Goal: Task Accomplishment & Management: Use online tool/utility

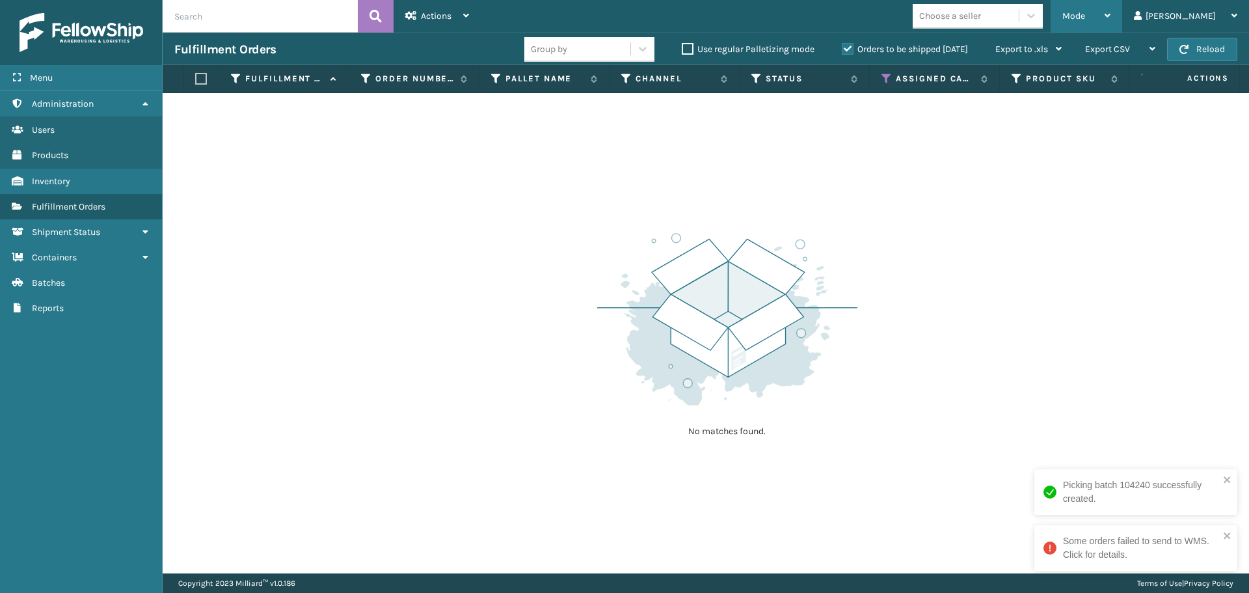
click at [1111, 9] on div "Mode" at bounding box center [1086, 16] width 48 height 33
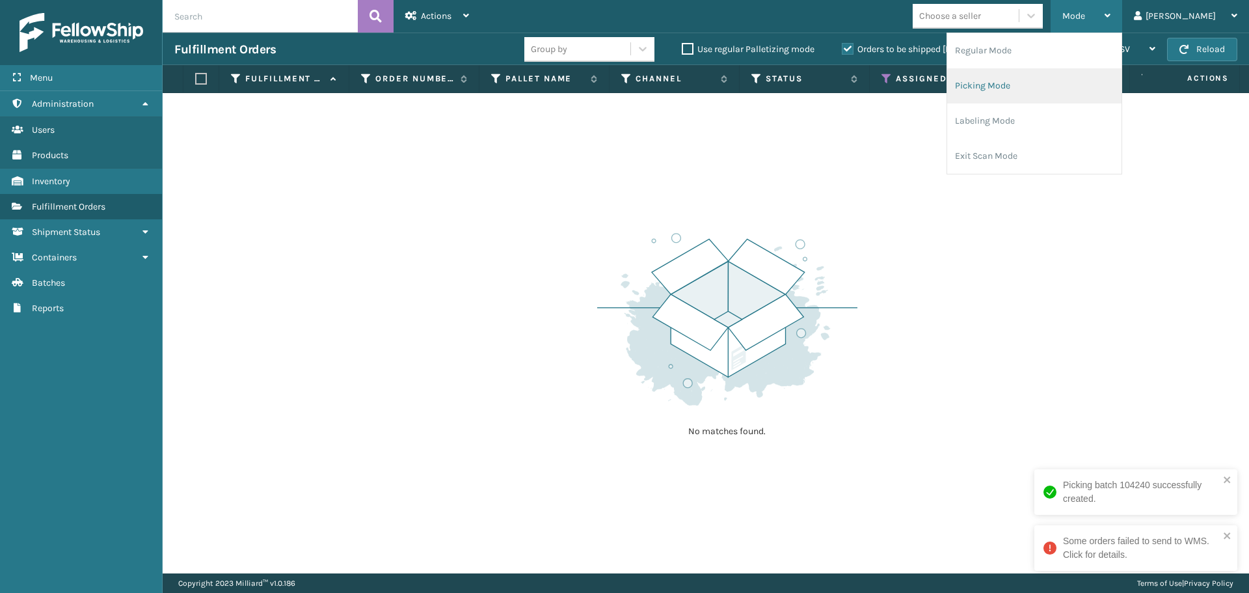
click at [1031, 77] on li "Picking Mode" at bounding box center [1034, 85] width 174 height 35
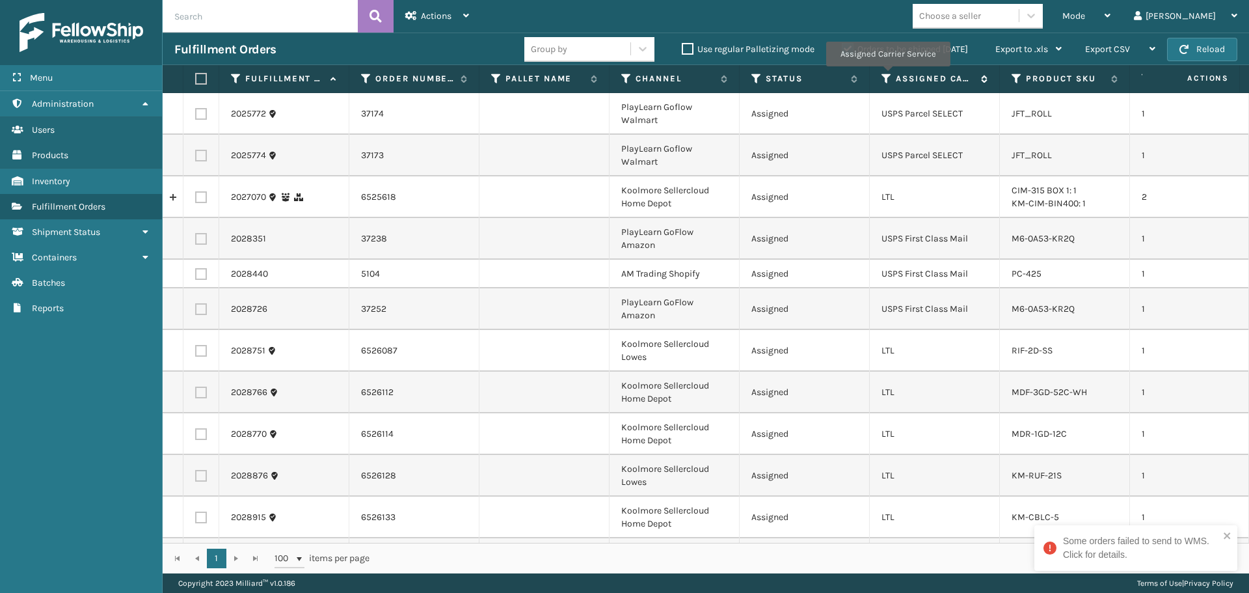
click at [887, 75] on icon at bounding box center [887, 79] width 10 height 12
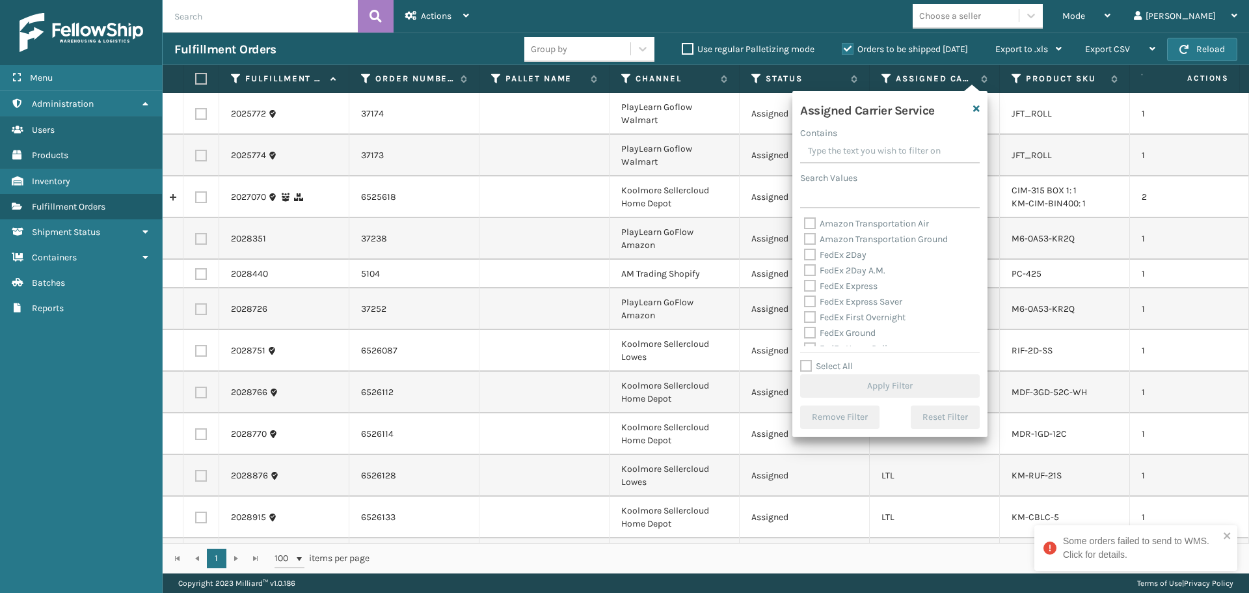
click at [856, 252] on label "FedEx 2Day" at bounding box center [835, 254] width 62 height 11
click at [805, 252] on input "FedEx 2Day" at bounding box center [804, 251] width 1 height 8
checkbox input "true"
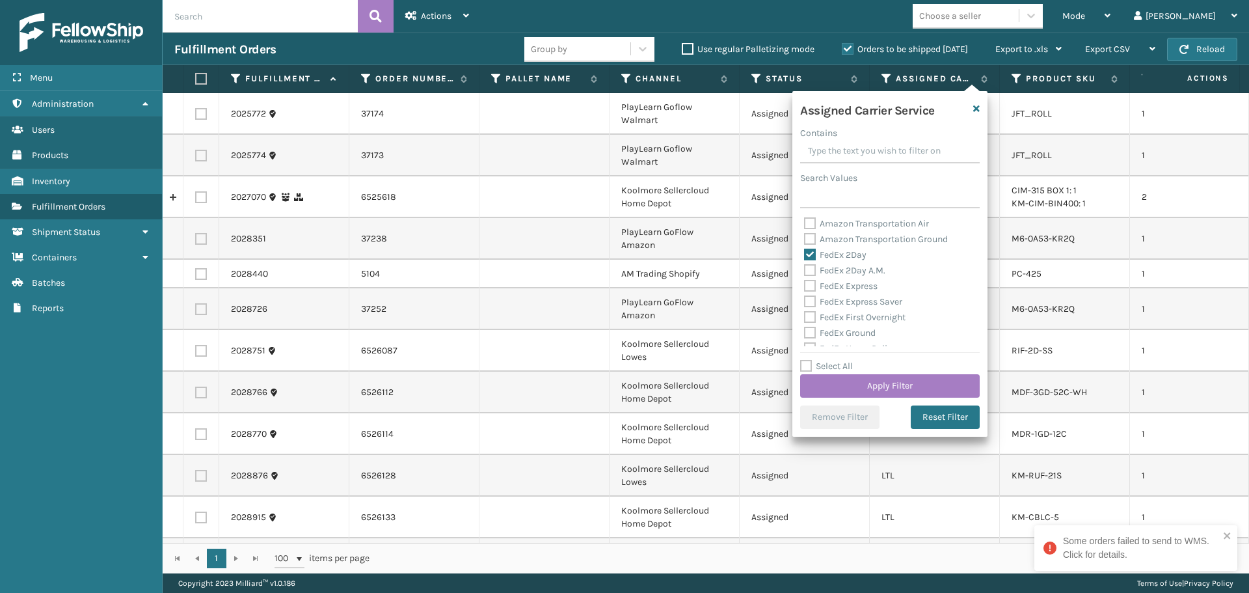
click at [860, 271] on label "FedEx 2Day A.M." at bounding box center [844, 270] width 81 height 11
click at [805, 271] on input "FedEx 2Day A.M." at bounding box center [804, 267] width 1 height 8
checkbox input "true"
click at [858, 287] on label "FedEx Express" at bounding box center [841, 285] width 74 height 11
click at [805, 287] on input "FedEx Express" at bounding box center [804, 282] width 1 height 8
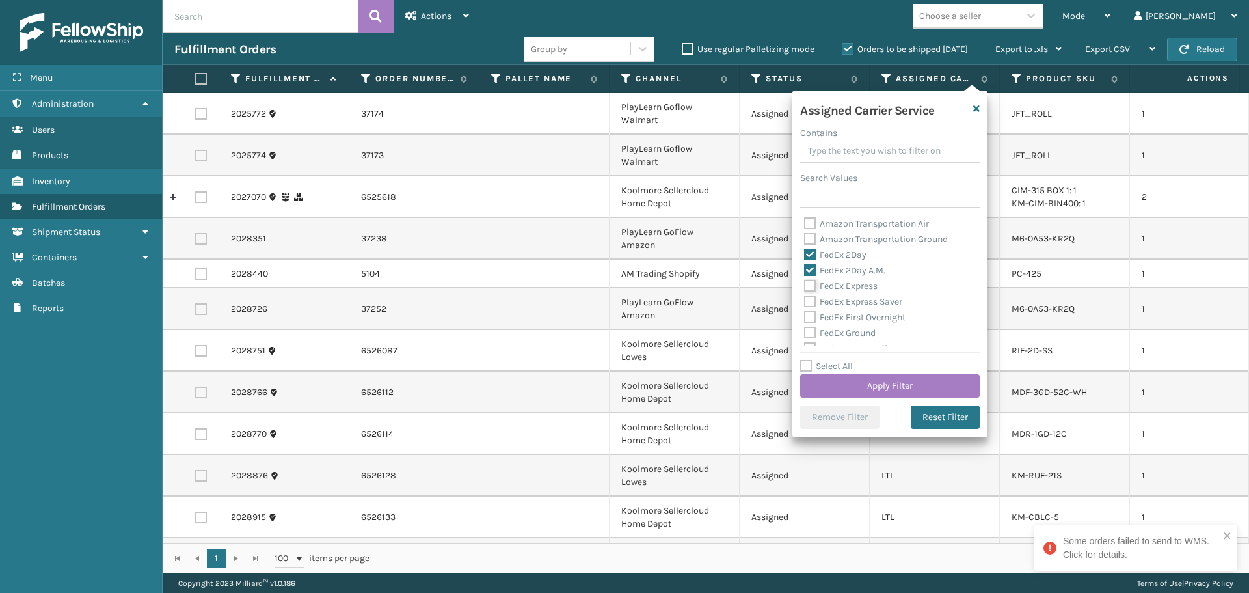
checkbox input "true"
click at [860, 299] on label "FedEx Express Saver" at bounding box center [853, 301] width 98 height 11
click at [805, 299] on input "FedEx Express Saver" at bounding box center [804, 298] width 1 height 8
checkbox input "true"
click at [863, 315] on label "FedEx First Overnight" at bounding box center [854, 317] width 101 height 11
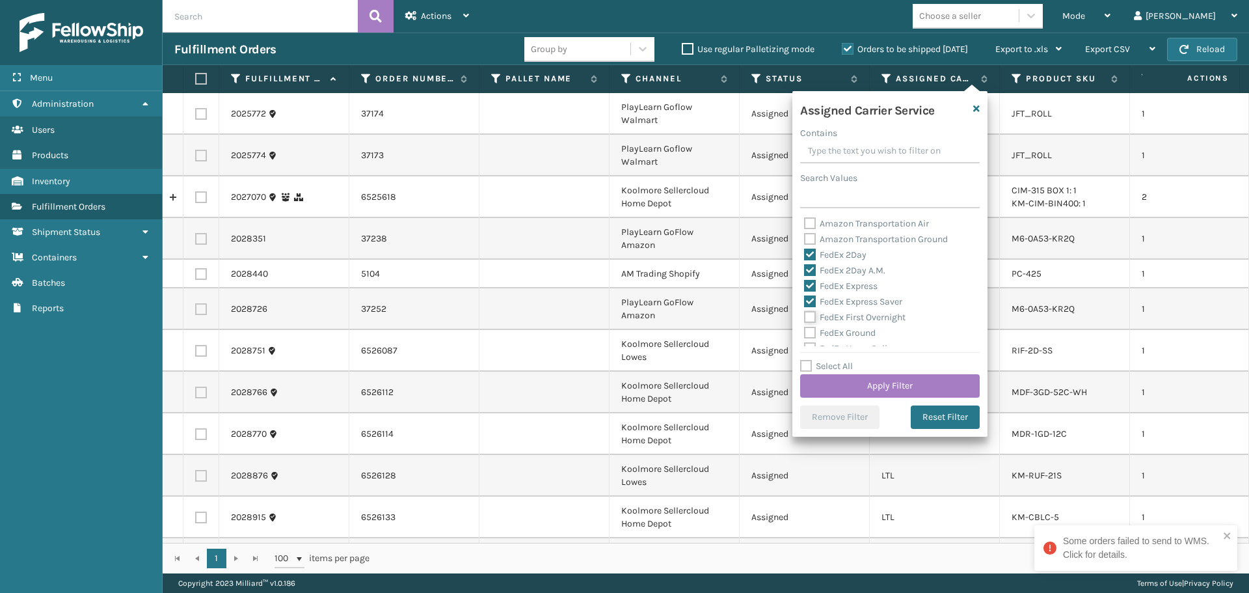
click at [805, 315] on input "FedEx First Overnight" at bounding box center [804, 314] width 1 height 8
checkbox input "true"
click at [867, 334] on label "FedEx Ground" at bounding box center [840, 332] width 72 height 11
click at [805, 334] on input "FedEx Ground" at bounding box center [804, 329] width 1 height 8
checkbox input "true"
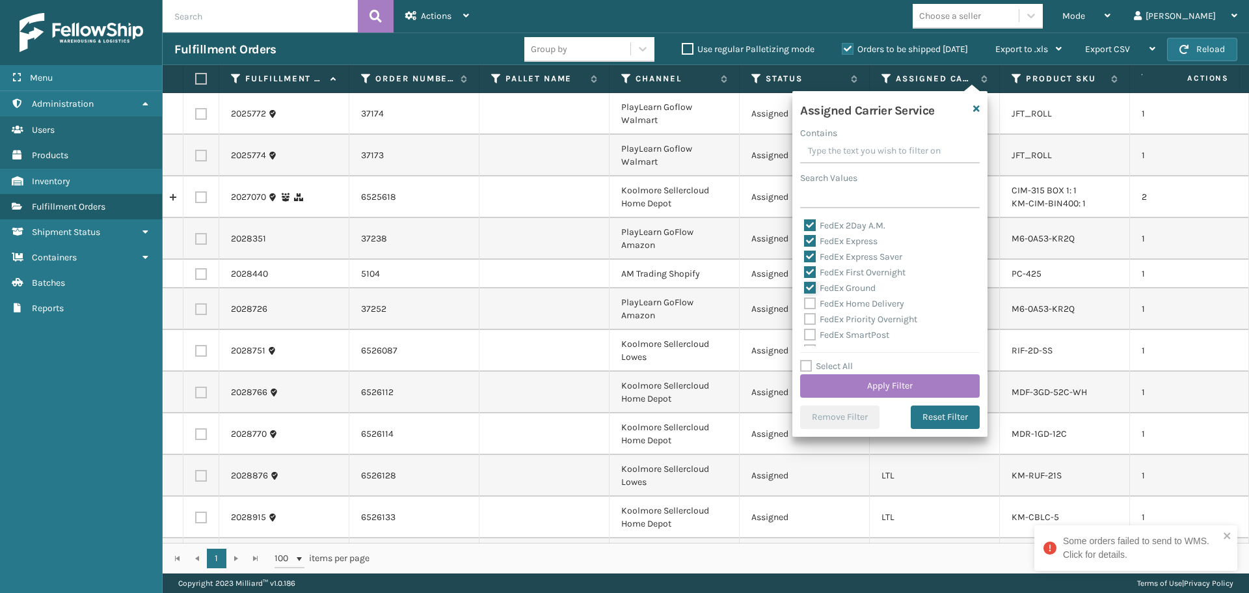
scroll to position [65, 0]
click at [856, 283] on label "FedEx Home Delivery" at bounding box center [854, 283] width 100 height 11
click at [805, 283] on input "FedEx Home Delivery" at bounding box center [804, 280] width 1 height 8
checkbox input "true"
click at [855, 303] on label "FedEx Priority Overnight" at bounding box center [860, 298] width 113 height 11
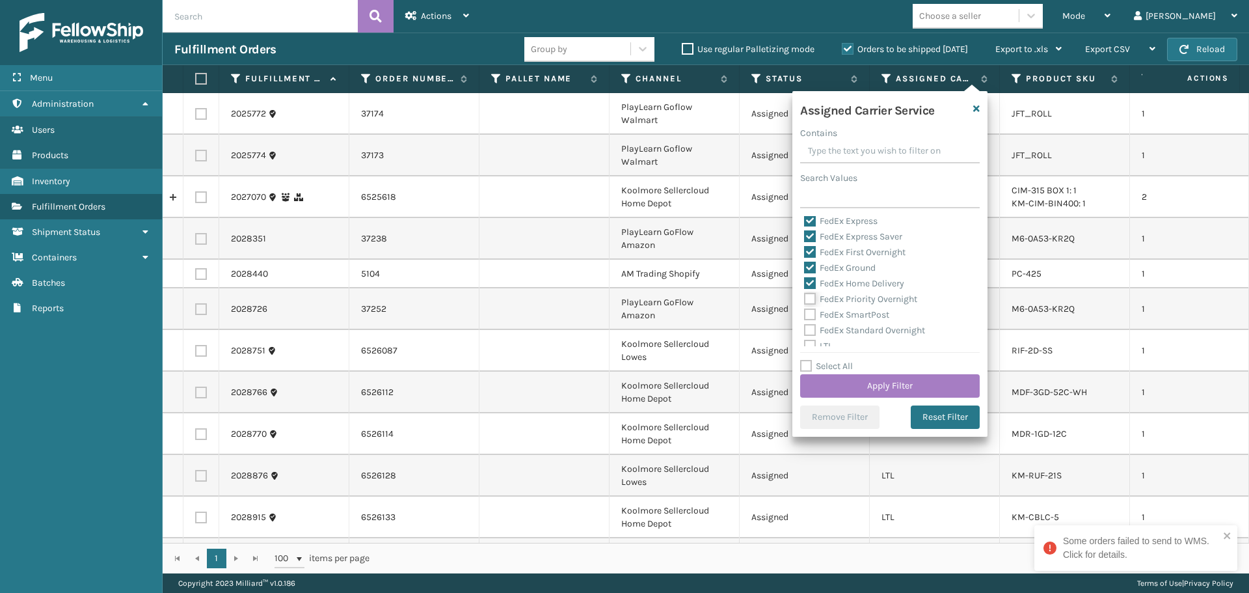
click at [805, 300] on input "FedEx Priority Overnight" at bounding box center [804, 295] width 1 height 8
checkbox input "true"
click at [855, 312] on label "FedEx SmartPost" at bounding box center [846, 314] width 85 height 11
click at [805, 312] on input "FedEx SmartPost" at bounding box center [804, 311] width 1 height 8
checkbox input "true"
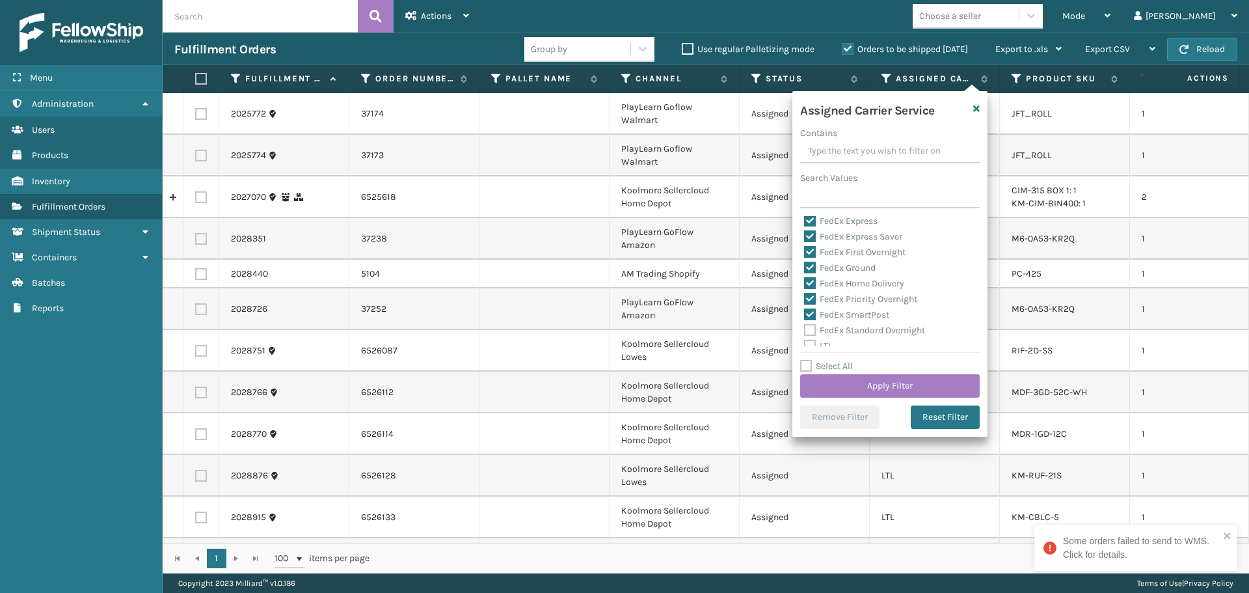
click at [858, 334] on label "FedEx Standard Overnight" at bounding box center [864, 330] width 121 height 11
click at [805, 331] on input "FedEx Standard Overnight" at bounding box center [804, 327] width 1 height 8
checkbox input "true"
click at [867, 376] on button "Apply Filter" at bounding box center [890, 385] width 180 height 23
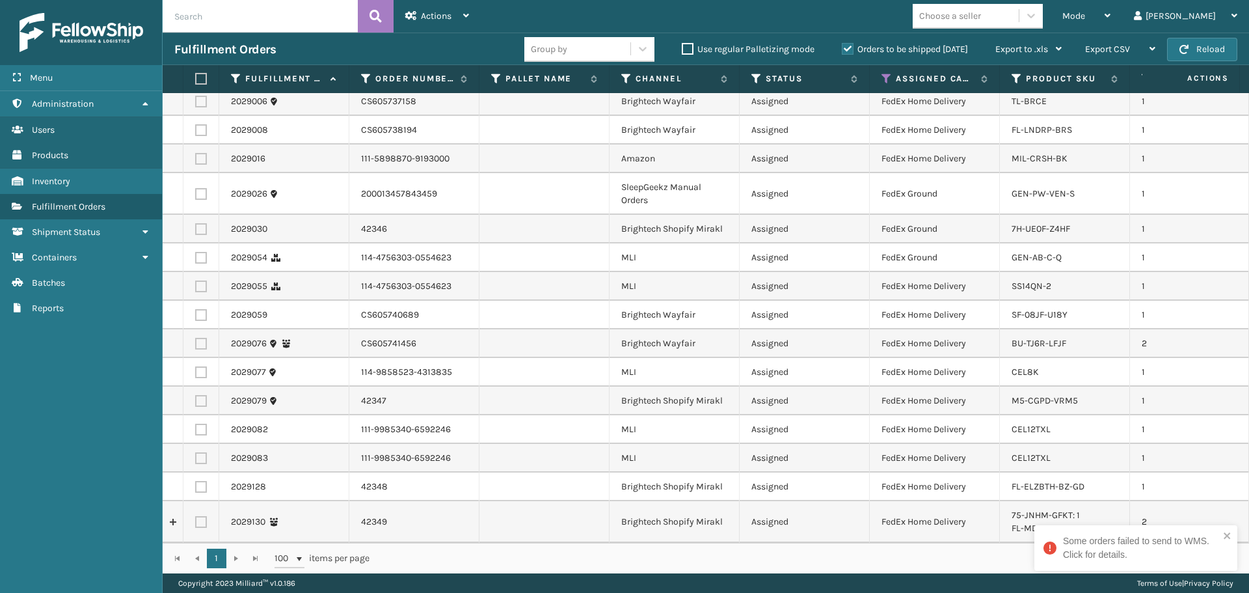
scroll to position [0, 0]
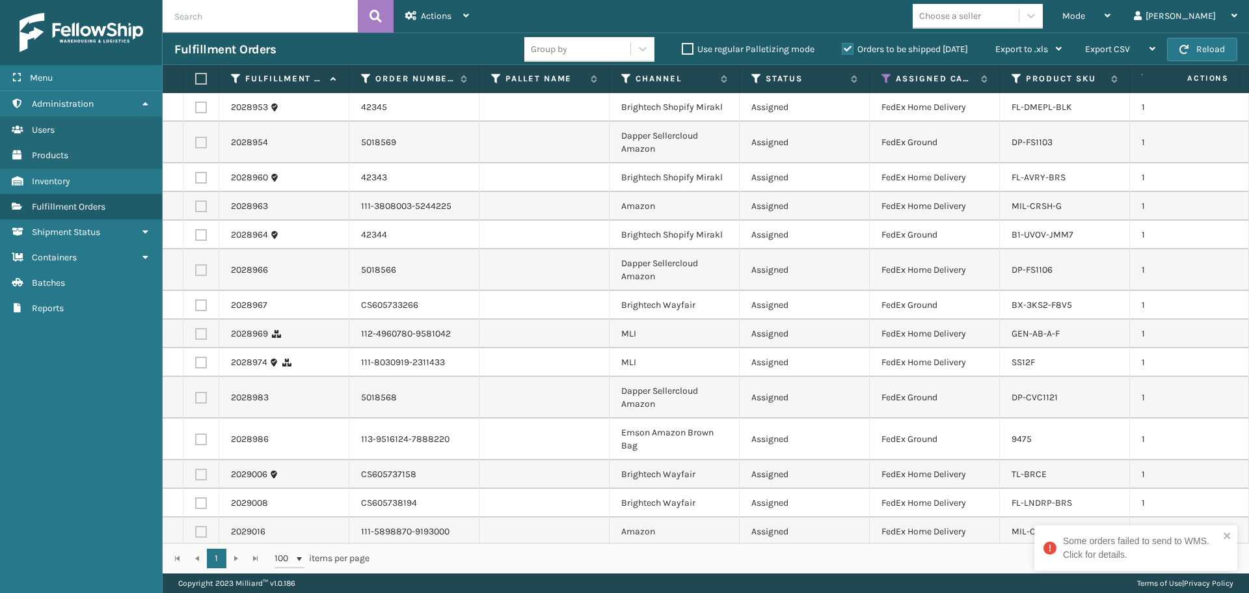
click at [491, 237] on td at bounding box center [545, 235] width 130 height 29
click at [1226, 529] on div "Some orders failed to send to WMS. Click for details." at bounding box center [1135, 548] width 203 height 46
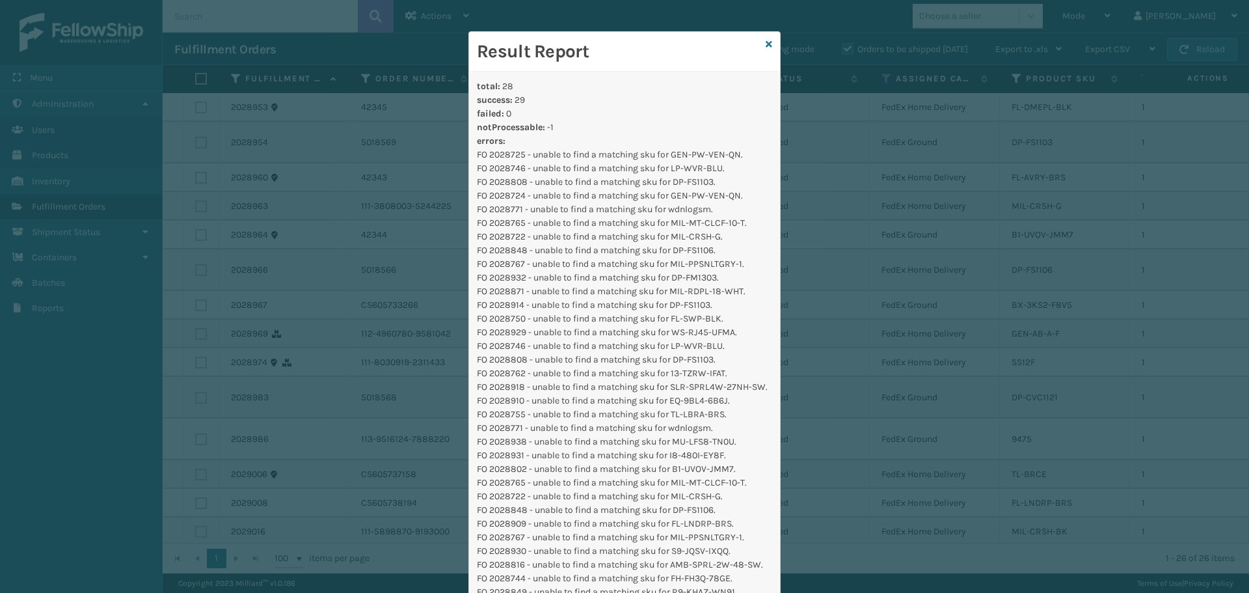
scroll to position [31, 0]
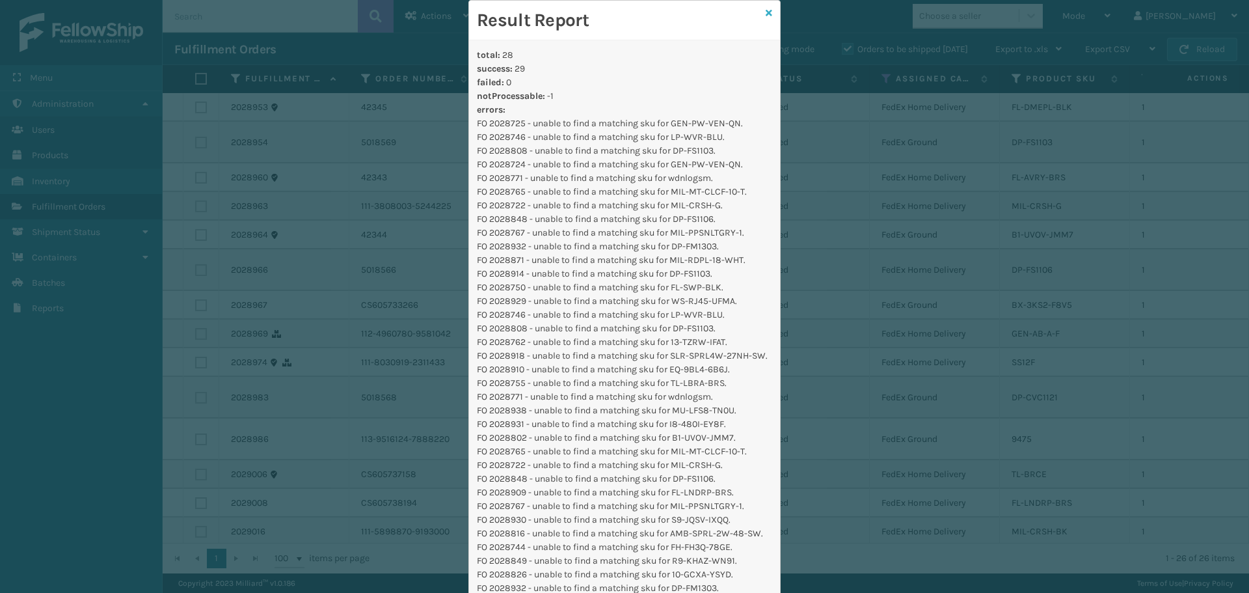
click at [766, 12] on icon at bounding box center [769, 12] width 7 height 9
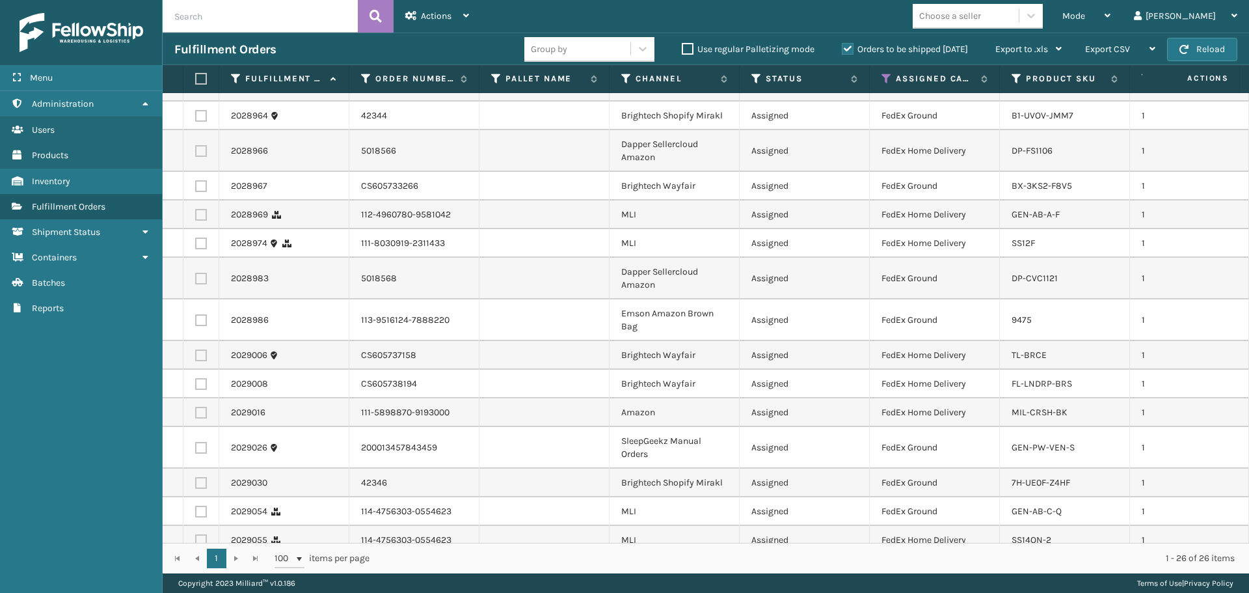
scroll to position [0, 0]
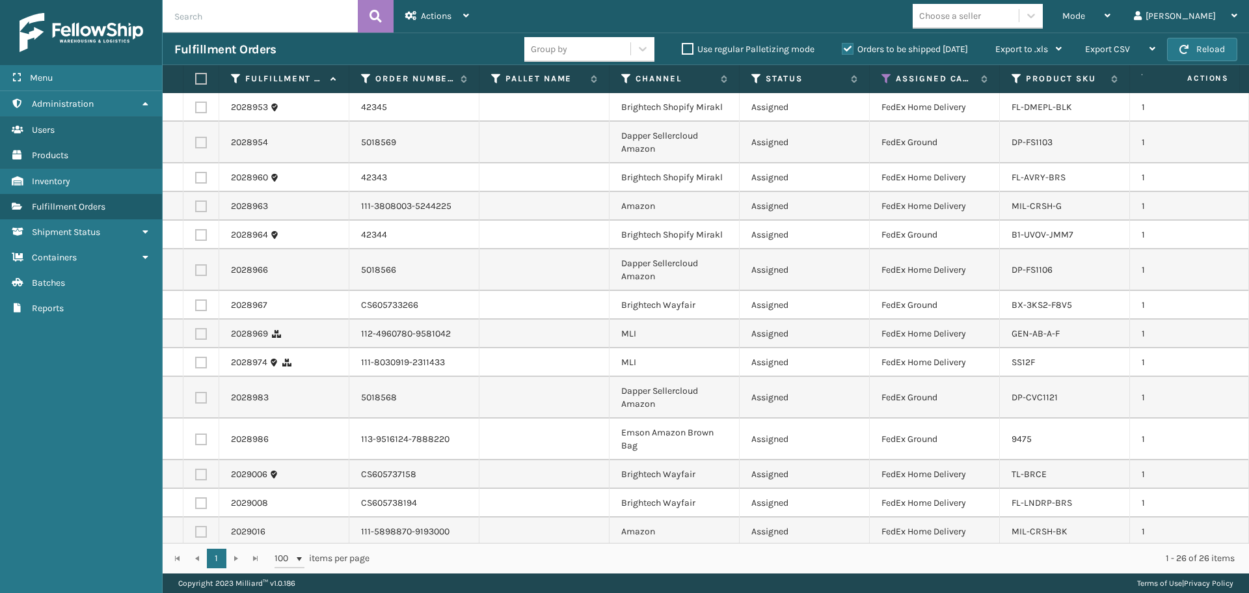
click at [201, 75] on label at bounding box center [199, 79] width 8 height 12
click at [196, 75] on input "checkbox" at bounding box center [195, 79] width 1 height 8
checkbox input "true"
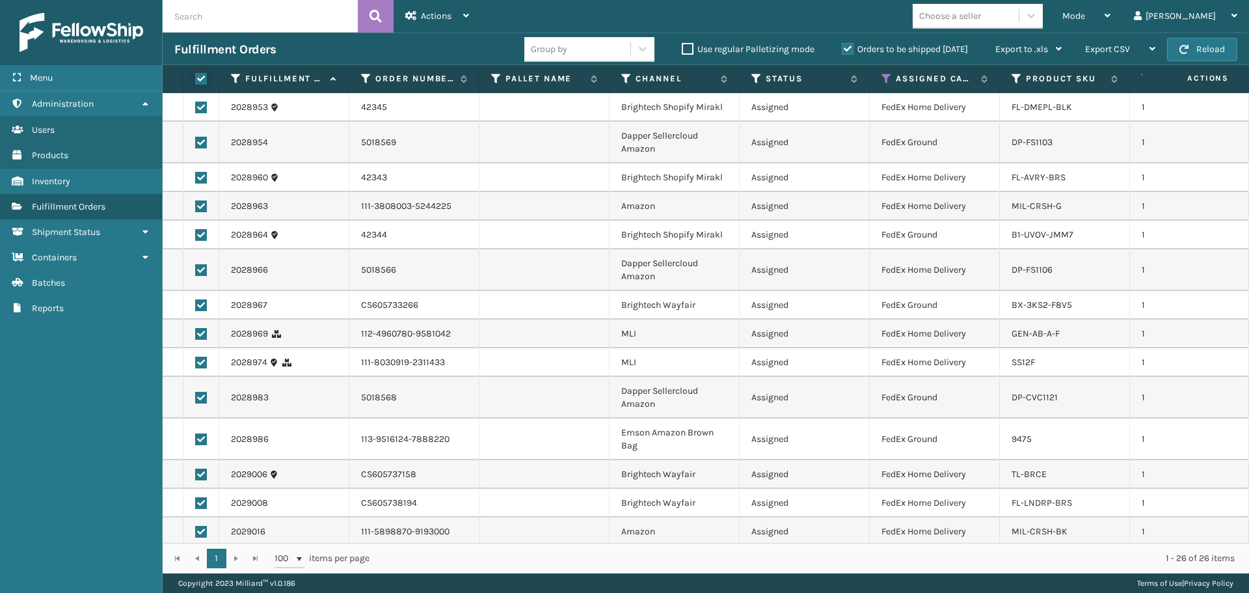
checkbox input "true"
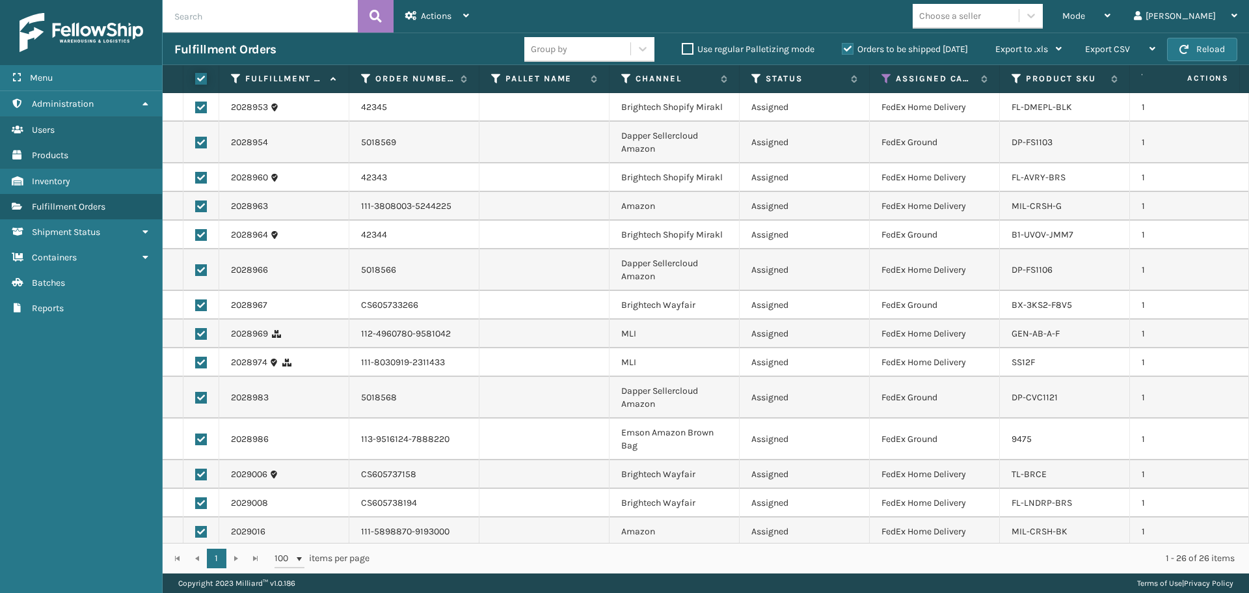
checkbox input "true"
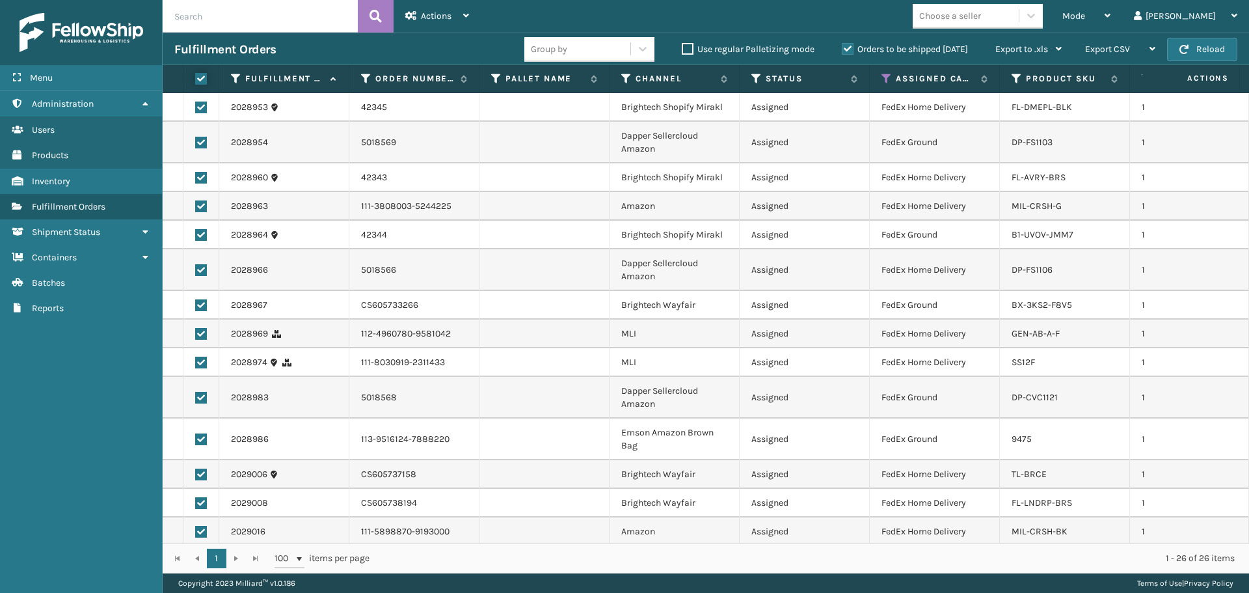
checkbox input "true"
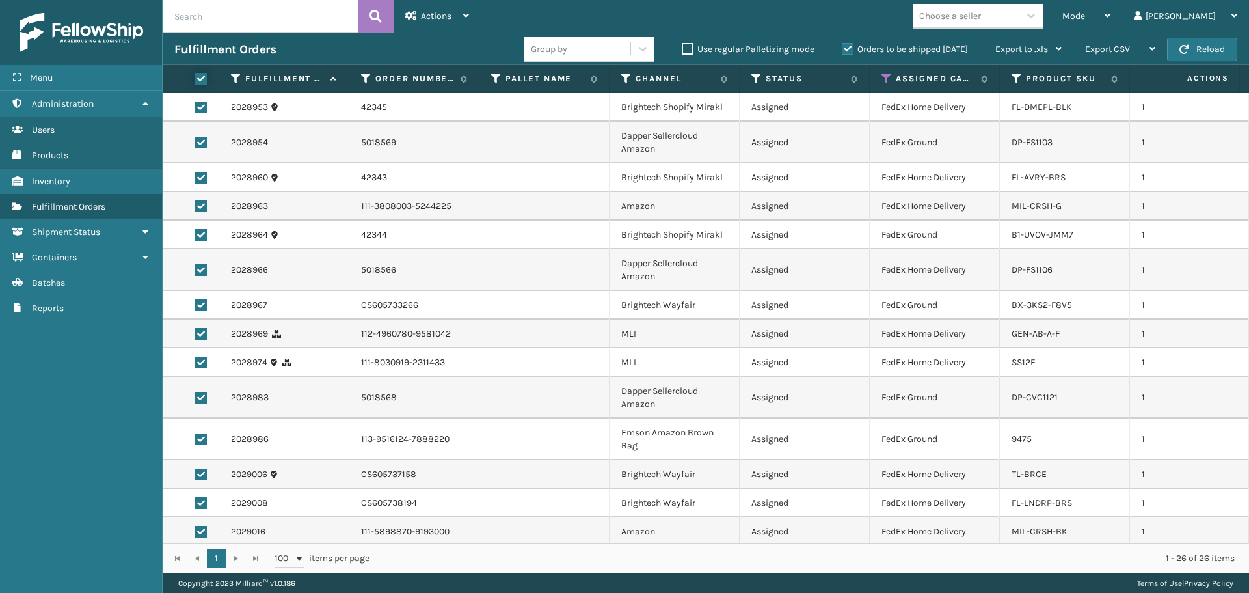
checkbox input "true"
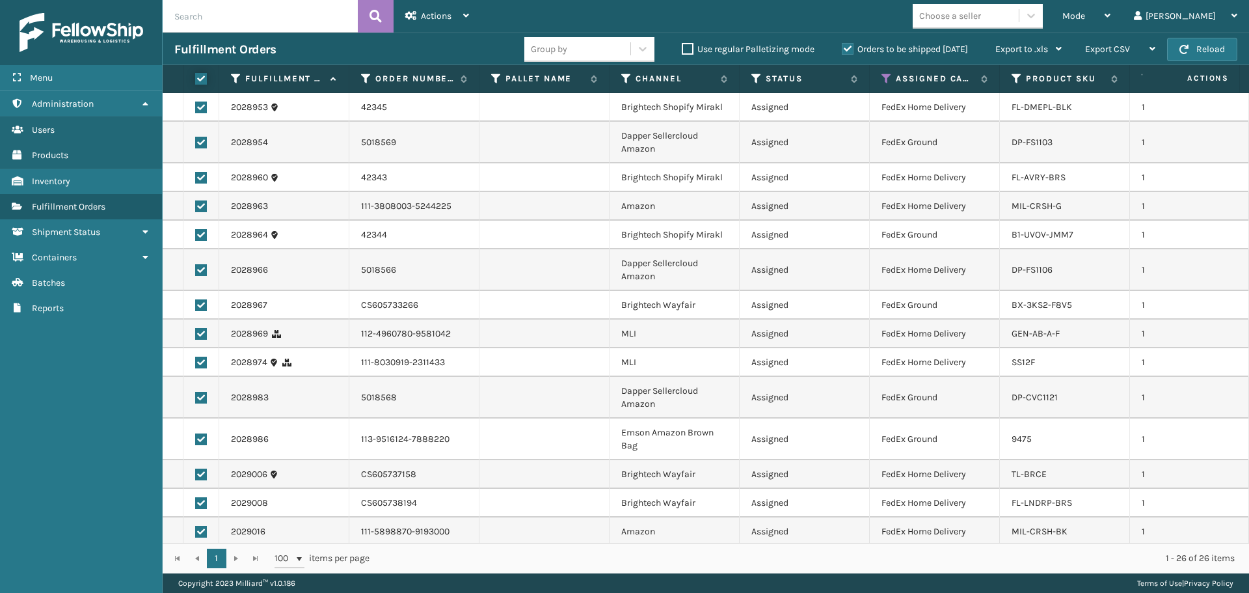
checkbox input "true"
click at [428, 15] on span "Actions" at bounding box center [436, 15] width 31 height 11
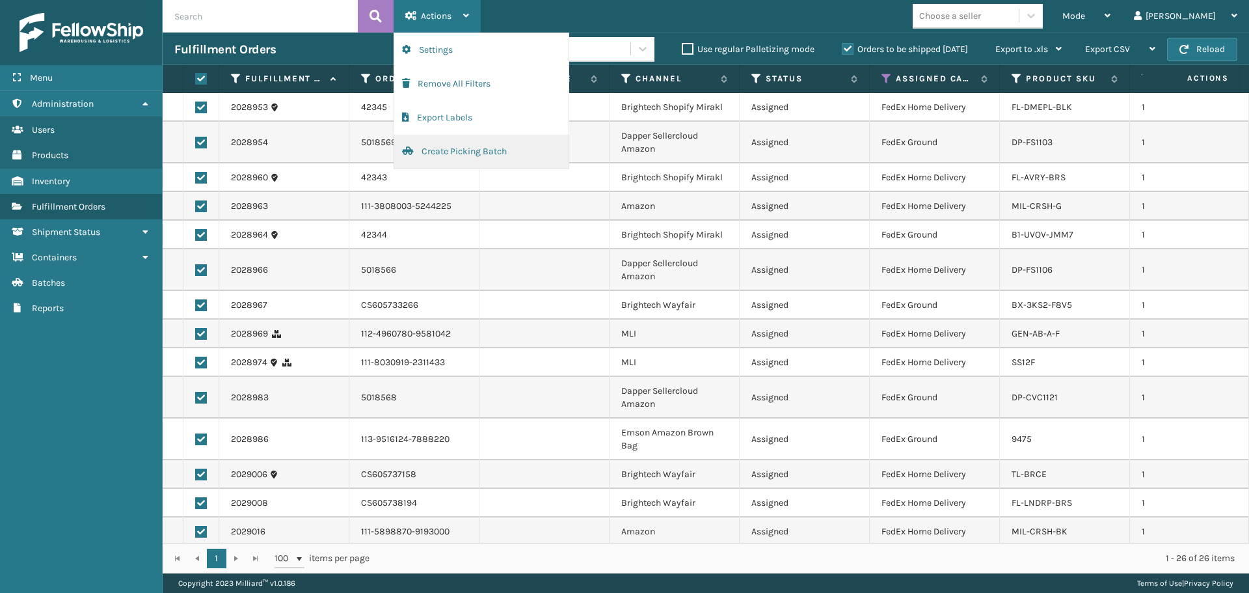
click at [451, 157] on button "Create Picking Batch" at bounding box center [481, 152] width 174 height 34
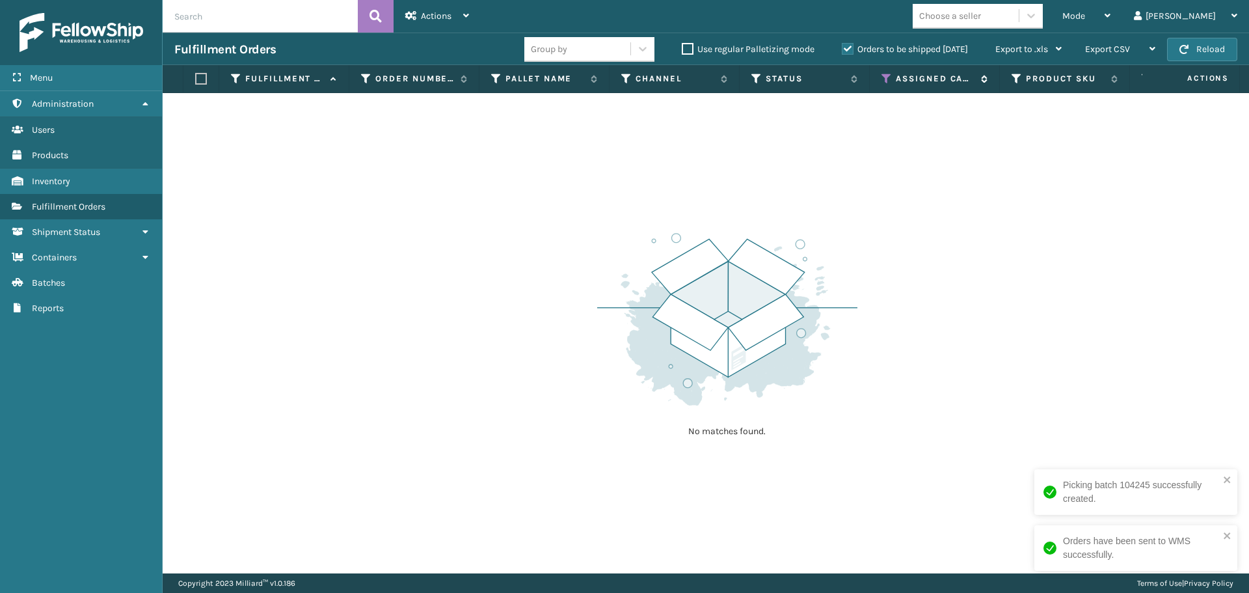
click at [883, 79] on icon at bounding box center [887, 79] width 10 height 12
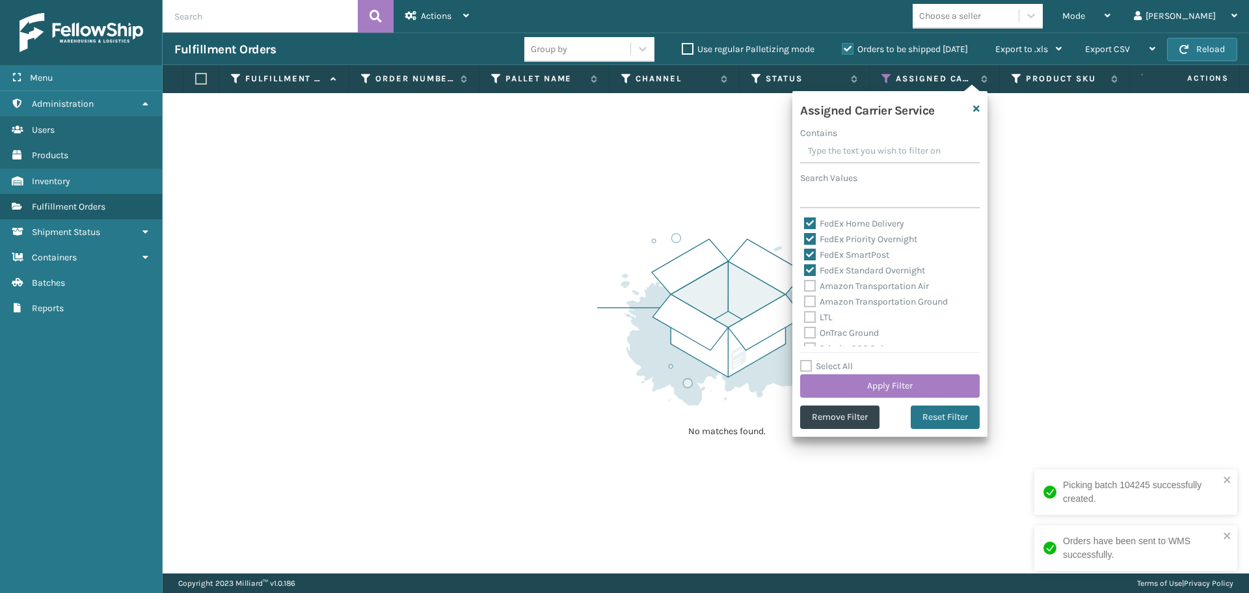
scroll to position [130, 0]
click at [823, 364] on label "Select All" at bounding box center [826, 365] width 53 height 11
click at [823, 360] on input "Select All" at bounding box center [897, 358] width 195 height 1
checkbox input "true"
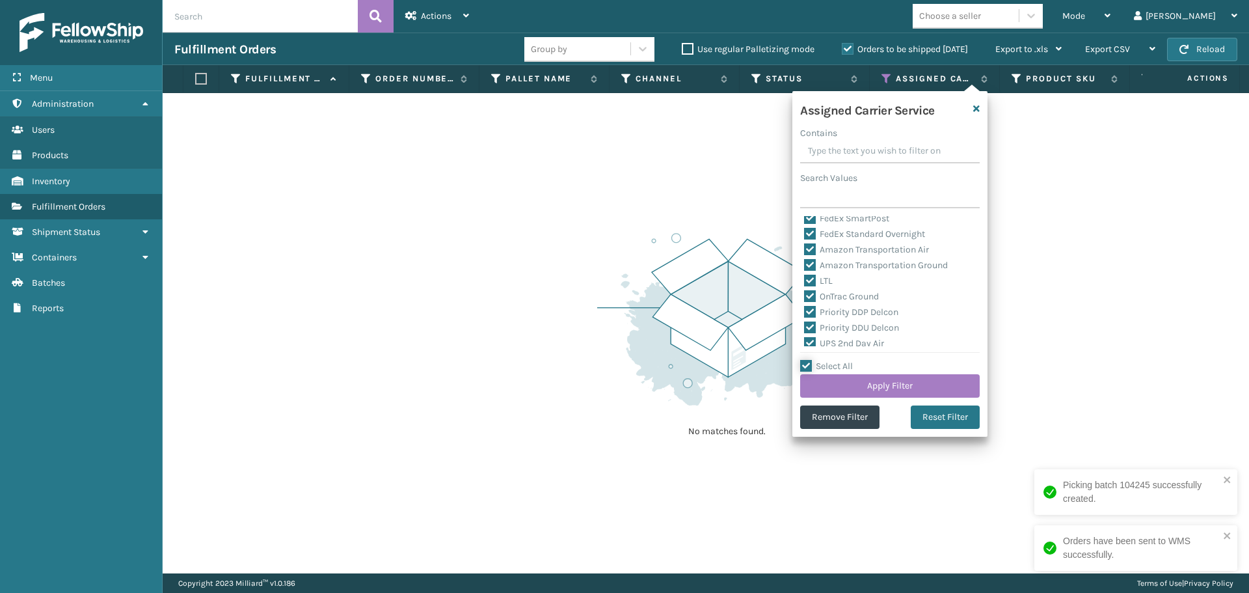
checkbox input "true"
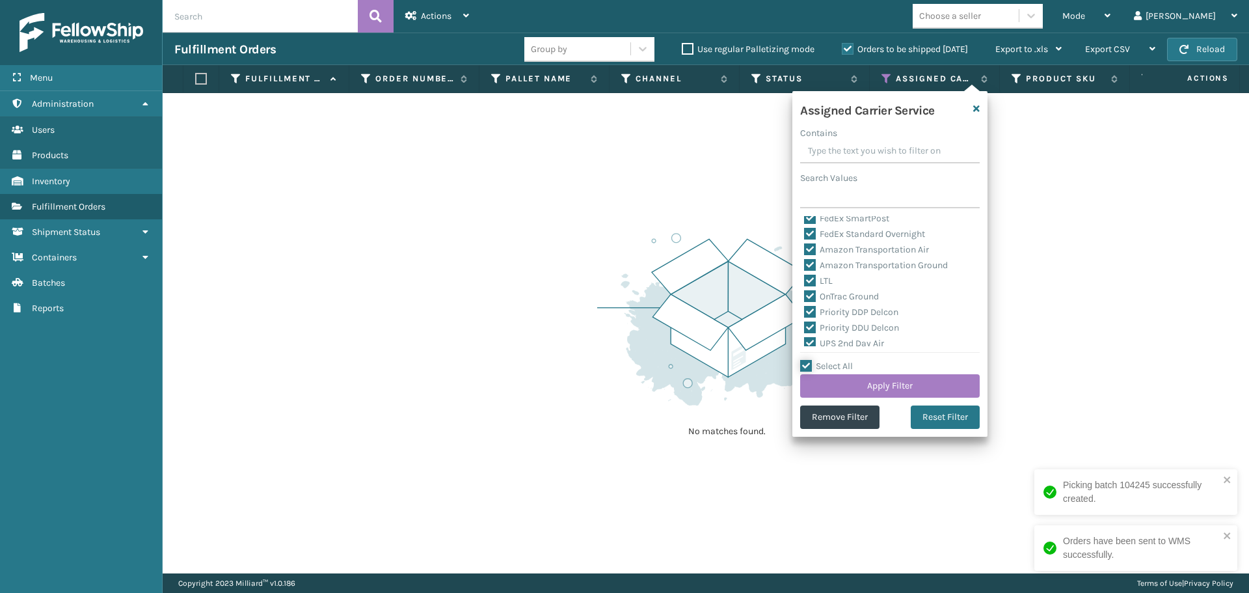
checkbox input "true"
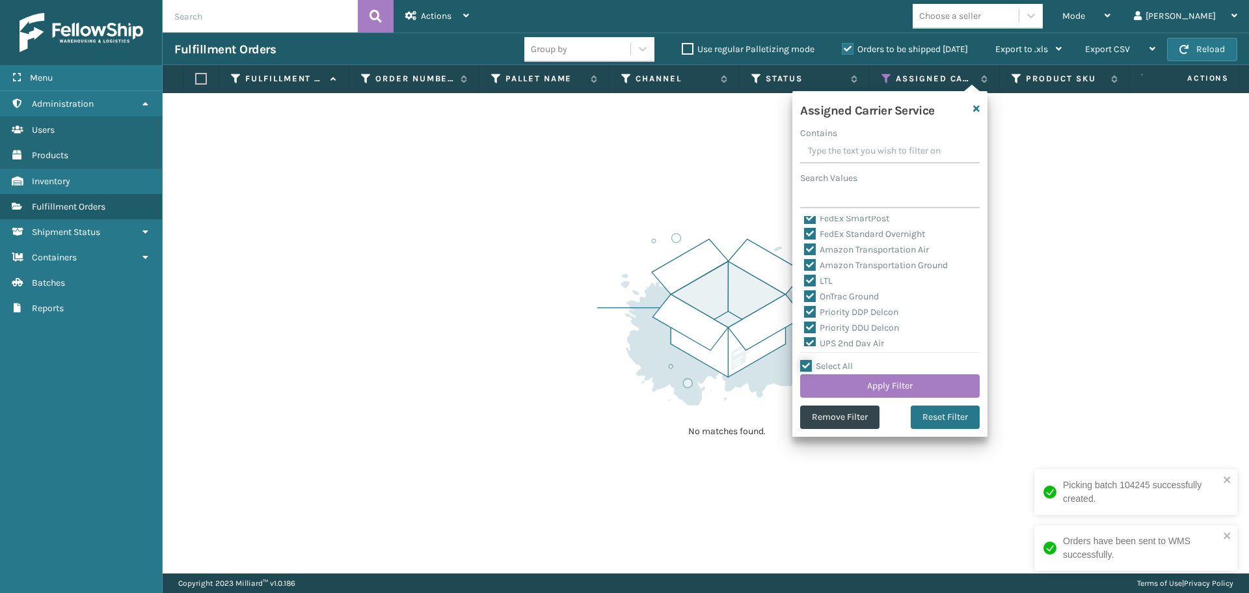
checkbox input "true"
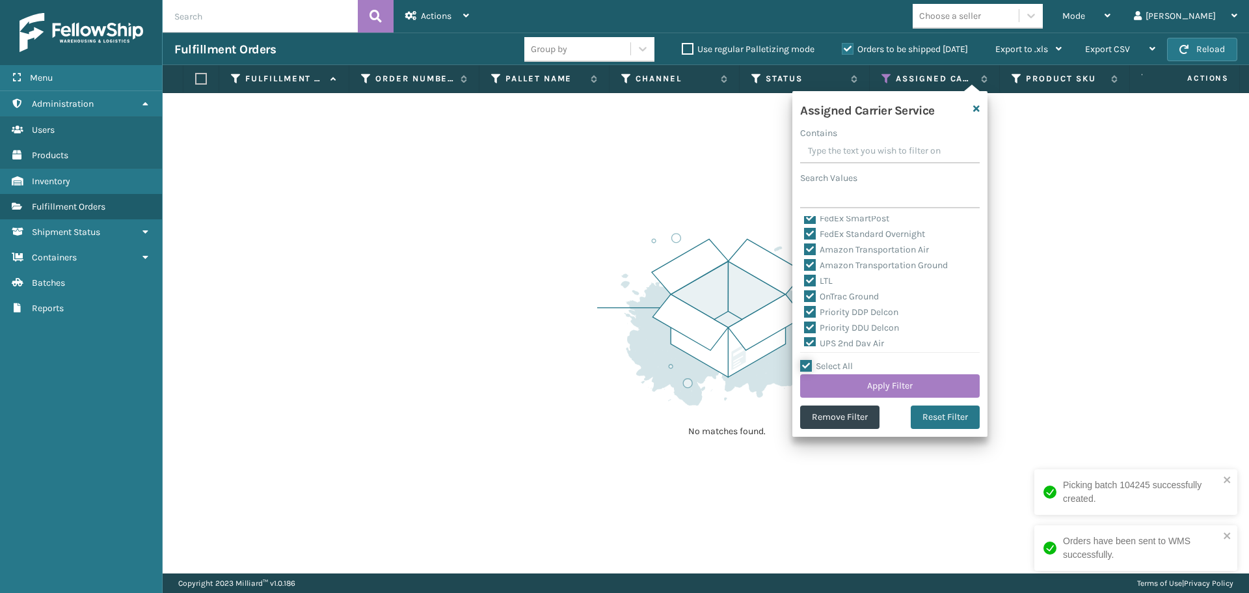
checkbox input "true"
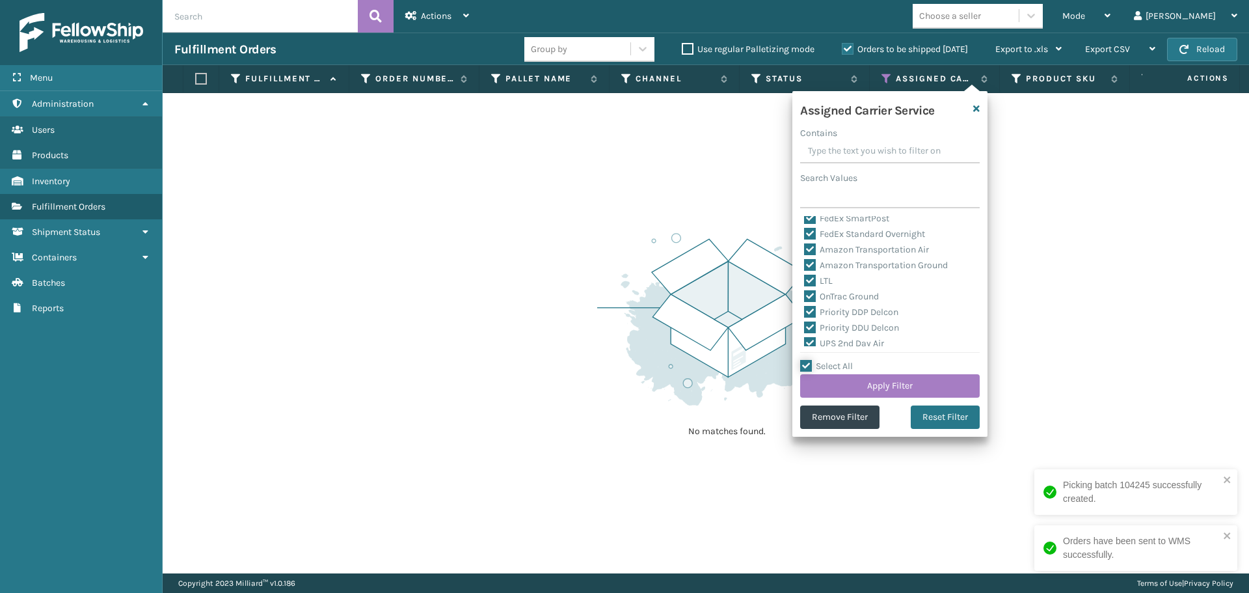
checkbox input "true"
click at [823, 364] on label "Select All" at bounding box center [826, 365] width 53 height 11
click at [823, 360] on input "Select All" at bounding box center [897, 358] width 195 height 1
checkbox input "false"
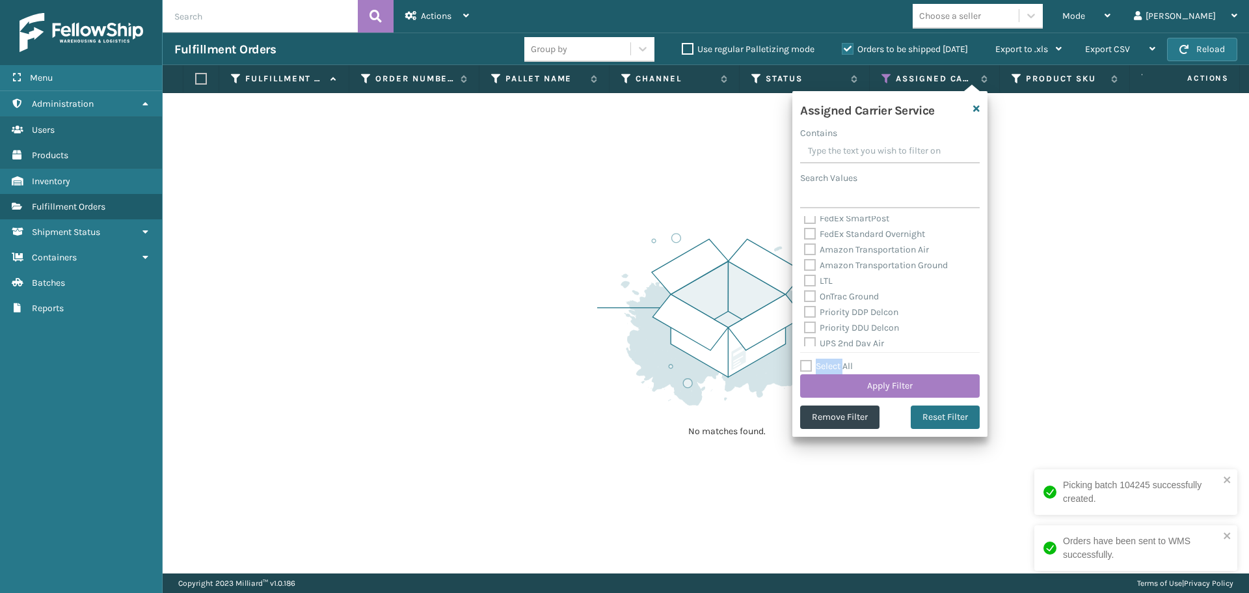
checkbox input "false"
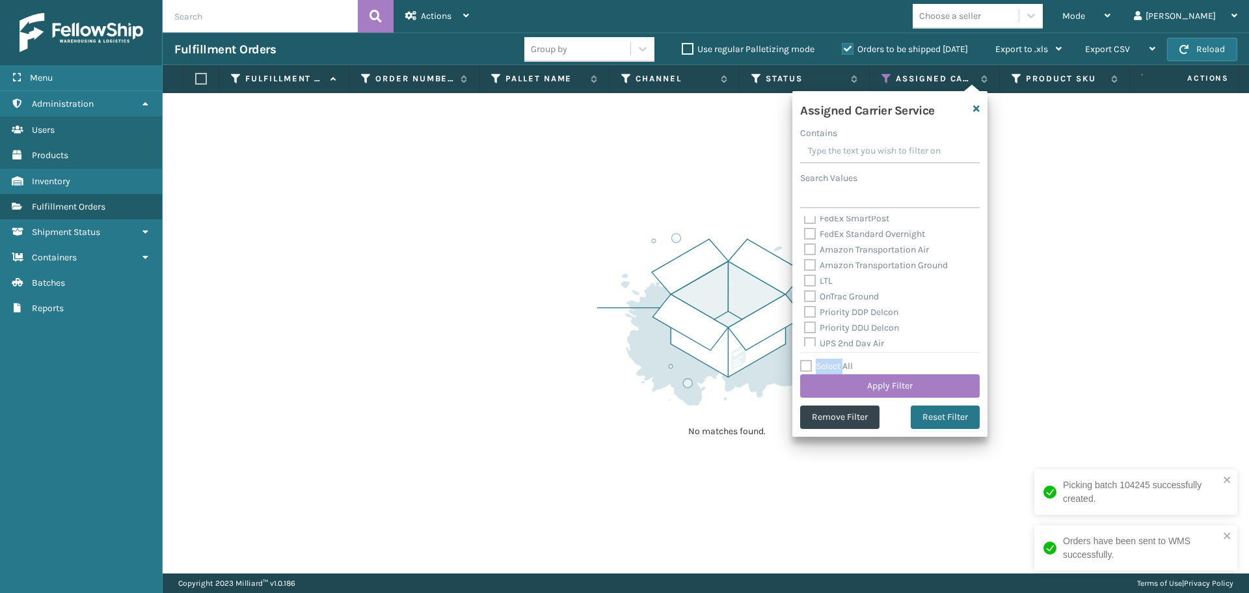
checkbox input "false"
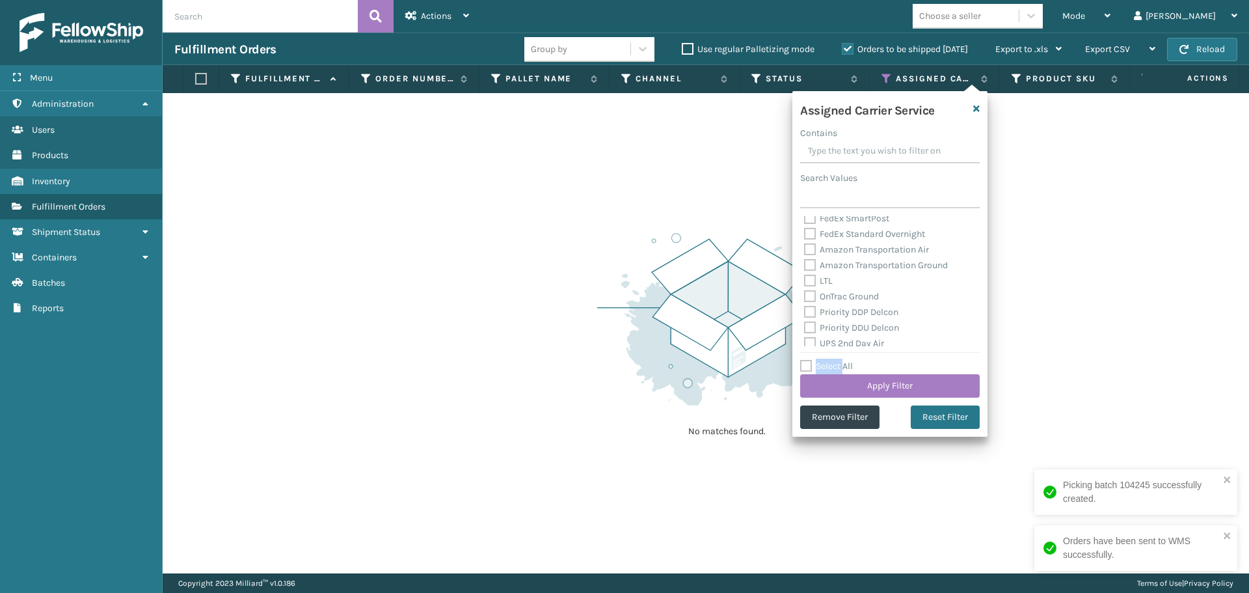
checkbox input "false"
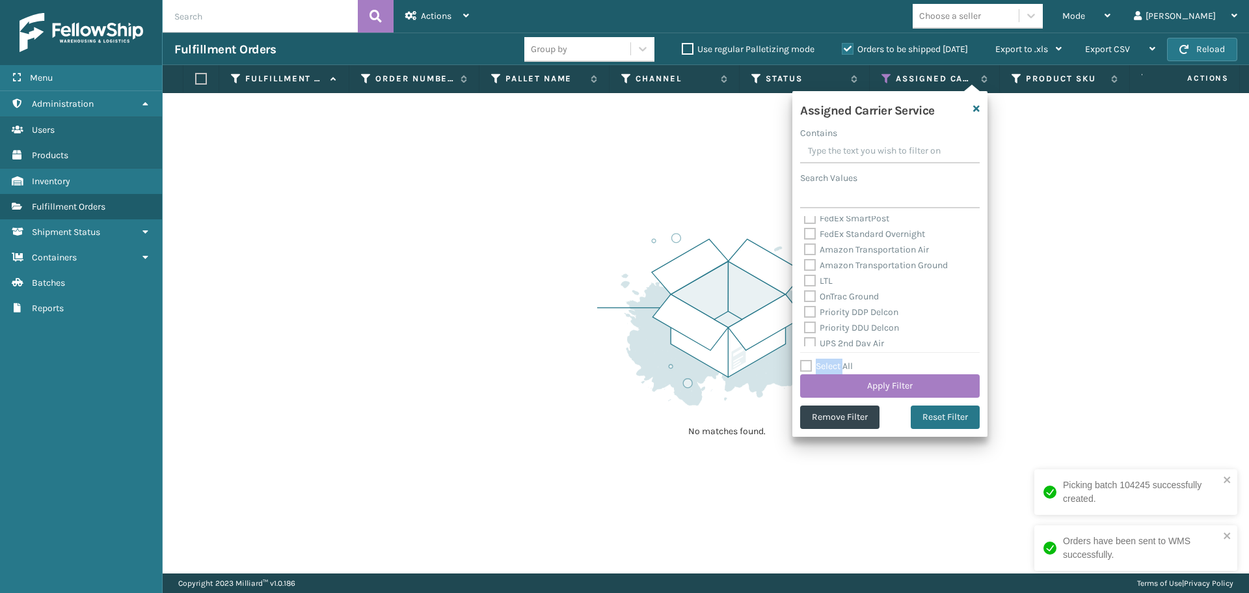
checkbox input "false"
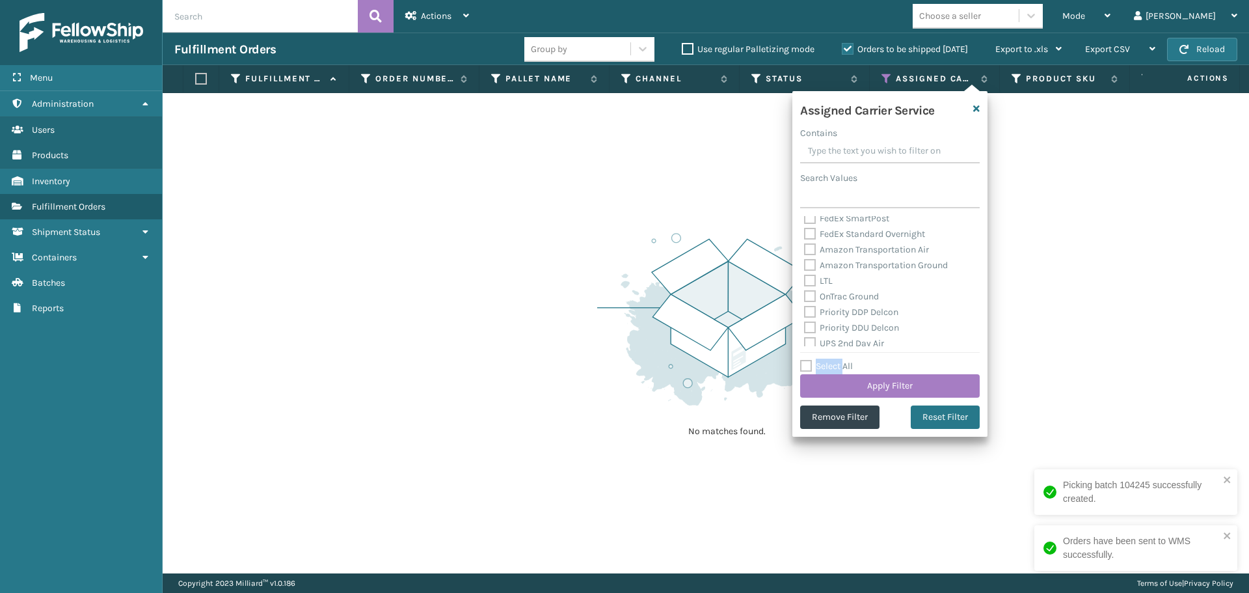
checkbox input "false"
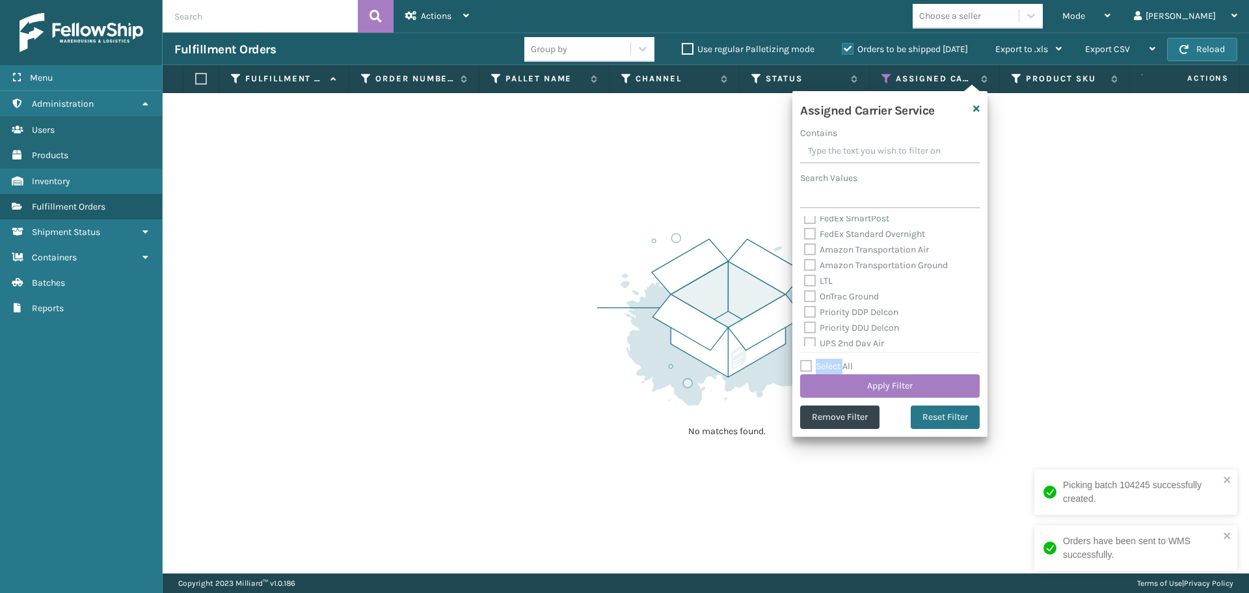
checkbox input "false"
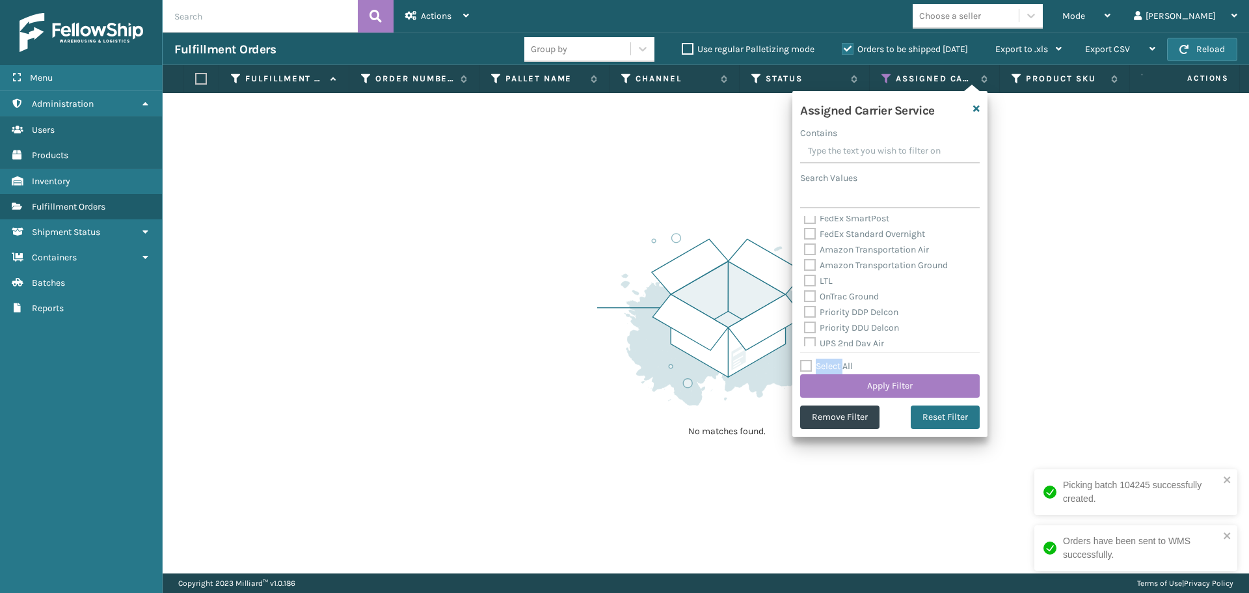
checkbox input "false"
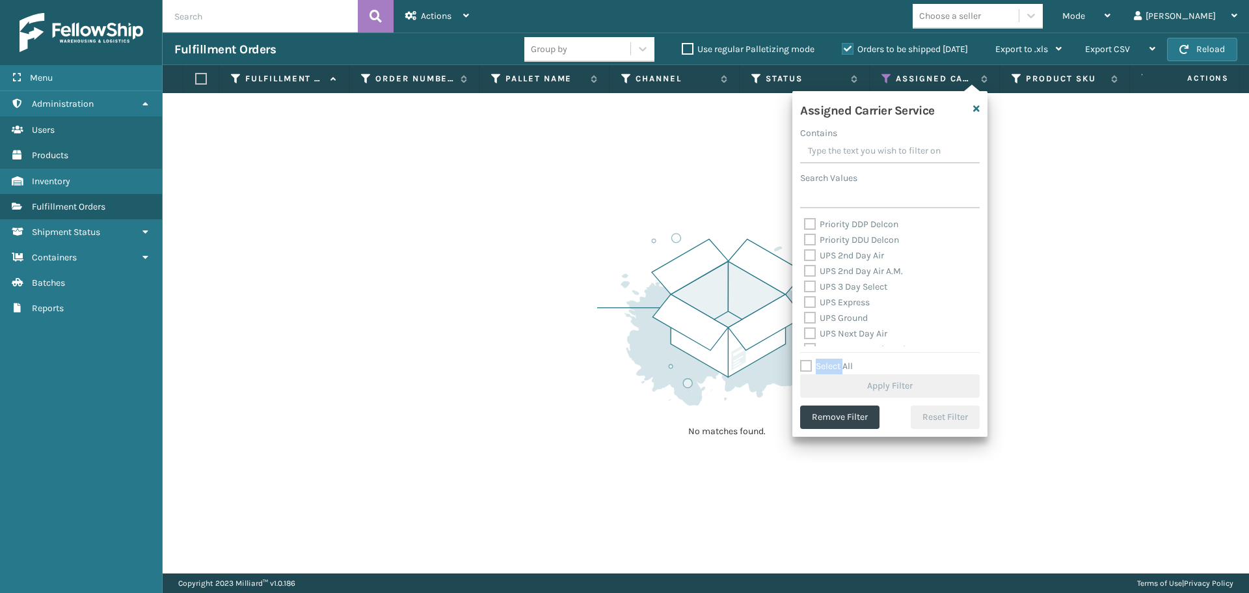
scroll to position [195, 0]
click at [845, 278] on label "UPS 2nd Day Air" at bounding box center [844, 278] width 80 height 11
click at [805, 278] on input "UPS 2nd Day Air" at bounding box center [804, 275] width 1 height 8
checkbox input "true"
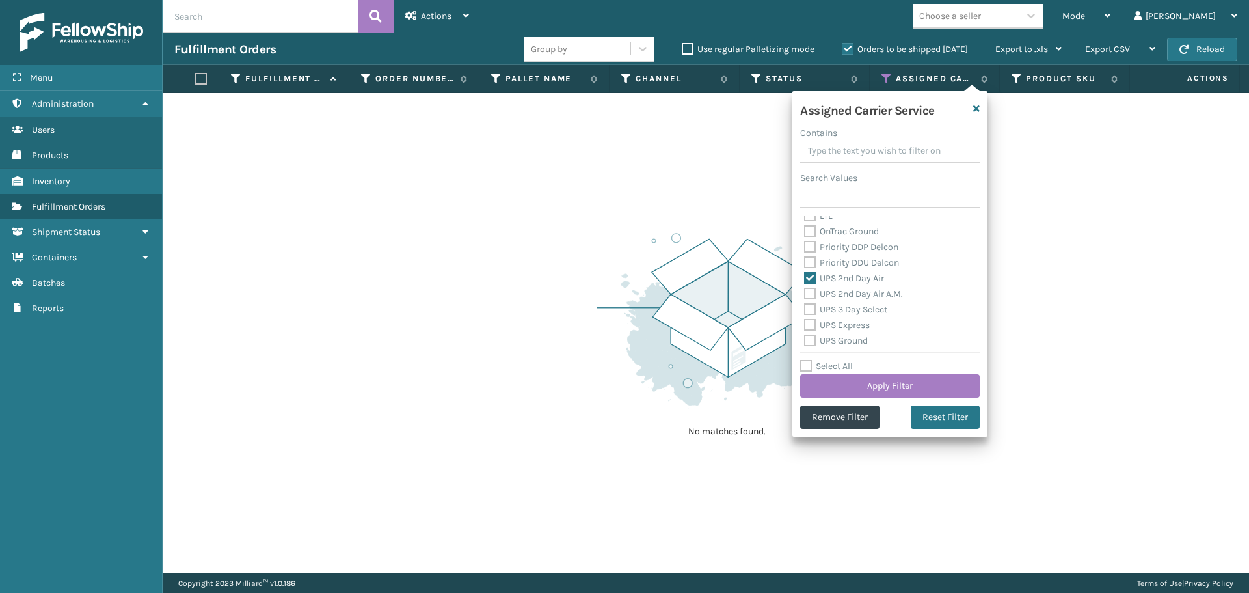
click at [841, 295] on label "UPS 2nd Day Air A.M." at bounding box center [853, 293] width 99 height 11
click at [805, 295] on input "UPS 2nd Day Air A.M." at bounding box center [804, 290] width 1 height 8
checkbox input "true"
click at [839, 315] on div "UPS 3 Day Select" at bounding box center [890, 310] width 172 height 16
click at [839, 326] on label "UPS Express" at bounding box center [837, 324] width 66 height 11
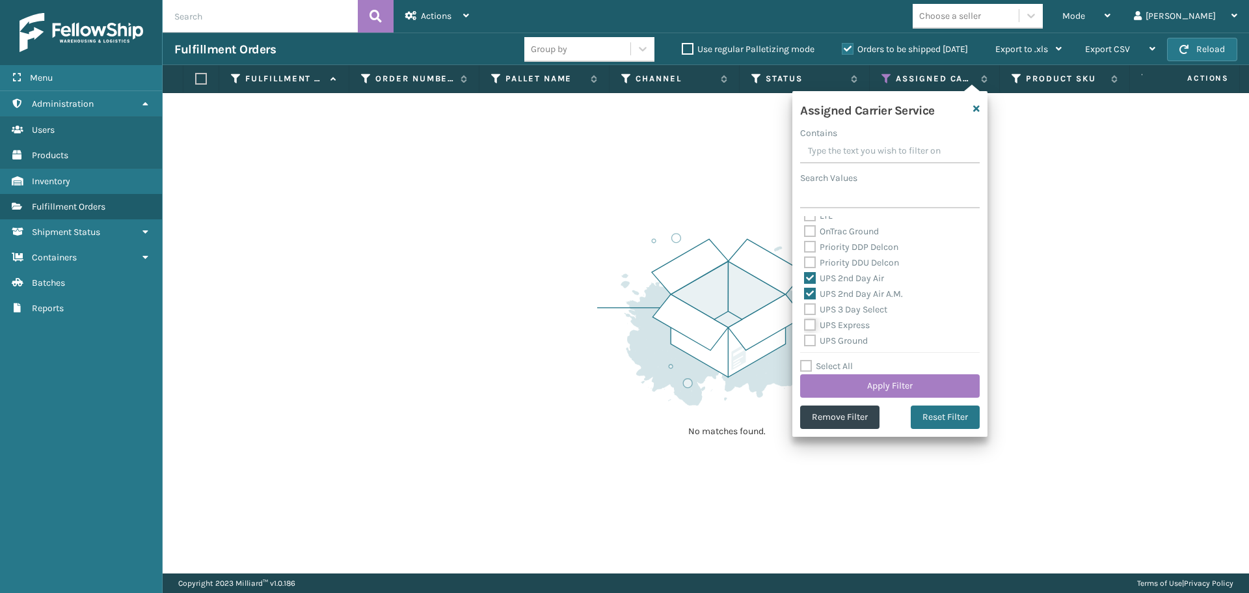
click at [805, 326] on input "UPS Express" at bounding box center [804, 322] width 1 height 8
checkbox input "true"
click at [837, 316] on div "UPS 3 Day Select" at bounding box center [890, 310] width 172 height 16
click at [833, 312] on label "UPS 3 Day Select" at bounding box center [845, 309] width 83 height 11
click at [832, 308] on label "UPS 3 Day Select" at bounding box center [845, 309] width 83 height 11
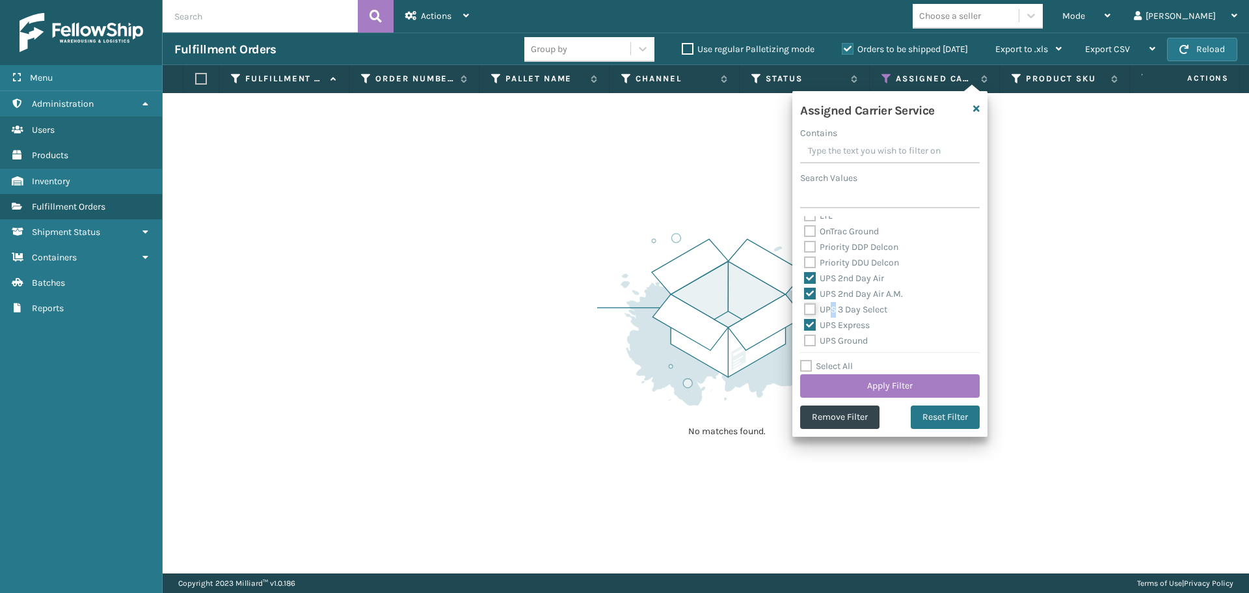
click at [805, 308] on input "UPS 3 Day Select" at bounding box center [804, 306] width 1 height 8
checkbox input "true"
click at [839, 277] on label "UPS Ground" at bounding box center [836, 275] width 64 height 11
click at [805, 277] on input "UPS Ground" at bounding box center [804, 272] width 1 height 8
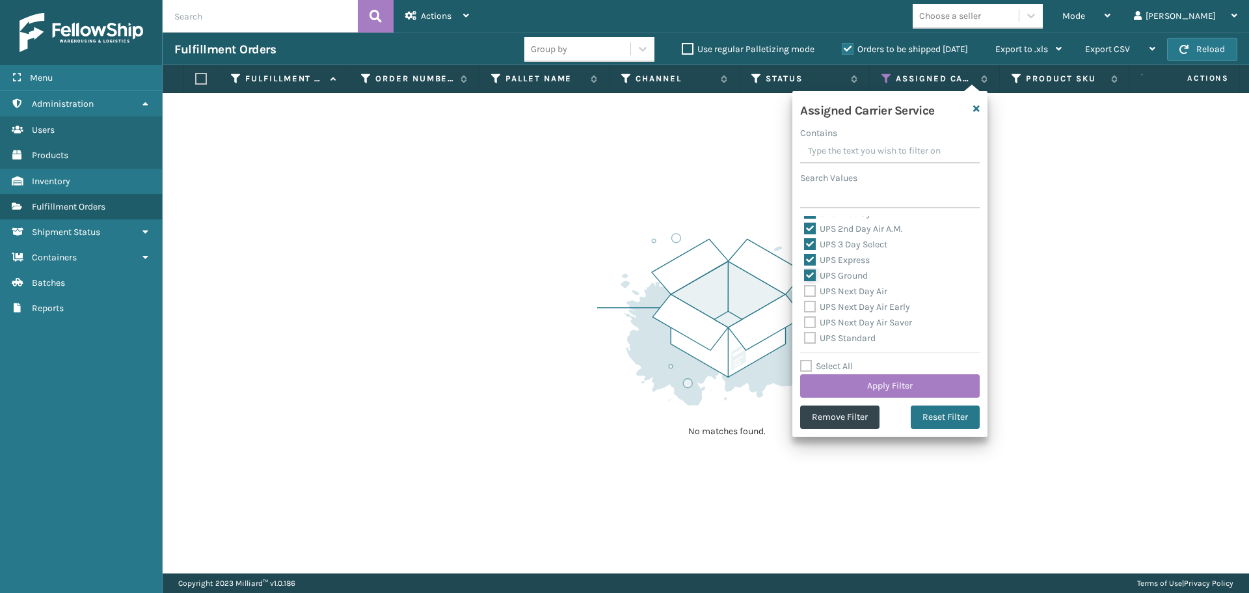
checkbox input "true"
click at [845, 289] on label "UPS Next Day Air" at bounding box center [845, 291] width 83 height 11
click at [805, 289] on input "UPS Next Day Air" at bounding box center [804, 288] width 1 height 8
checkbox input "true"
click at [846, 297] on div "UPS Next Day Air" at bounding box center [890, 292] width 172 height 16
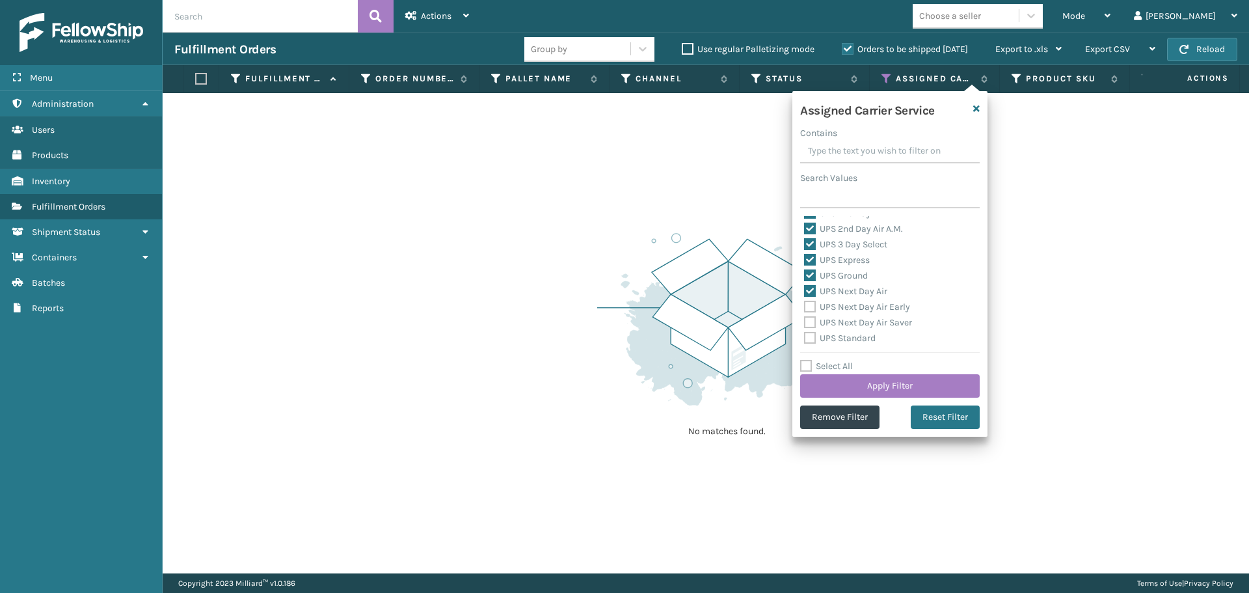
click at [848, 302] on label "UPS Next Day Air Early" at bounding box center [857, 306] width 106 height 11
click at [805, 302] on input "UPS Next Day Air Early" at bounding box center [804, 303] width 1 height 8
checkbox input "true"
click at [854, 318] on label "UPS Next Day Air Saver" at bounding box center [858, 322] width 108 height 11
click at [805, 318] on input "UPS Next Day Air Saver" at bounding box center [804, 319] width 1 height 8
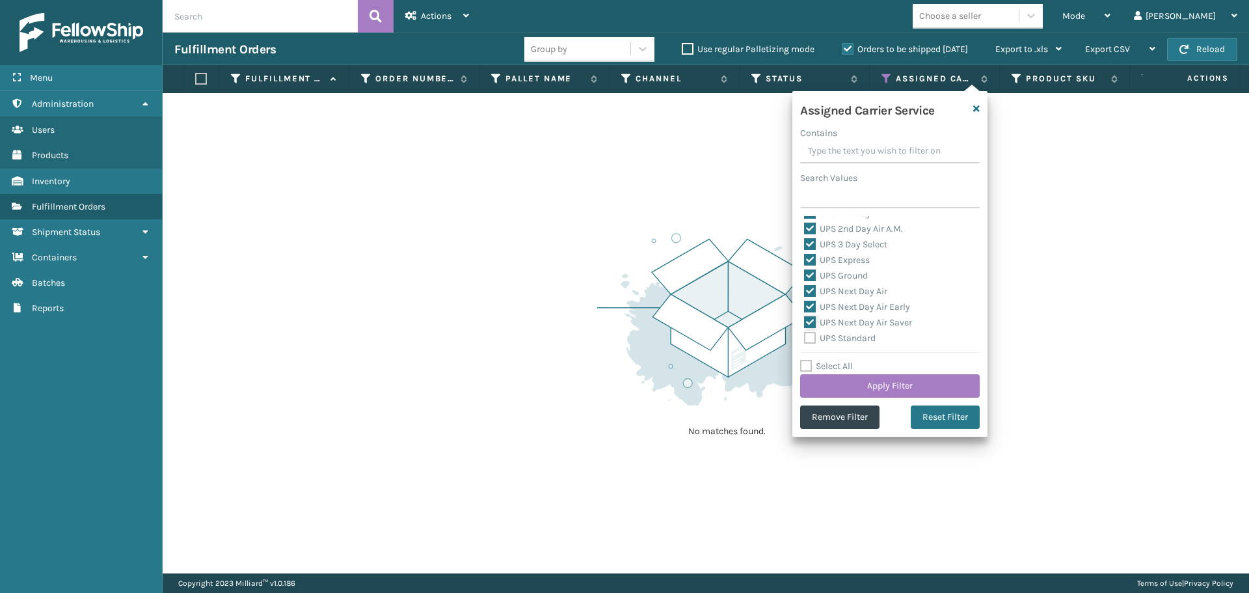
checkbox input "true"
click at [852, 331] on div "UPS Standard" at bounding box center [890, 339] width 172 height 16
click at [849, 275] on label "UPS Standard" at bounding box center [840, 272] width 72 height 11
click at [805, 274] on input "UPS Standard" at bounding box center [804, 269] width 1 height 8
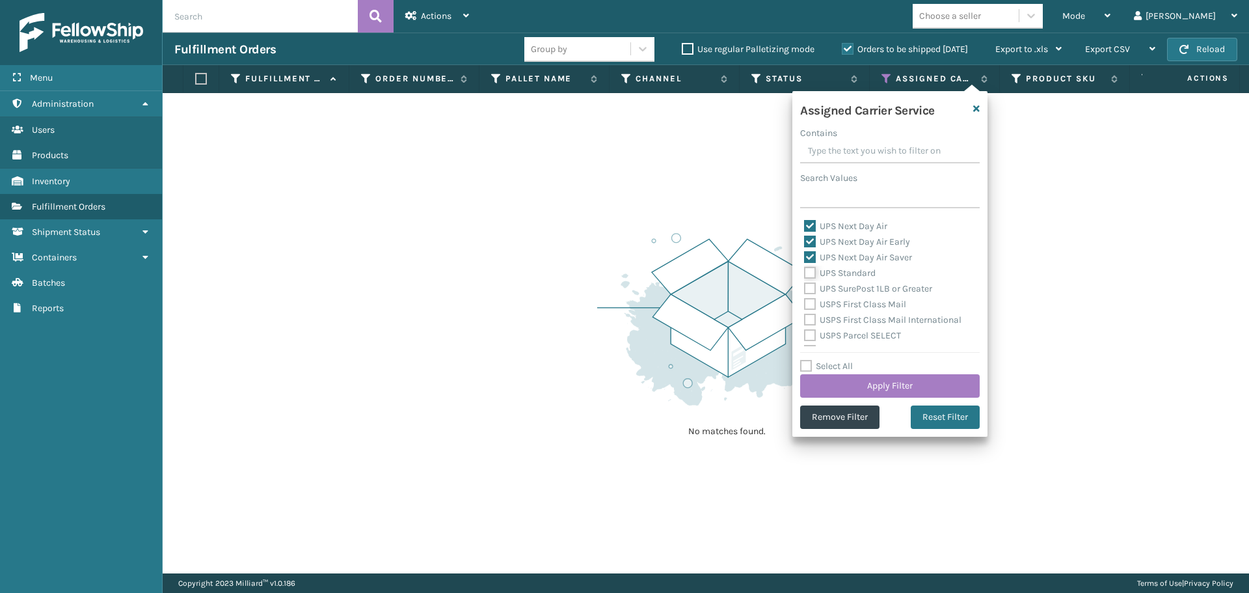
checkbox input "true"
click at [855, 286] on label "UPS SurePost 1LB or Greater" at bounding box center [868, 288] width 128 height 11
click at [805, 286] on input "UPS SurePost 1LB or Greater" at bounding box center [804, 285] width 1 height 8
checkbox input "true"
click at [904, 383] on button "Apply Filter" at bounding box center [890, 385] width 180 height 23
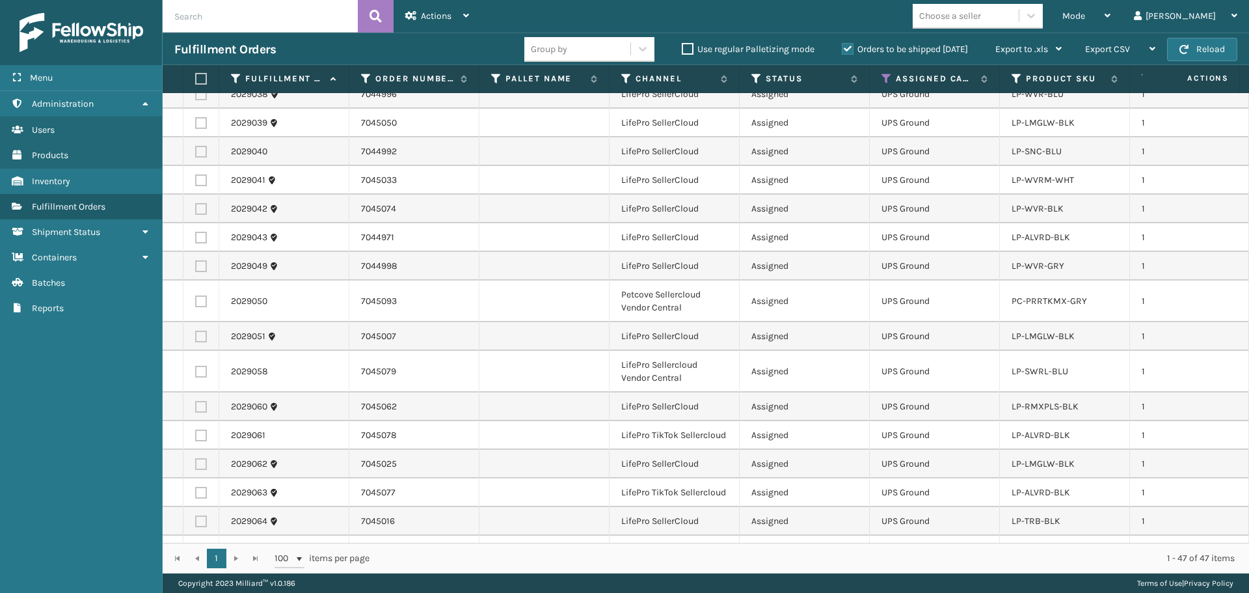
scroll to position [455, 0]
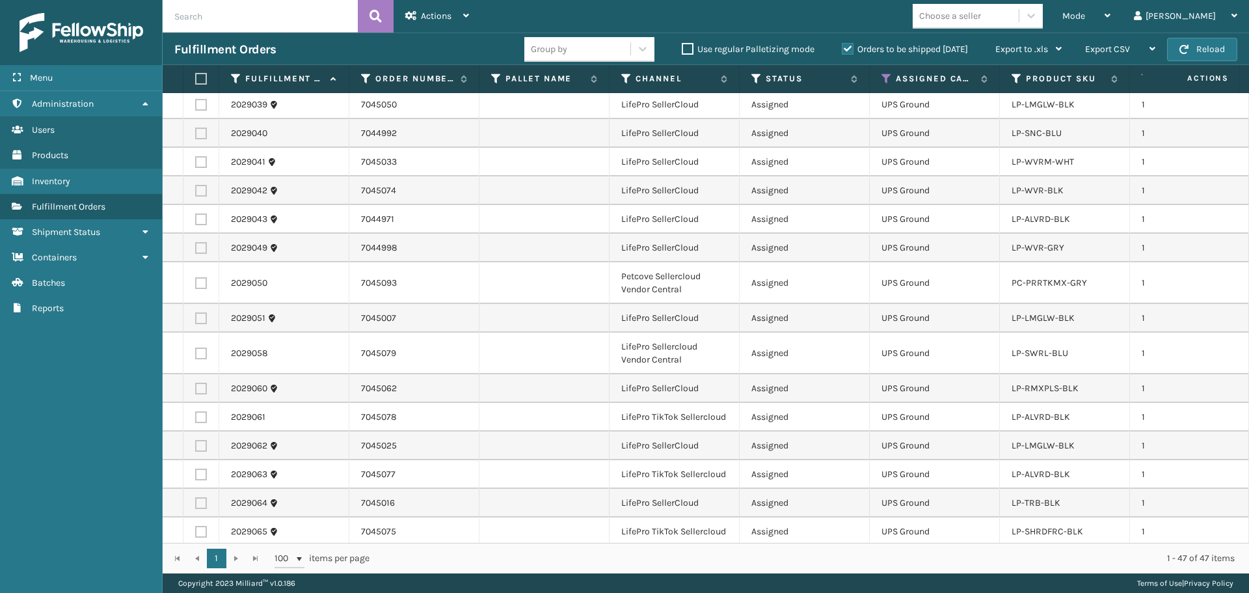
click at [981, 16] on div "Choose a seller" at bounding box center [950, 16] width 62 height 14
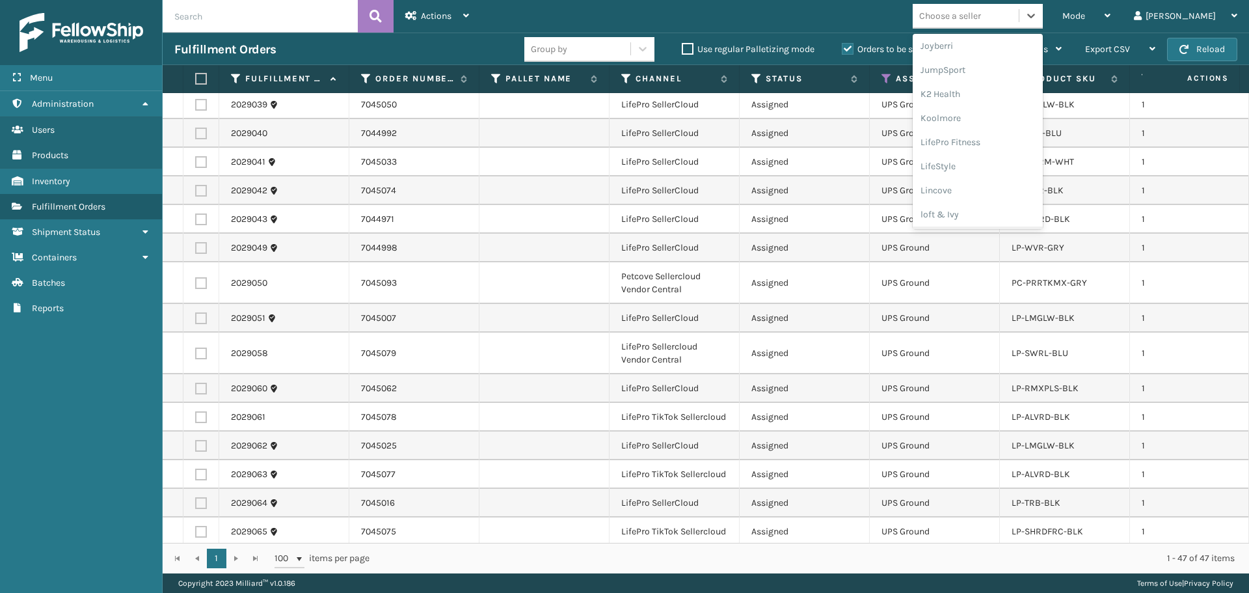
scroll to position [477, 0]
click at [1010, 55] on div "LifePro Fitness" at bounding box center [978, 53] width 130 height 24
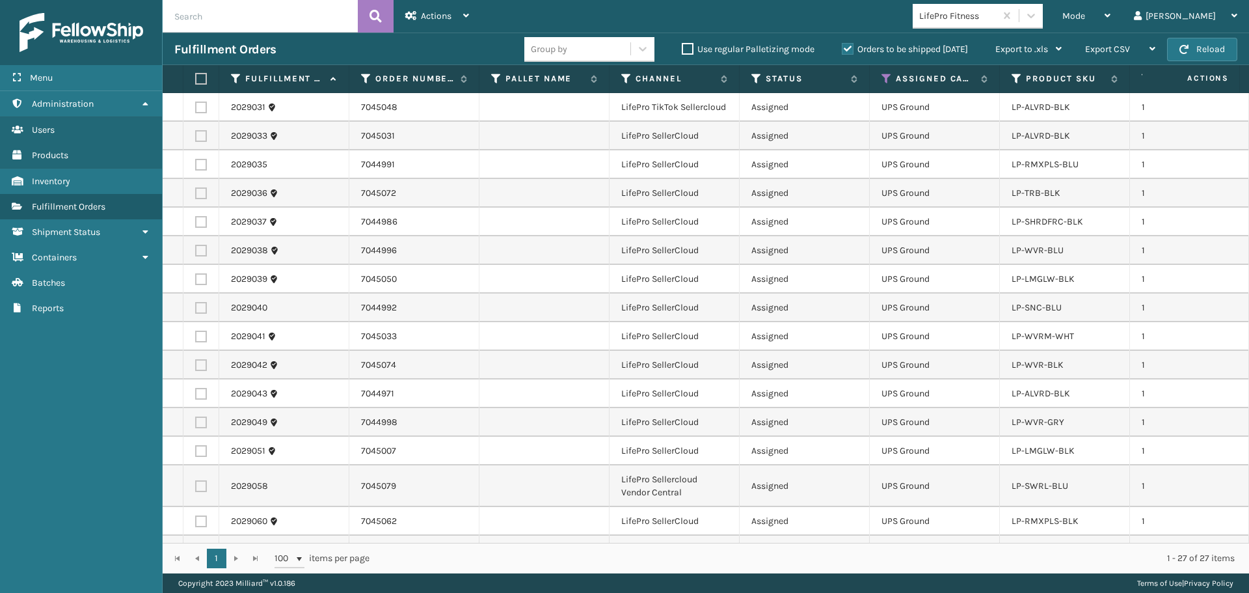
click at [203, 81] on label at bounding box center [199, 79] width 8 height 12
click at [196, 81] on input "checkbox" at bounding box center [195, 79] width 1 height 8
checkbox input "true"
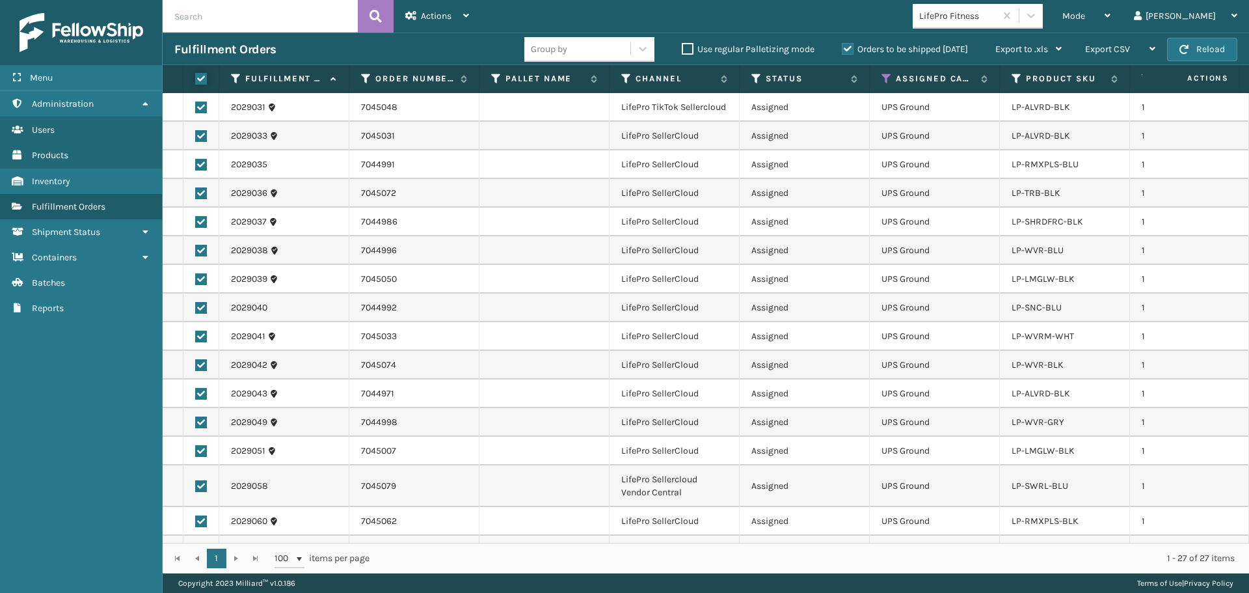
checkbox input "true"
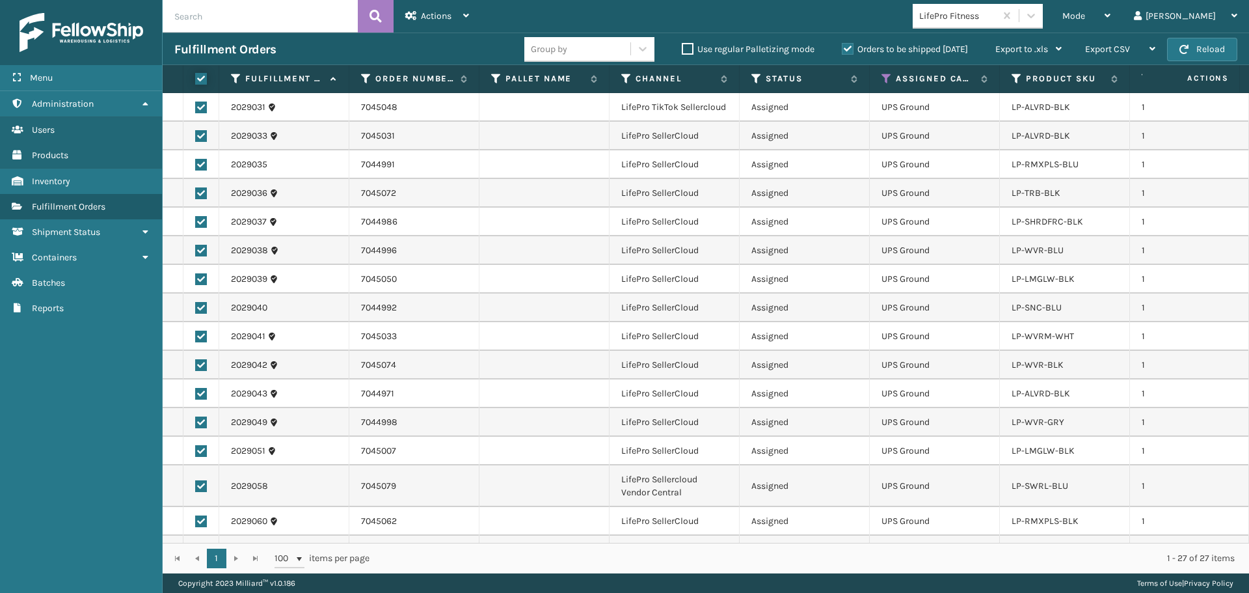
checkbox input "true"
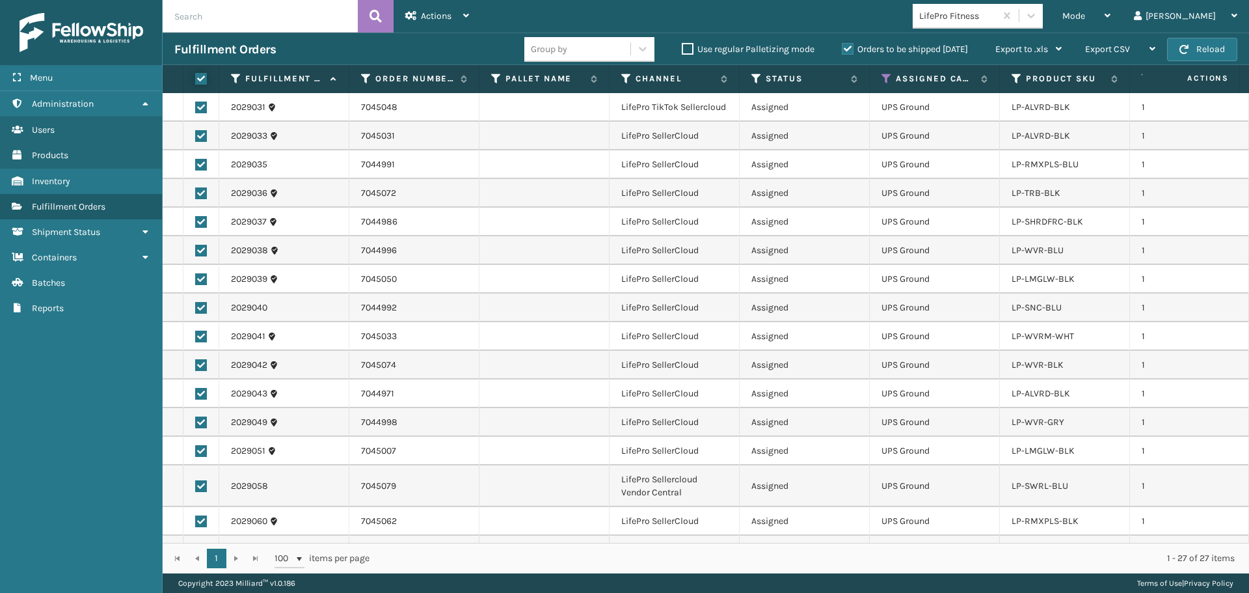
checkbox input "true"
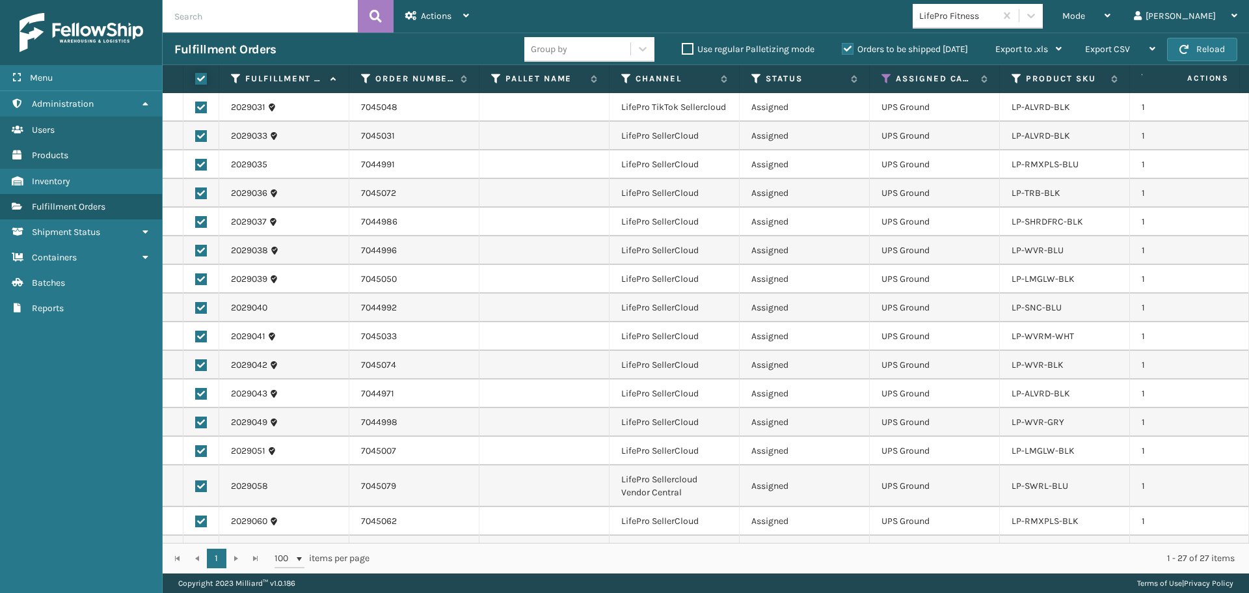
checkbox input "true"
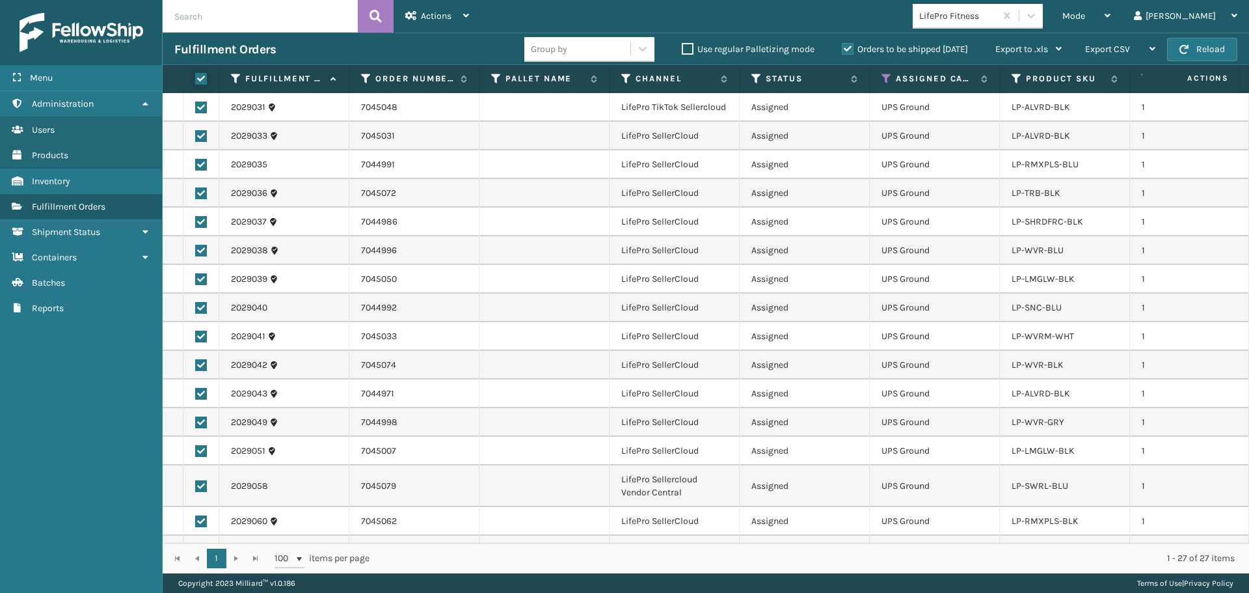
checkbox input "true"
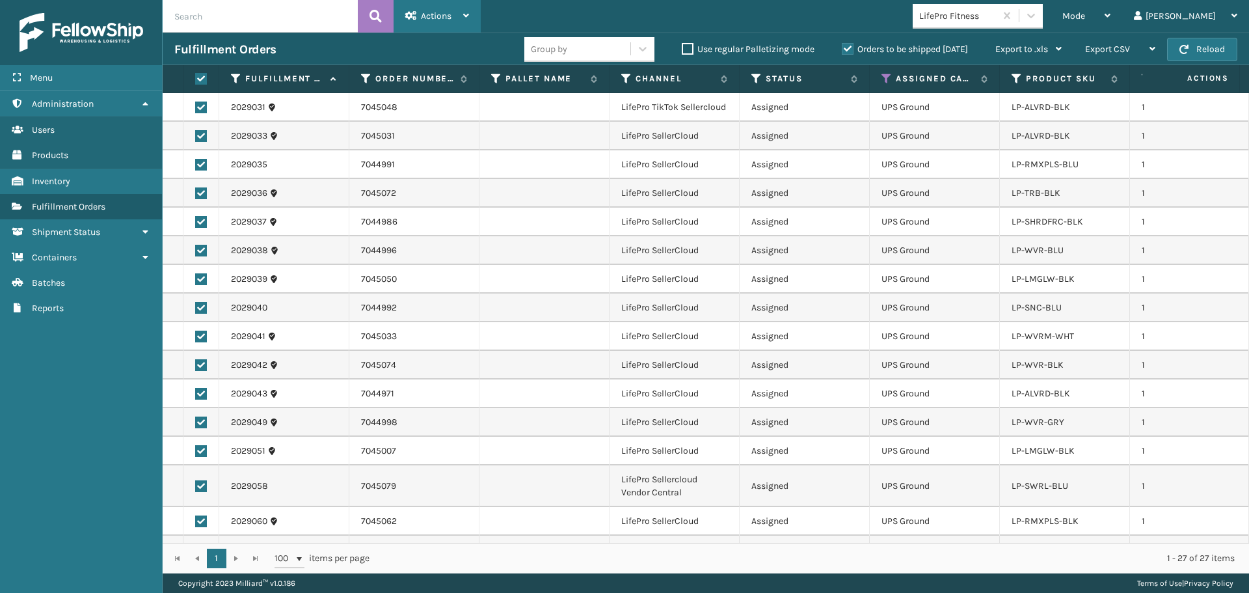
click at [437, 24] on div "Actions" at bounding box center [437, 16] width 64 height 33
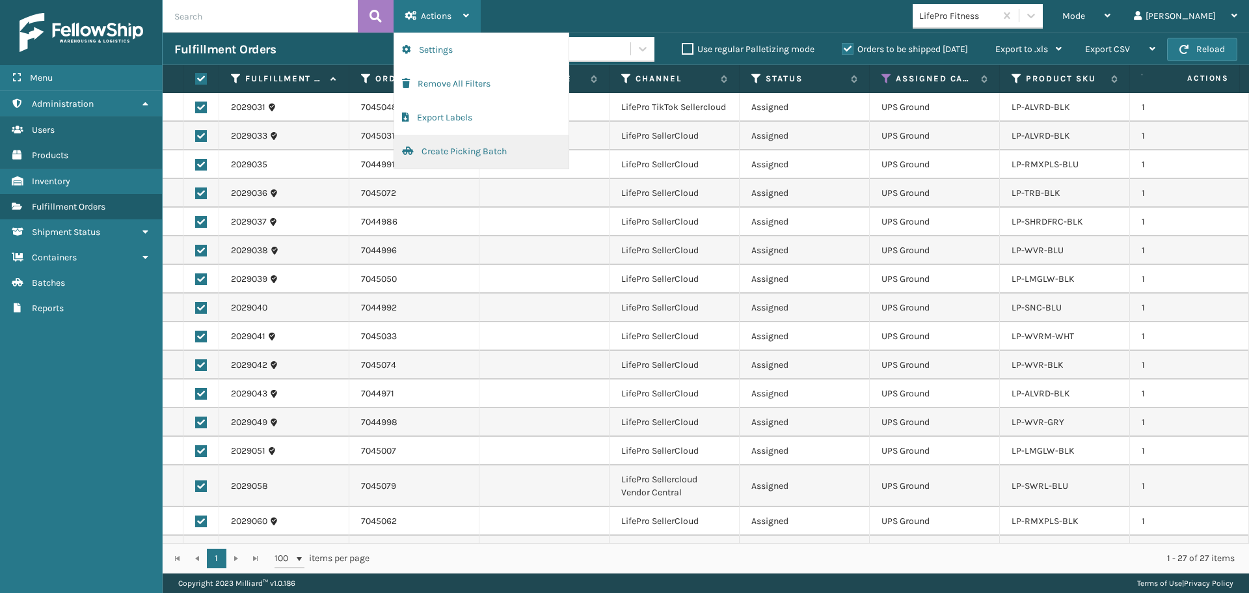
click at [459, 143] on button "Create Picking Batch" at bounding box center [481, 152] width 174 height 34
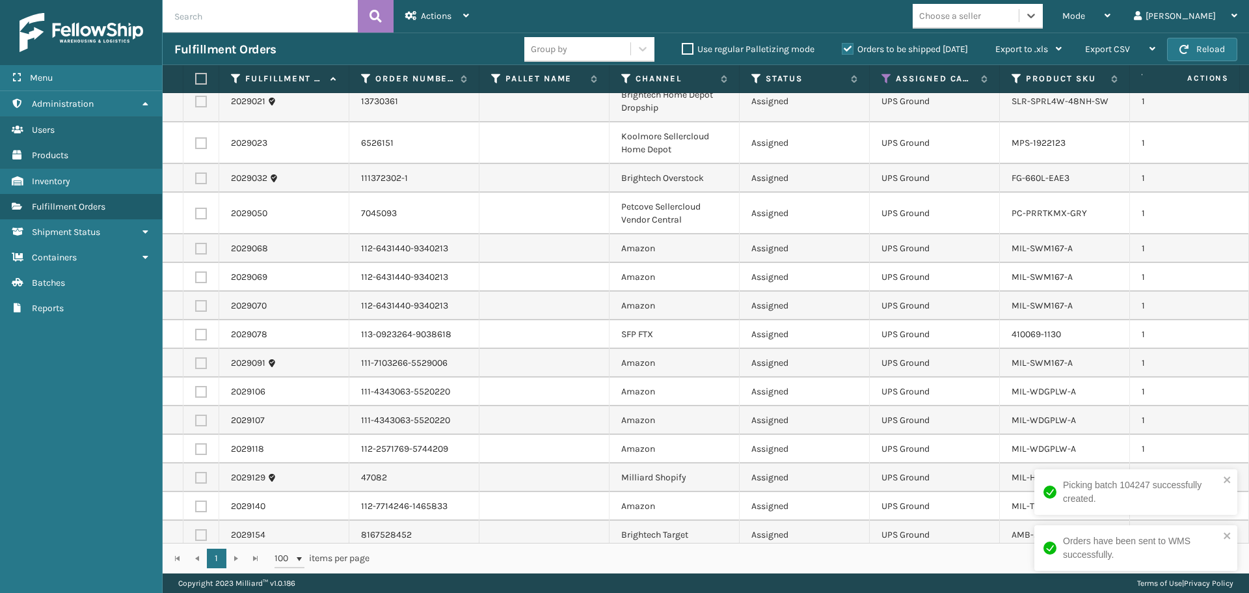
scroll to position [239, 0]
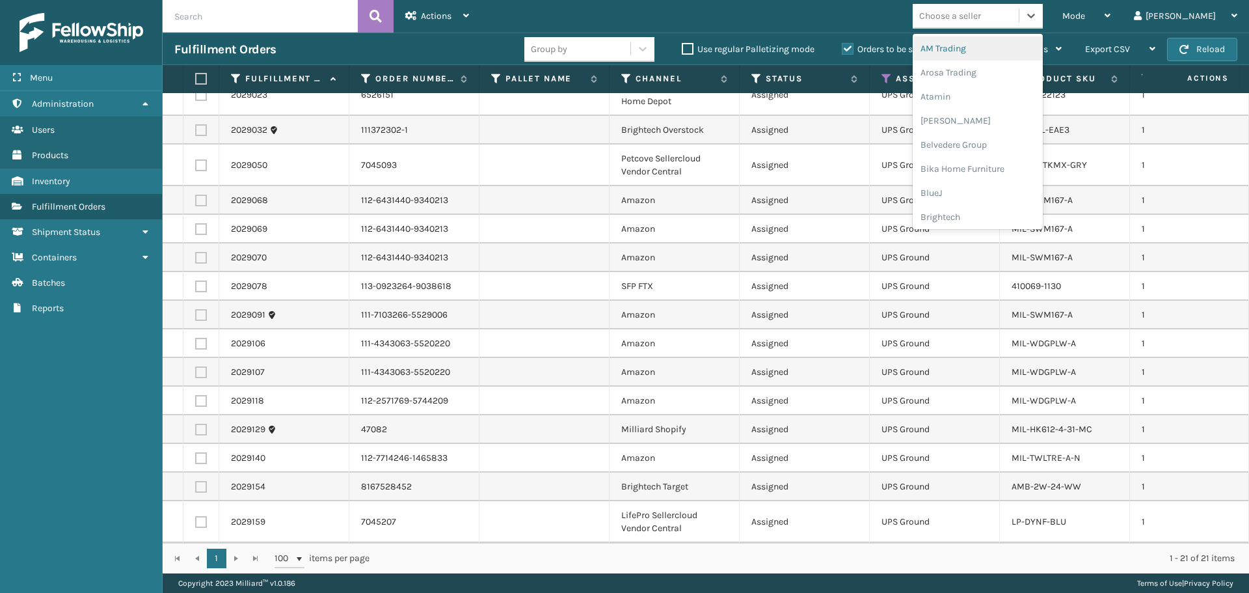
click at [1001, 27] on div "Choose a seller" at bounding box center [978, 16] width 130 height 25
click at [997, 167] on div "Plush Collections" at bounding box center [978, 164] width 130 height 24
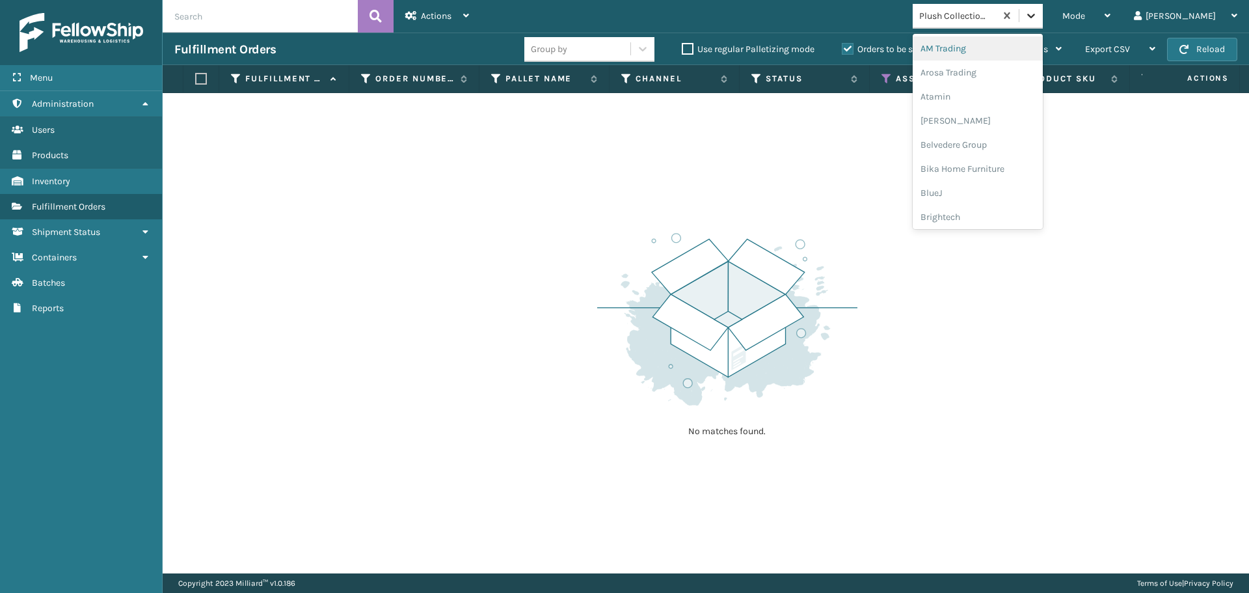
click at [1038, 13] on icon at bounding box center [1031, 15] width 13 height 13
click at [1002, 209] on div "[PERSON_NAME] Brands" at bounding box center [978, 214] width 130 height 24
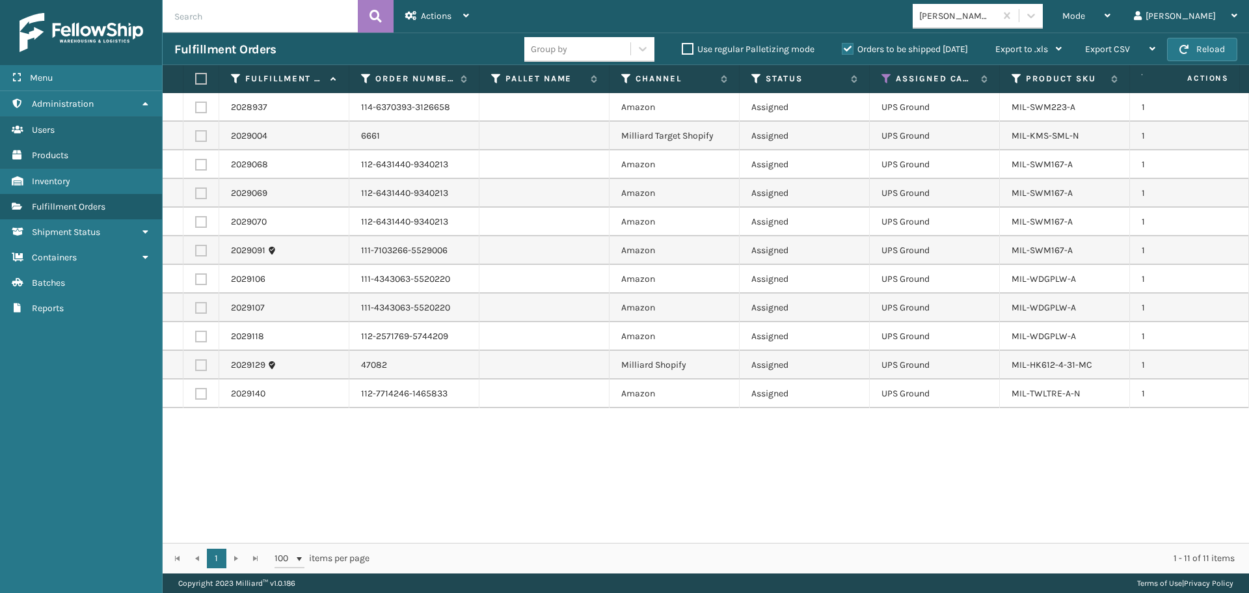
click at [202, 79] on label at bounding box center [199, 79] width 8 height 12
click at [196, 79] on input "checkbox" at bounding box center [195, 79] width 1 height 8
checkbox input "true"
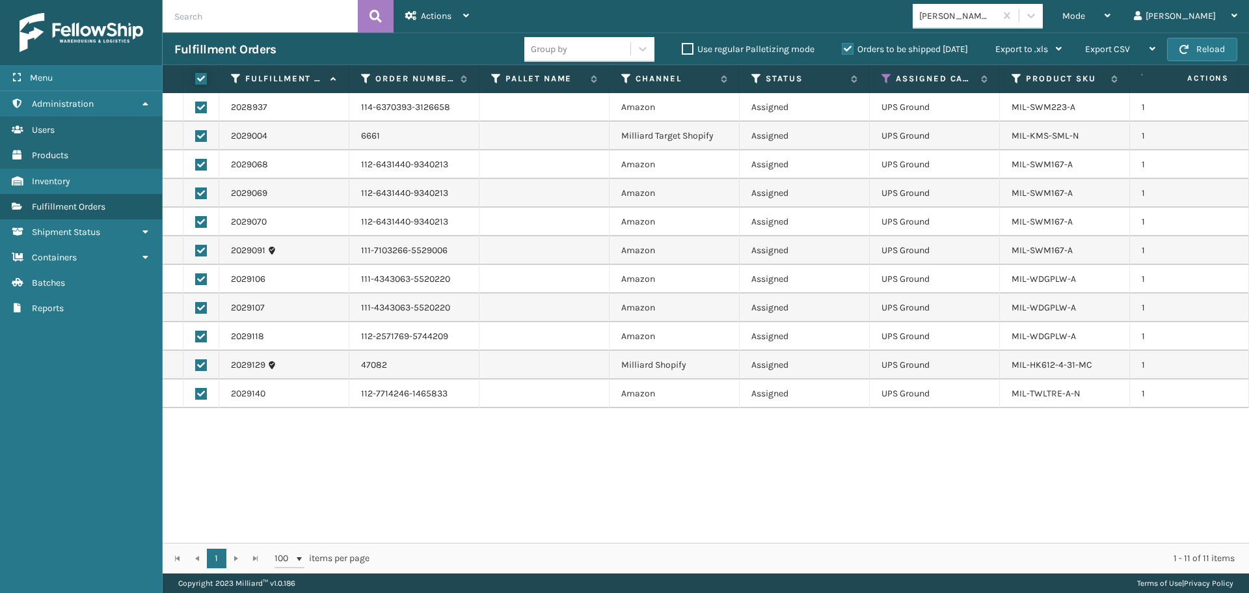
checkbox input "true"
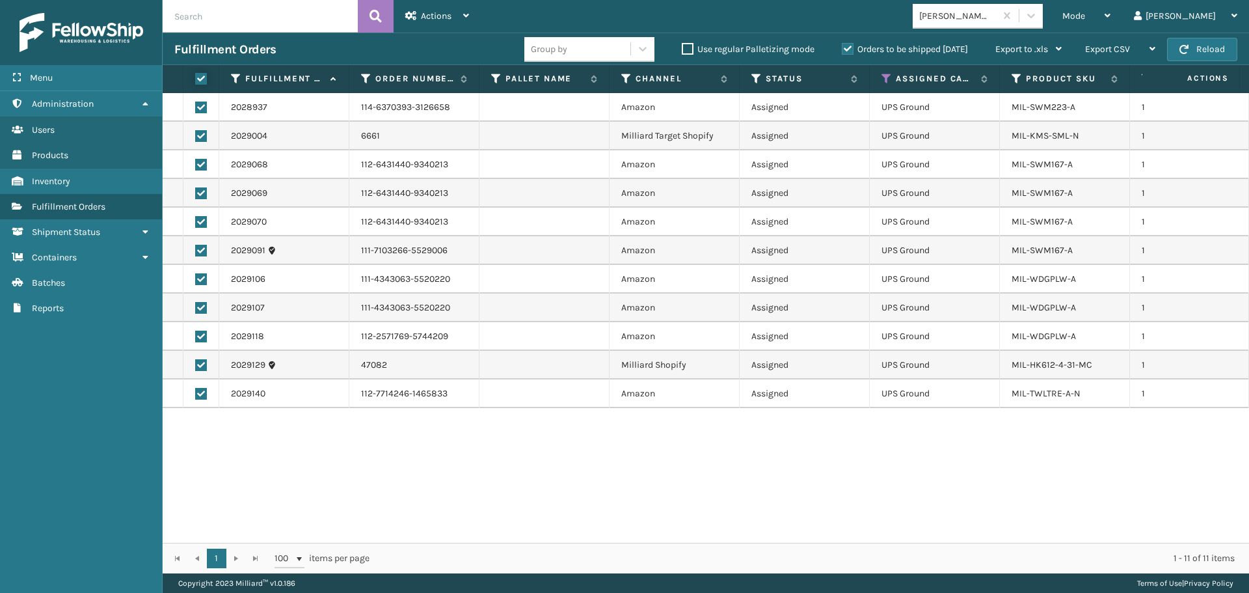
checkbox input "true"
click at [453, 16] on div "Actions" at bounding box center [437, 16] width 64 height 33
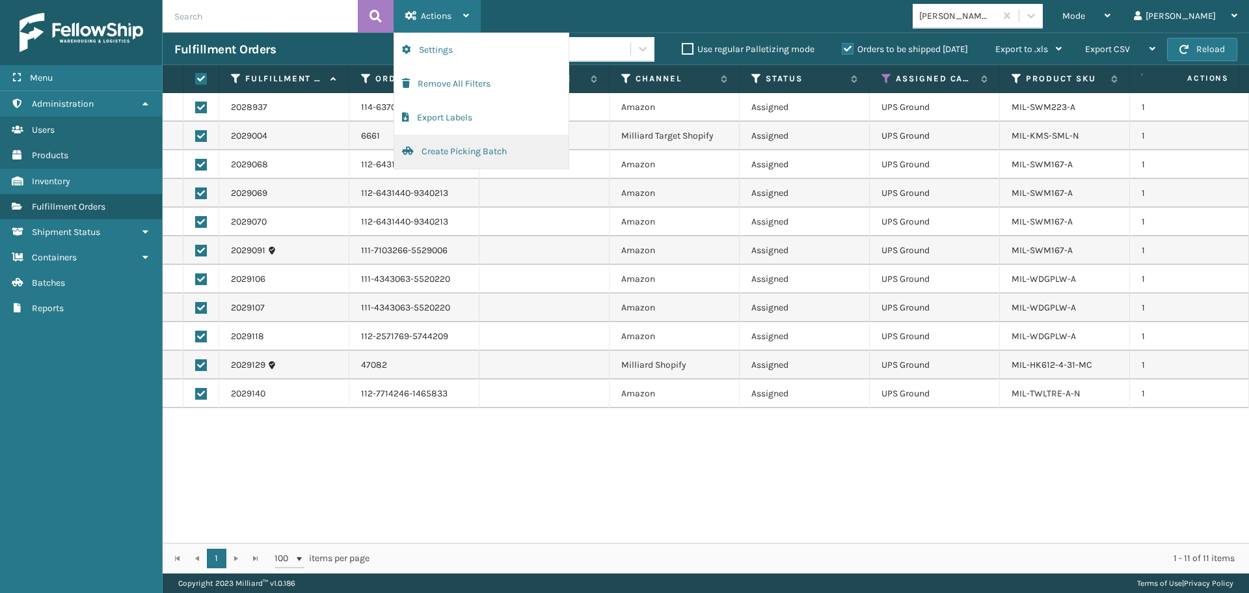
click at [471, 159] on button "Create Picking Batch" at bounding box center [481, 152] width 174 height 34
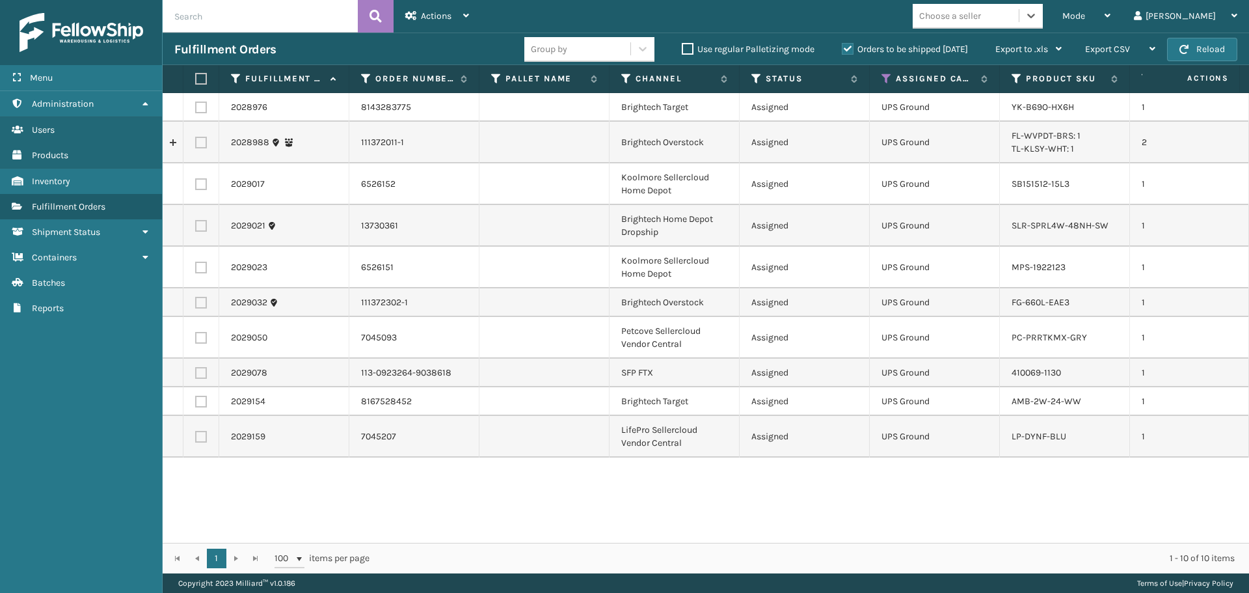
drag, startPoint x: 1010, startPoint y: 16, endPoint x: 1016, endPoint y: 31, distance: 15.2
click at [981, 16] on div "Choose a seller" at bounding box center [950, 16] width 62 height 14
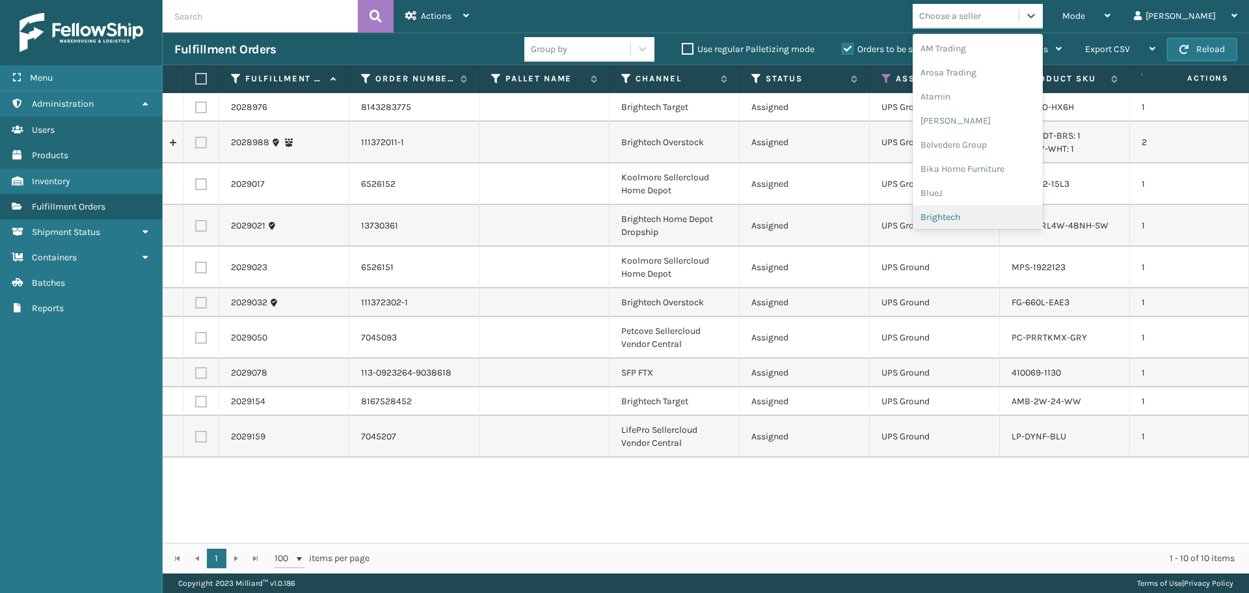
click at [997, 217] on div "Brightech" at bounding box center [978, 217] width 130 height 24
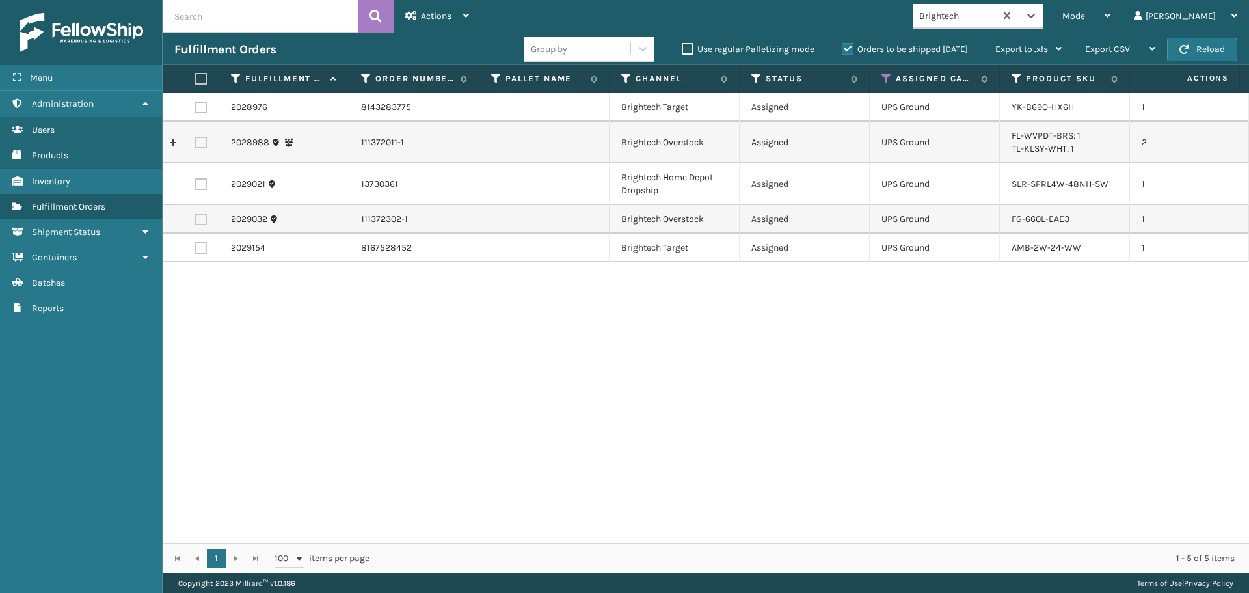
click at [197, 77] on label at bounding box center [199, 79] width 8 height 12
click at [196, 77] on input "checkbox" at bounding box center [195, 79] width 1 height 8
checkbox input "true"
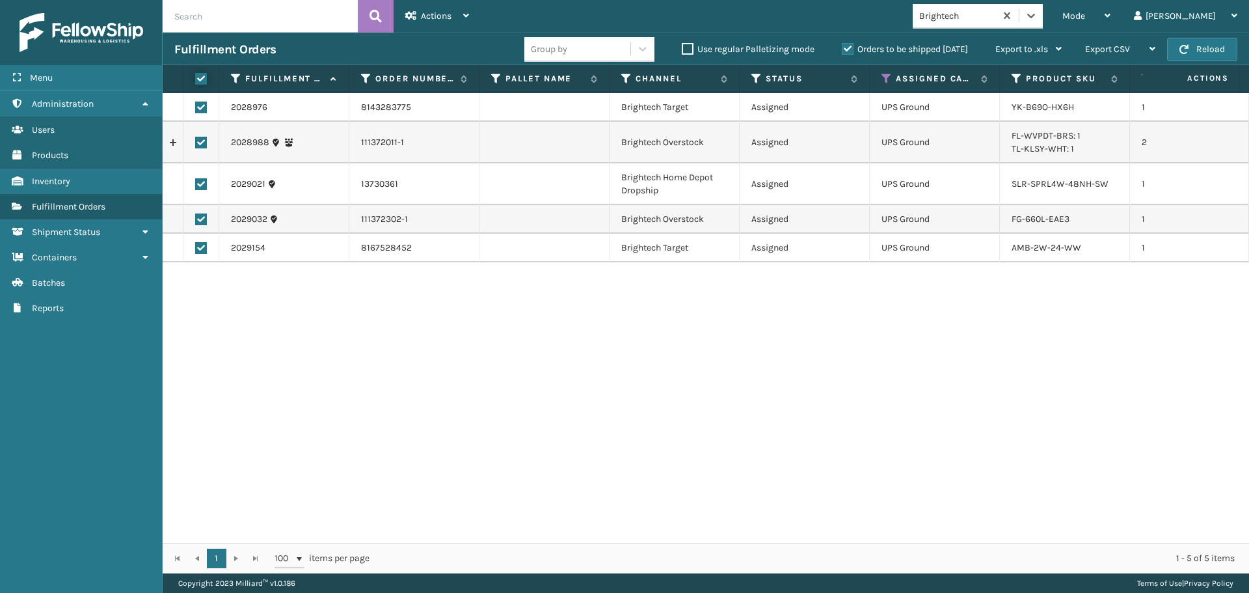
checkbox input "true"
drag, startPoint x: 429, startPoint y: 14, endPoint x: 427, endPoint y: 83, distance: 69.0
click at [428, 14] on span "Actions" at bounding box center [436, 15] width 31 height 11
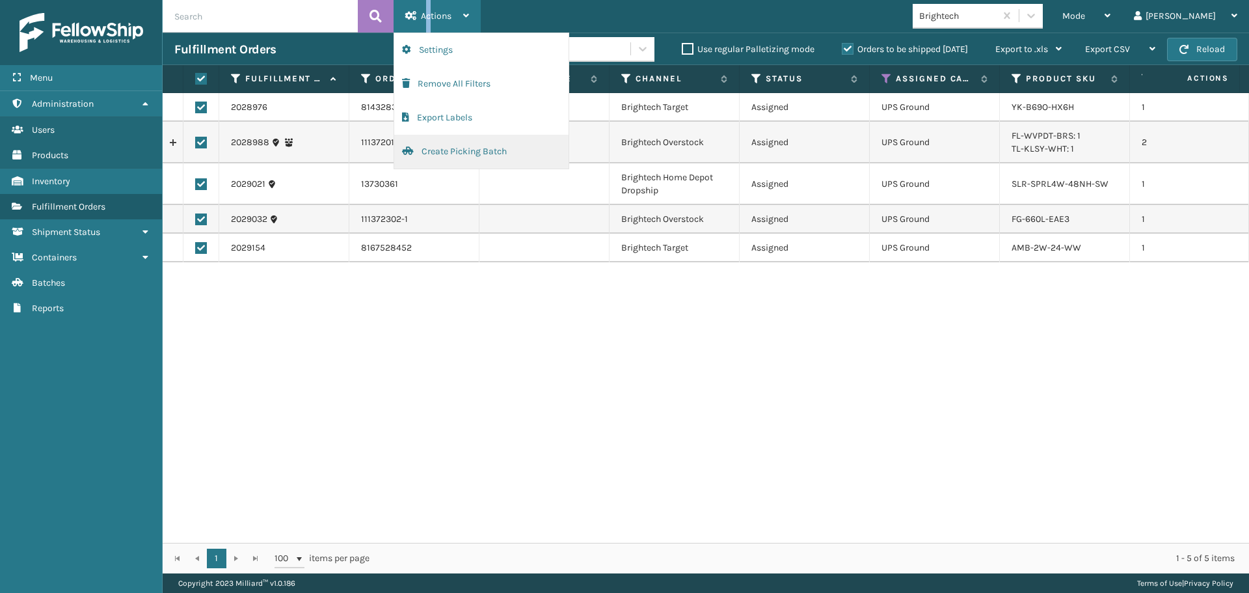
click at [423, 150] on button "Create Picking Batch" at bounding box center [481, 152] width 174 height 34
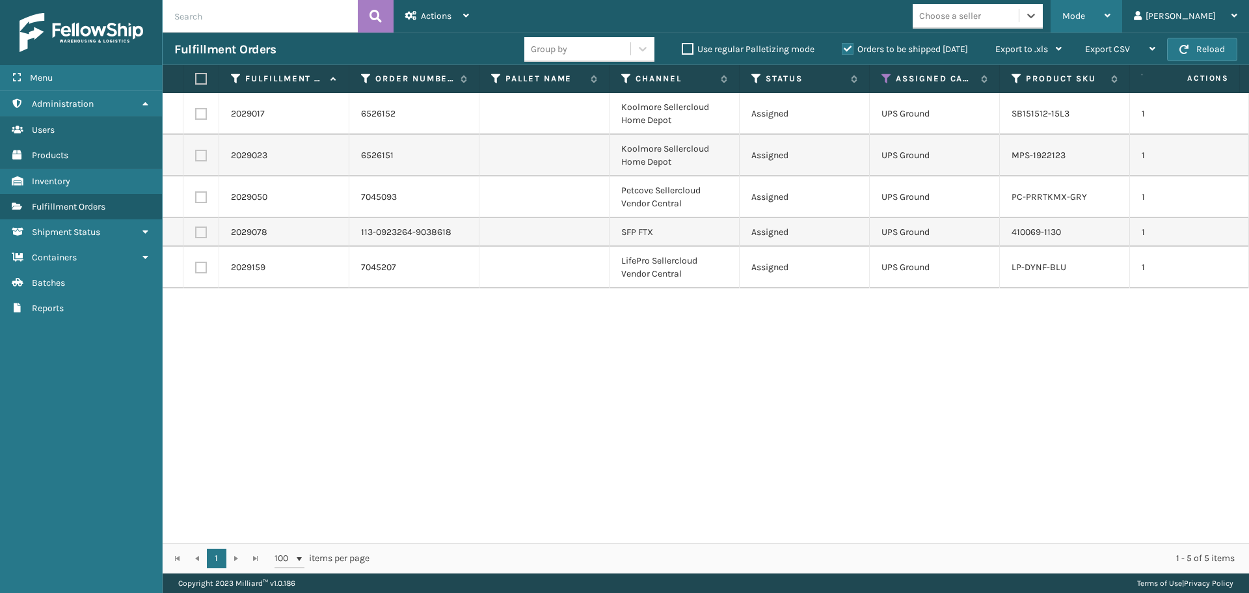
click at [1085, 13] on span "Mode" at bounding box center [1073, 15] width 23 height 11
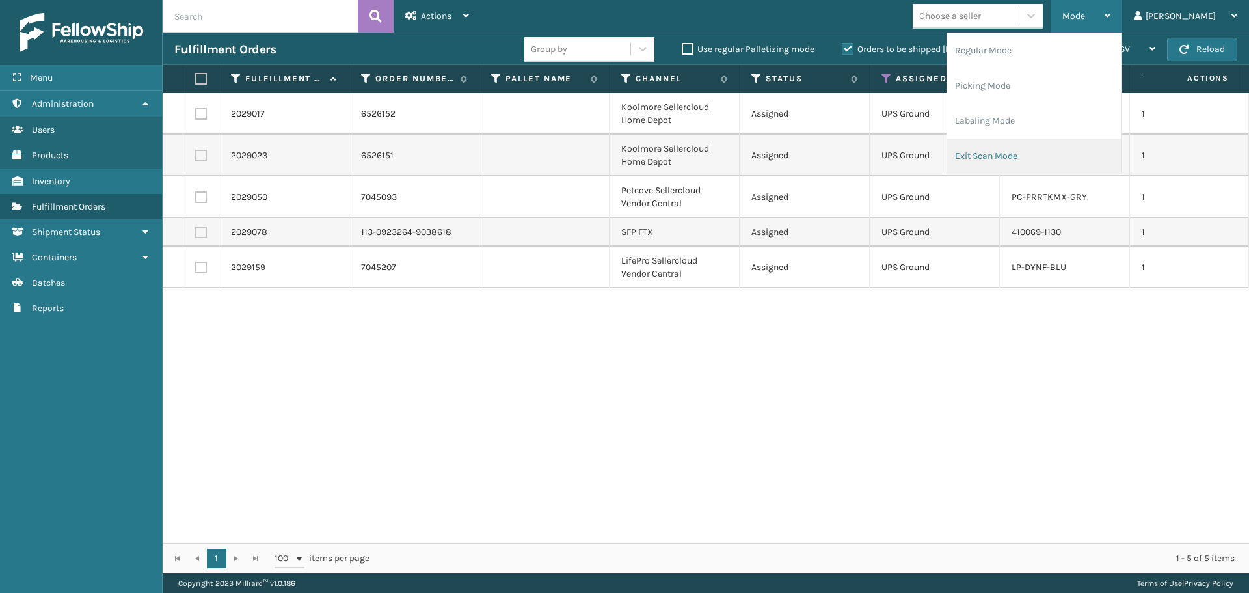
click at [1036, 152] on li "Exit Scan Mode" at bounding box center [1034, 156] width 174 height 35
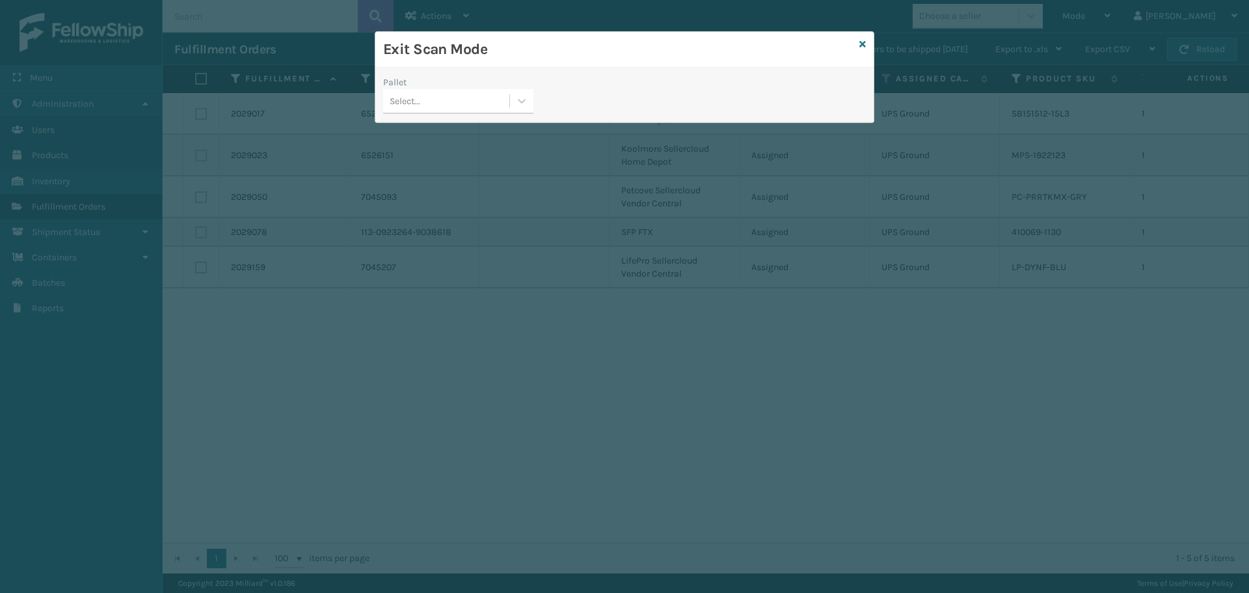
click at [487, 108] on div "Select..." at bounding box center [446, 100] width 126 height 21
click at [860, 43] on icon at bounding box center [862, 44] width 7 height 9
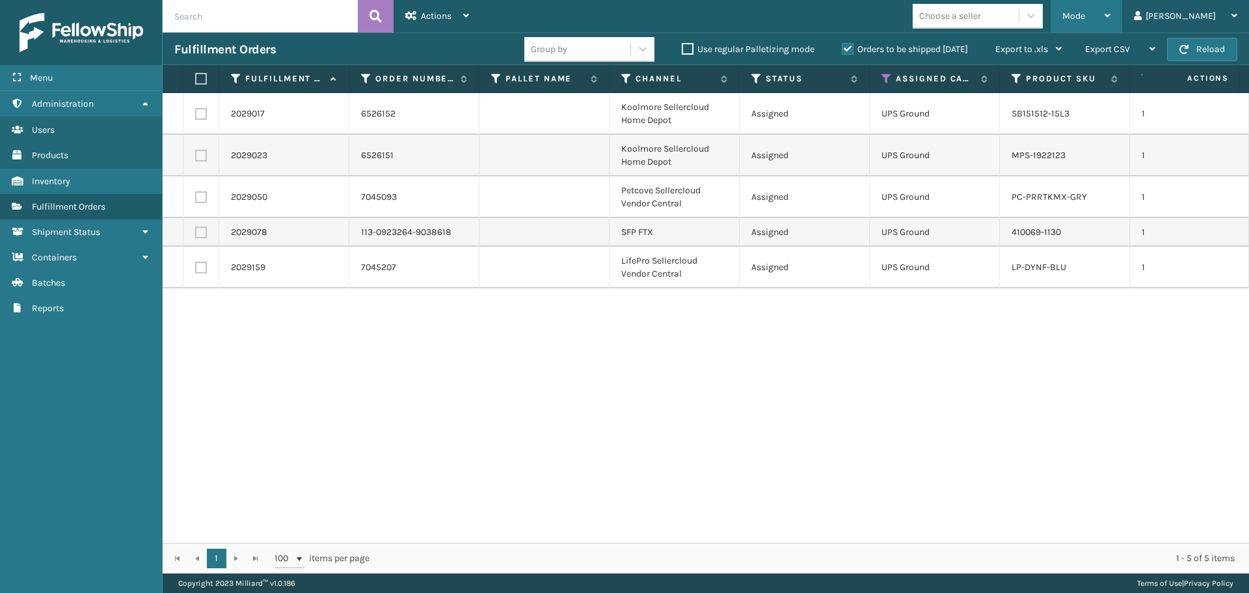
click at [1111, 13] on div "Mode" at bounding box center [1086, 16] width 48 height 33
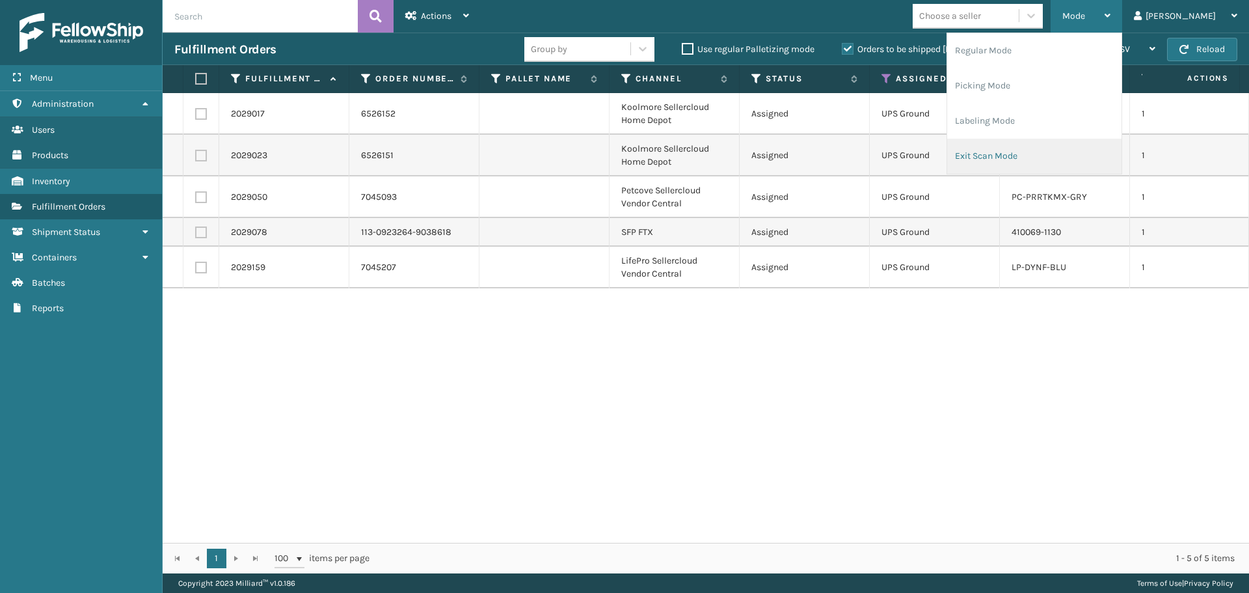
click at [1077, 154] on li "Exit Scan Mode" at bounding box center [1034, 156] width 174 height 35
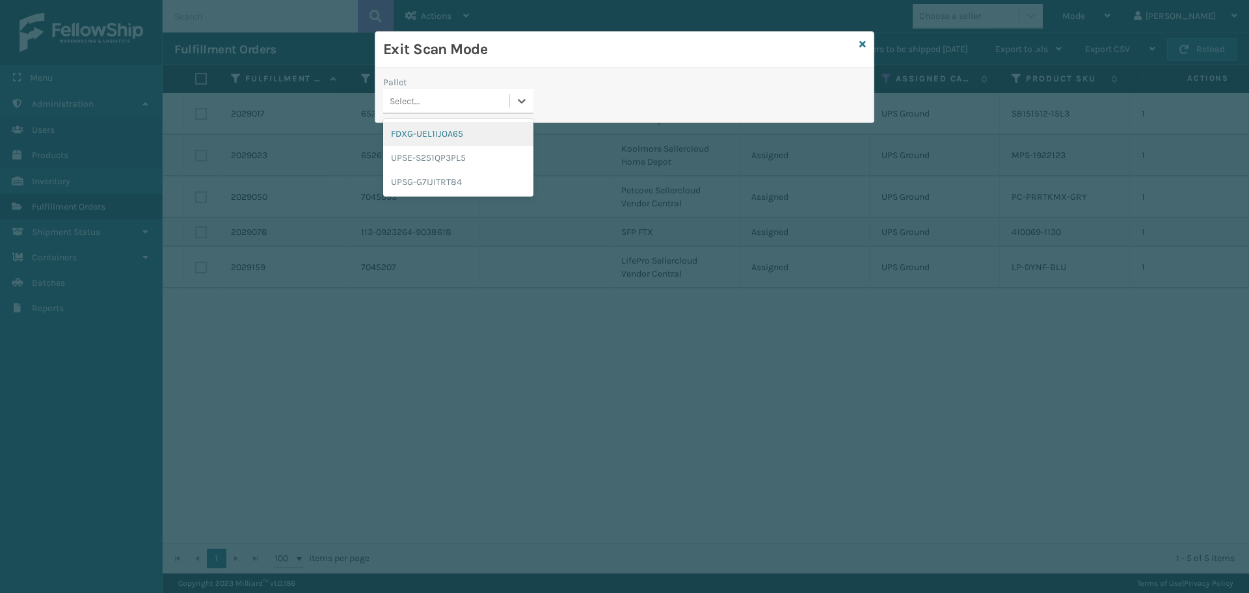
click at [466, 107] on div "Select..." at bounding box center [446, 100] width 126 height 21
click at [440, 135] on div "FDXG-UEL1IJOA65" at bounding box center [458, 134] width 150 height 24
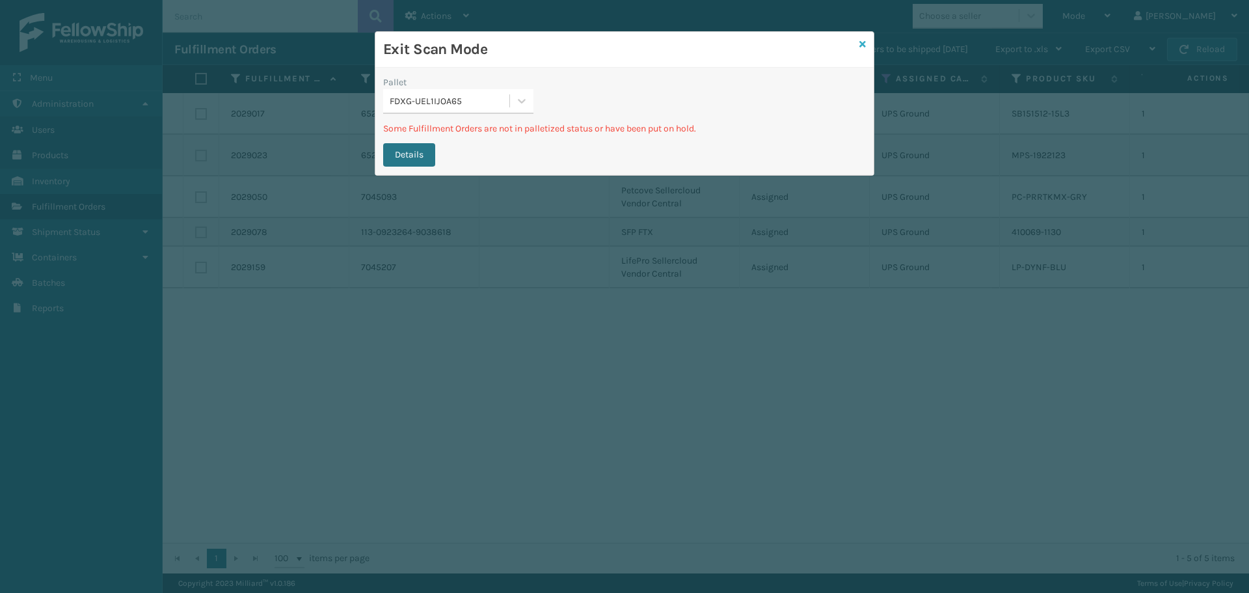
click at [864, 41] on icon at bounding box center [862, 44] width 7 height 9
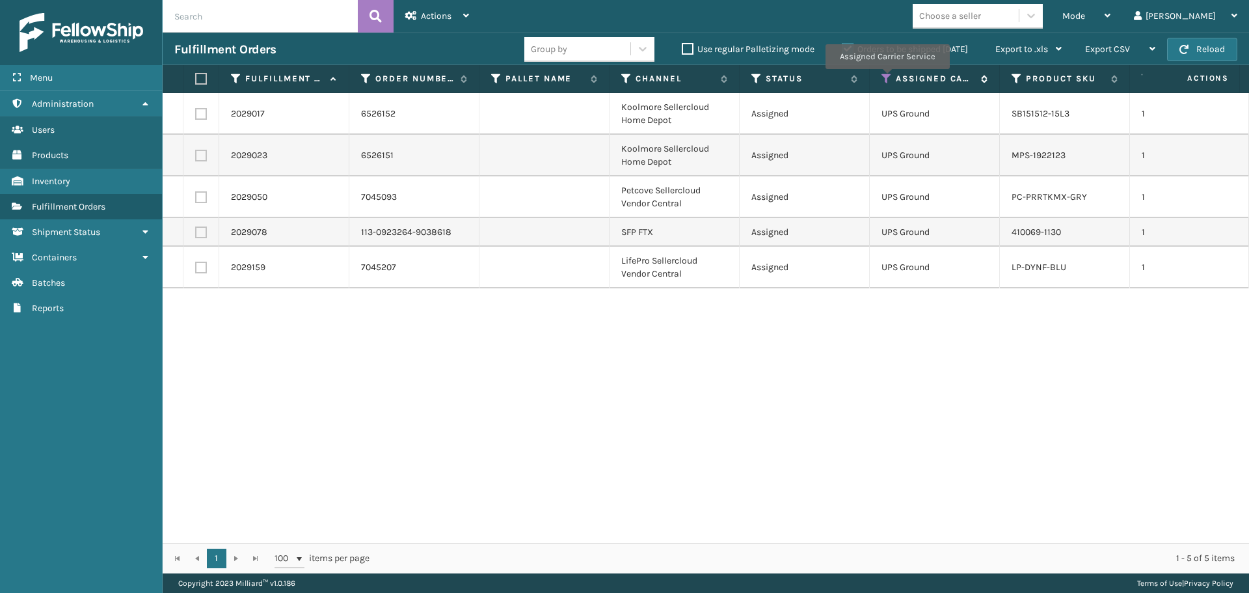
click at [885, 78] on icon at bounding box center [887, 79] width 10 height 12
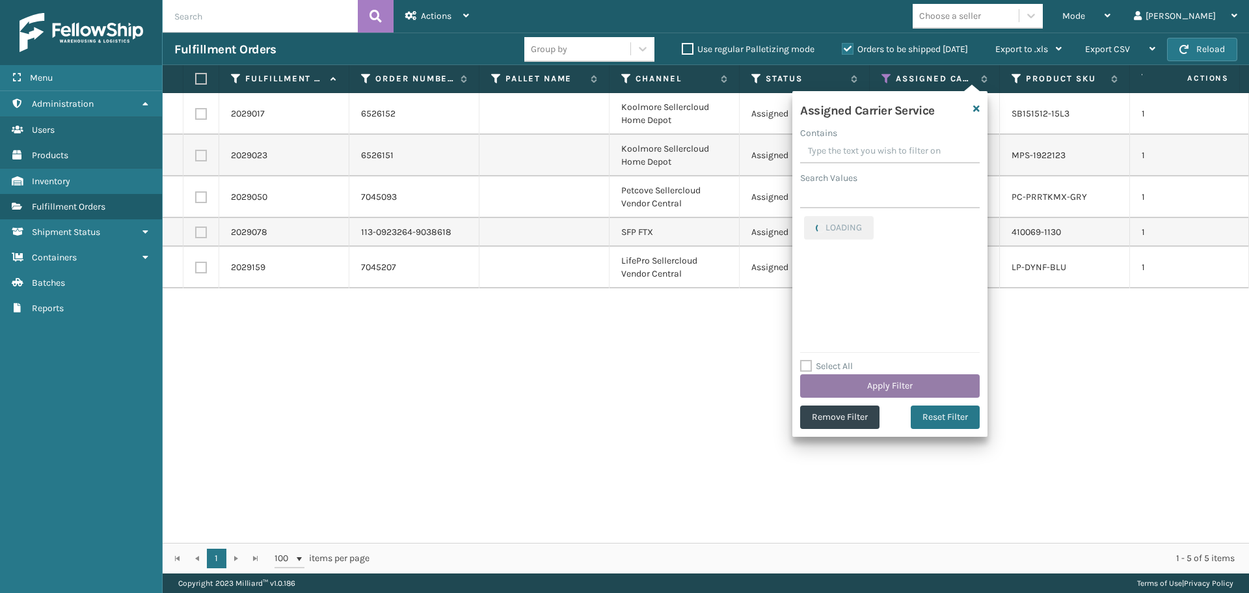
click at [893, 385] on button "Apply Filter" at bounding box center [890, 385] width 180 height 23
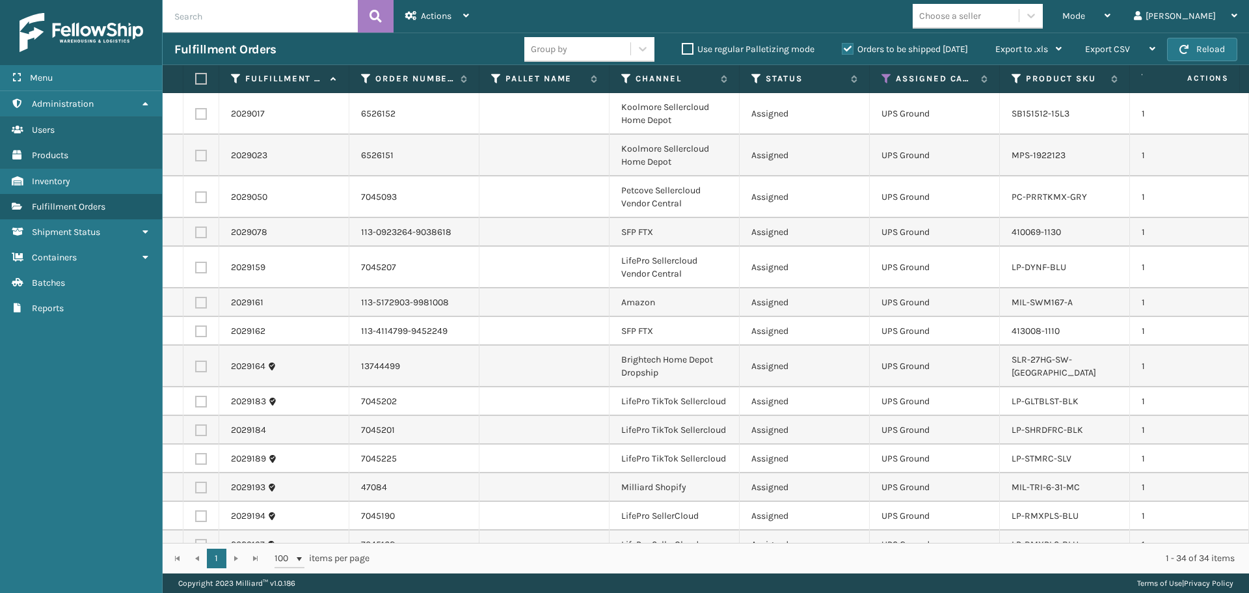
click at [981, 19] on div "Choose a seller" at bounding box center [950, 16] width 62 height 14
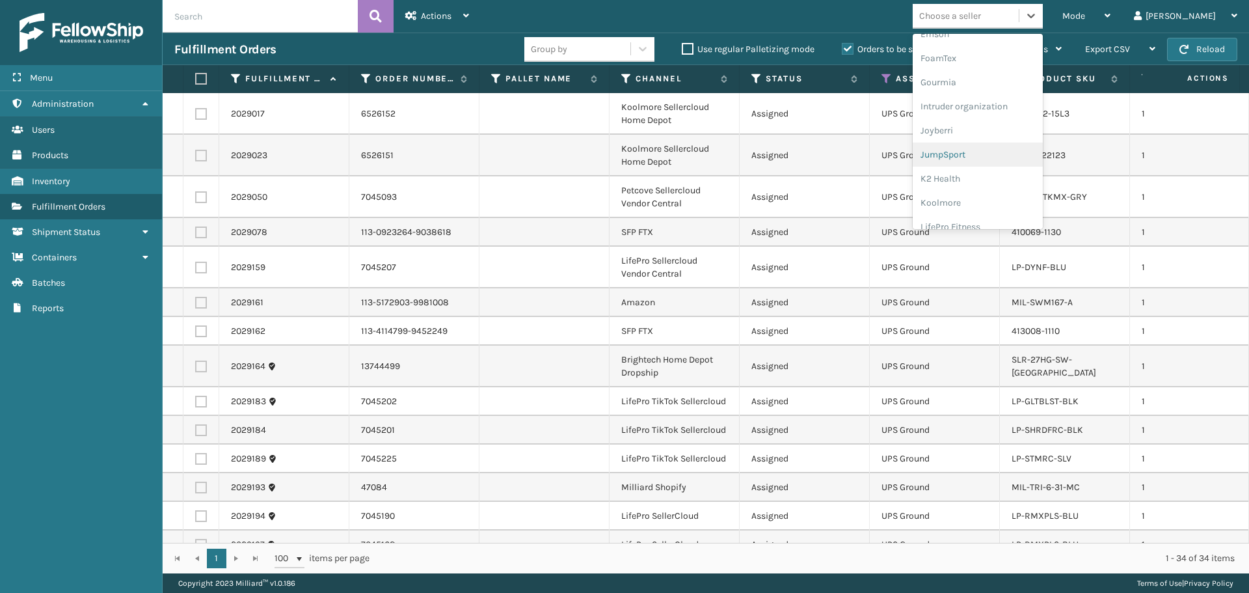
scroll to position [325, 0]
click at [1028, 199] on div "LifePro Fitness" at bounding box center [978, 205] width 130 height 24
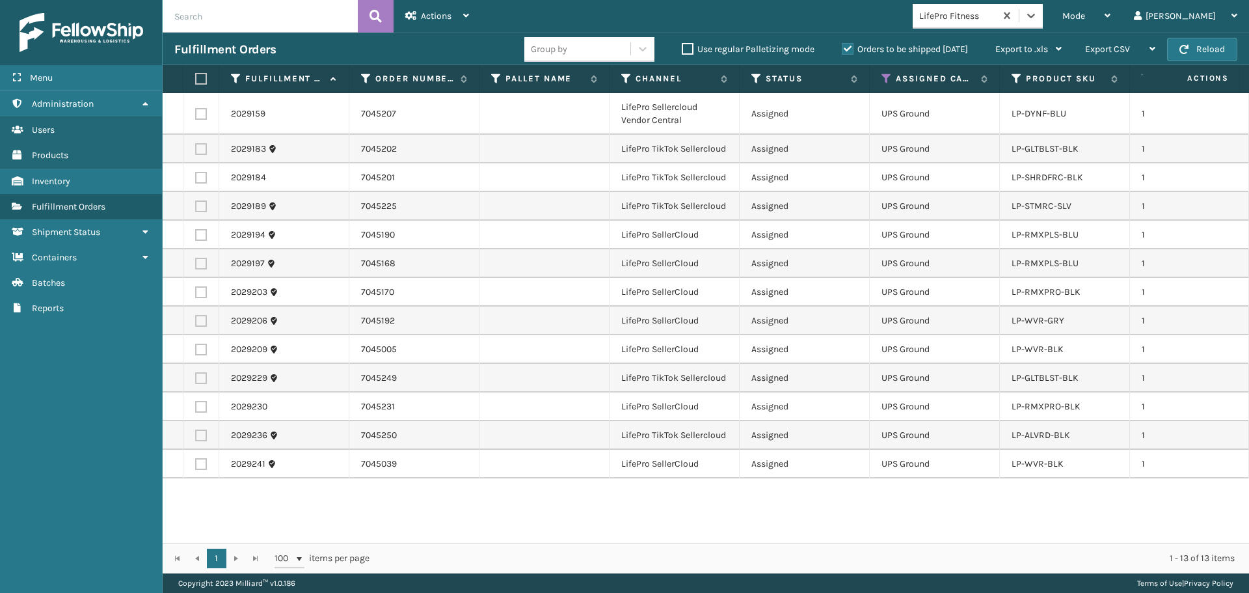
click at [199, 78] on label at bounding box center [199, 79] width 8 height 12
click at [196, 78] on input "checkbox" at bounding box center [195, 79] width 1 height 8
checkbox input "true"
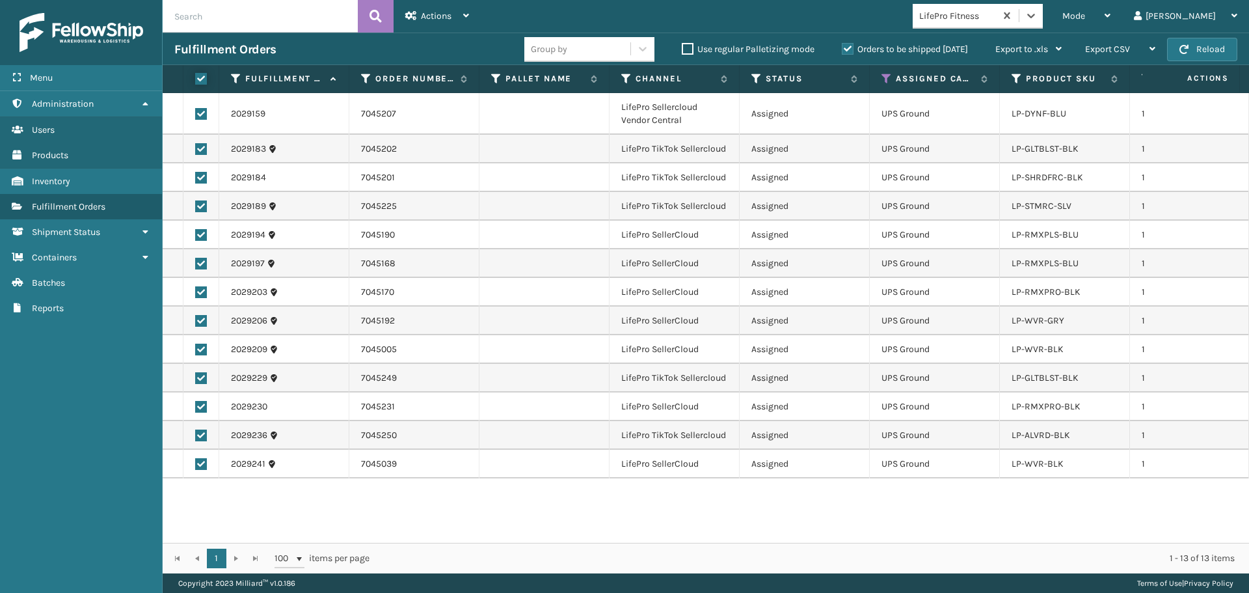
checkbox input "true"
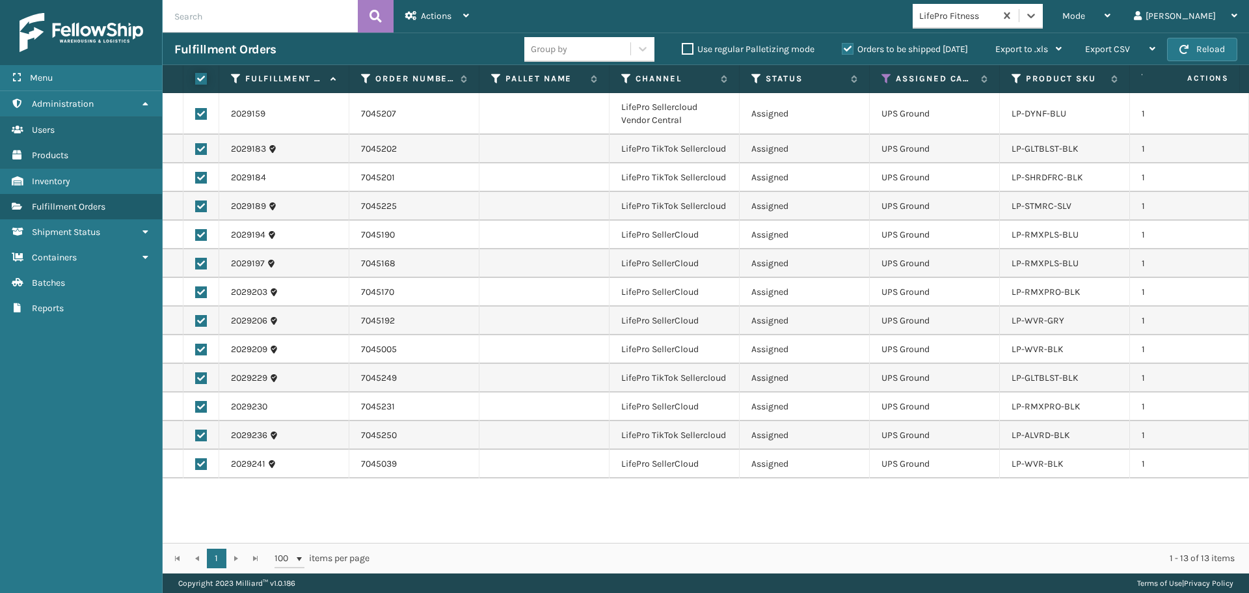
checkbox input "true"
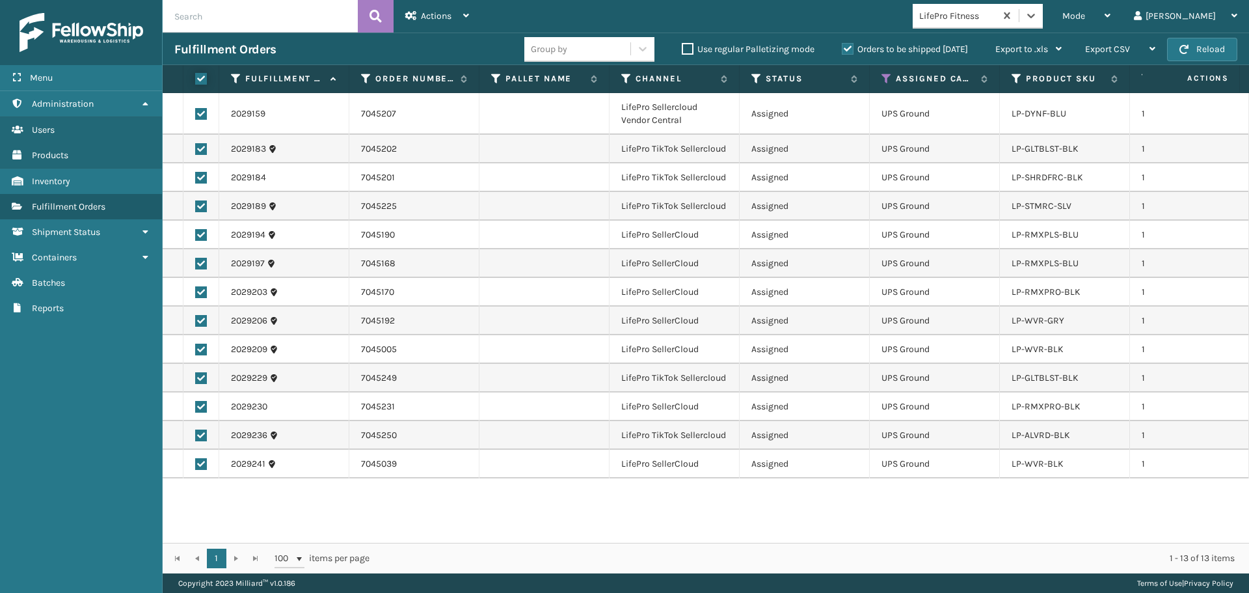
checkbox input "true"
click at [457, 18] on div "Actions" at bounding box center [437, 16] width 64 height 33
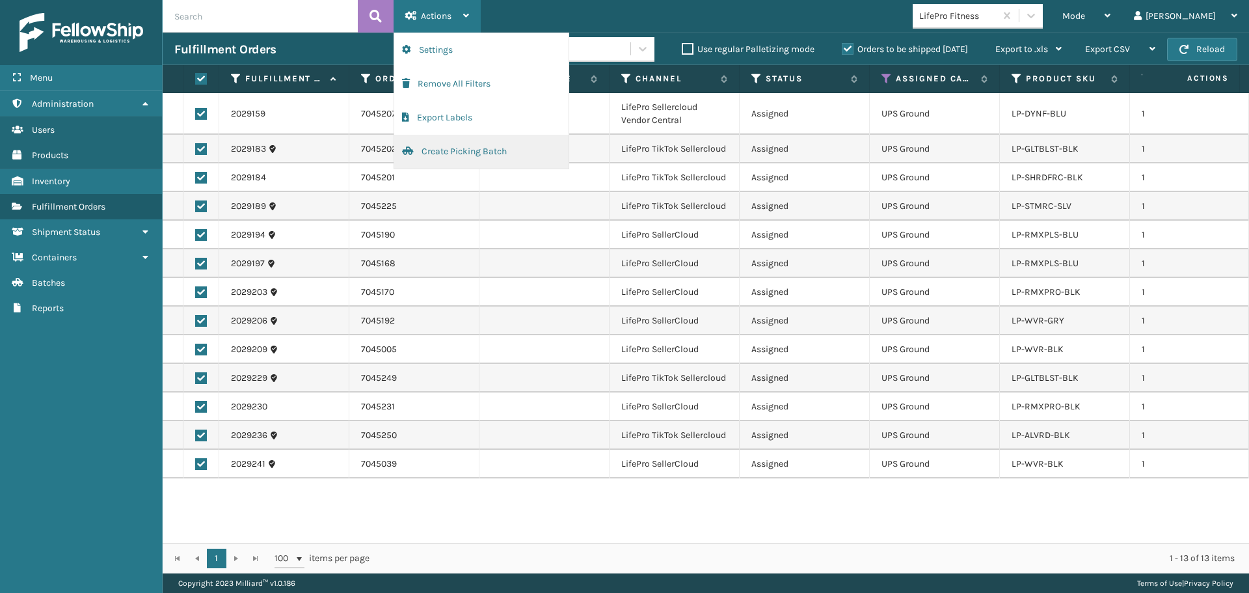
click at [440, 161] on button "Create Picking Batch" at bounding box center [481, 152] width 174 height 34
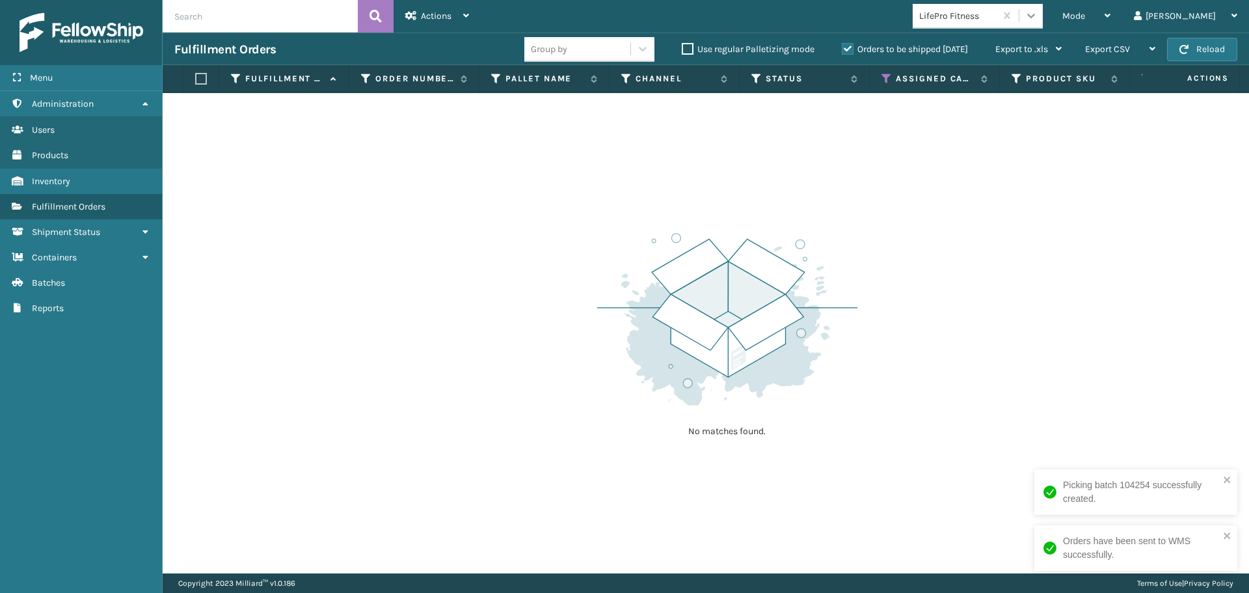
click at [1038, 14] on icon at bounding box center [1031, 15] width 13 height 13
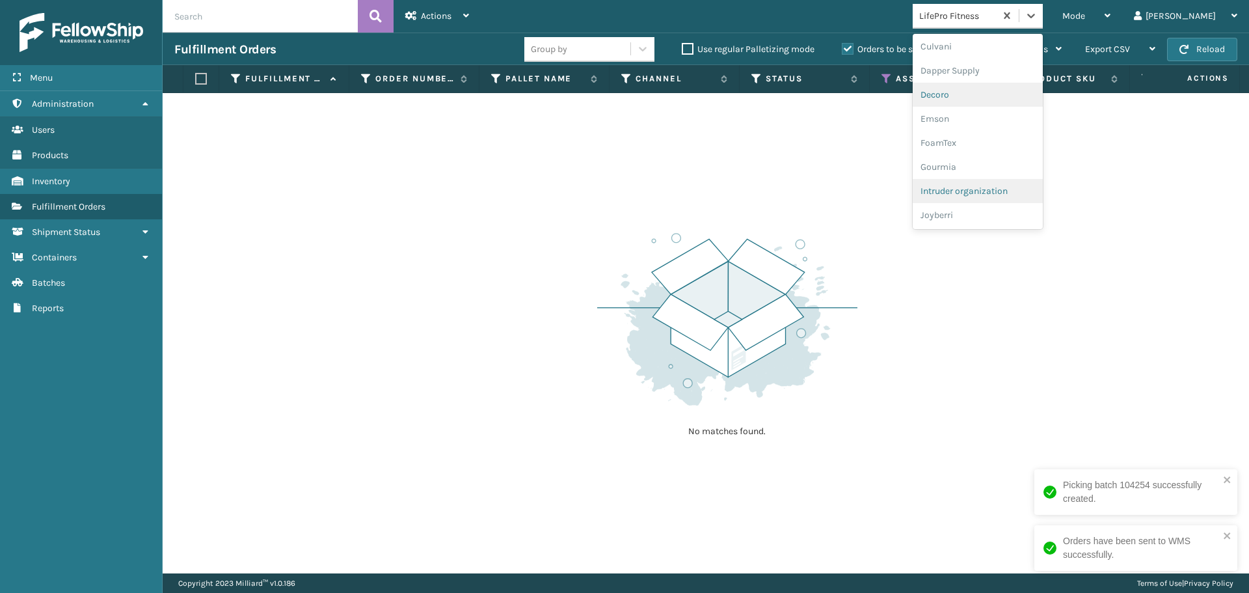
scroll to position [0, 0]
click at [994, 217] on div "Brightech" at bounding box center [978, 217] width 130 height 24
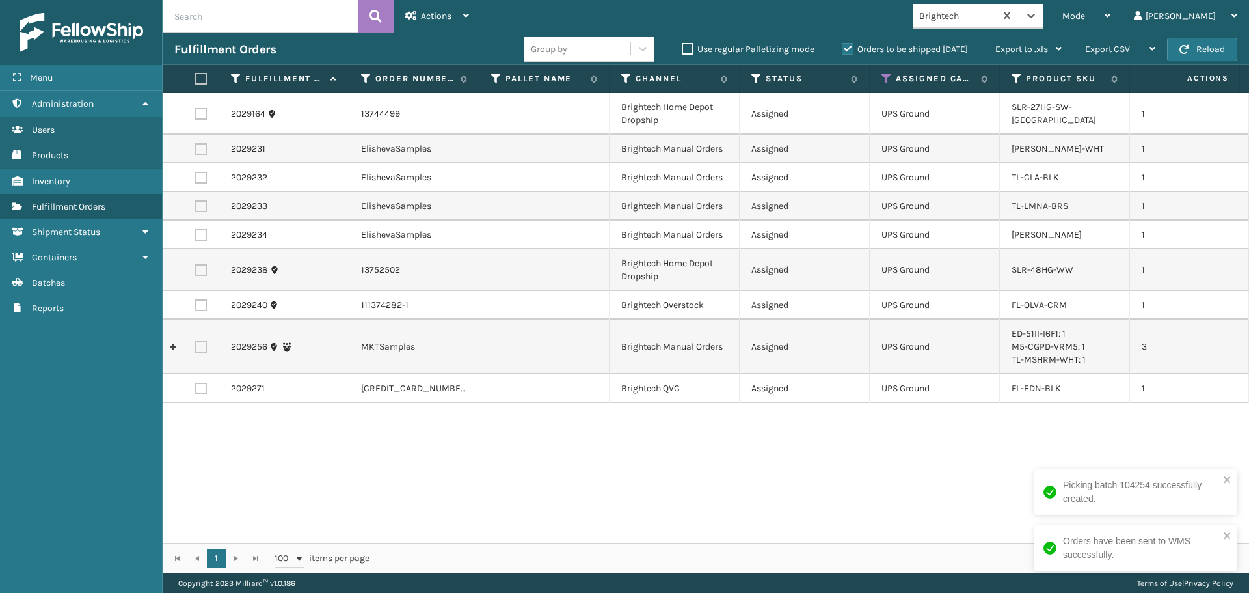
click at [203, 73] on label at bounding box center [199, 79] width 8 height 12
click at [196, 75] on input "checkbox" at bounding box center [195, 79] width 1 height 8
checkbox input "true"
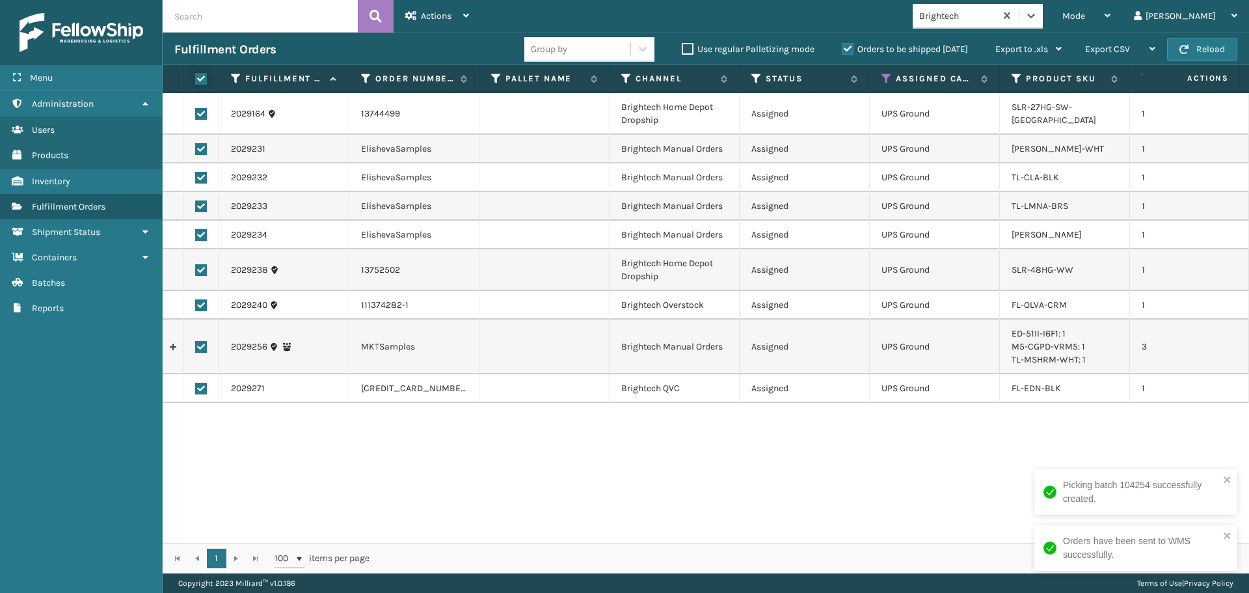
checkbox input "true"
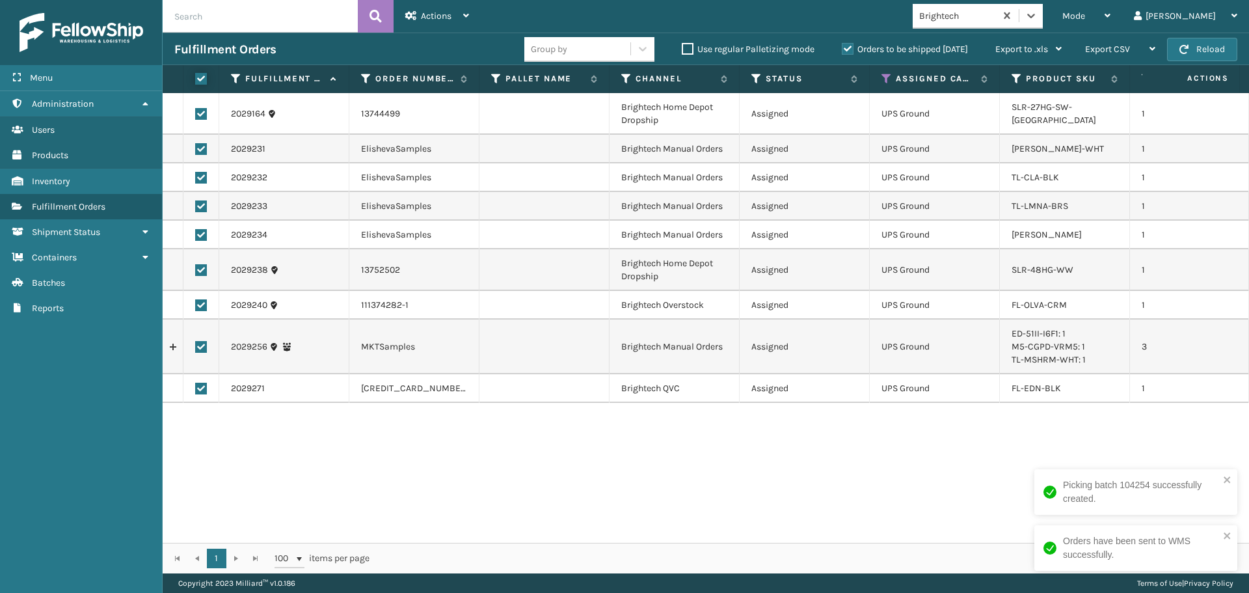
checkbox input "true"
click at [439, 13] on span "Actions" at bounding box center [436, 15] width 31 height 11
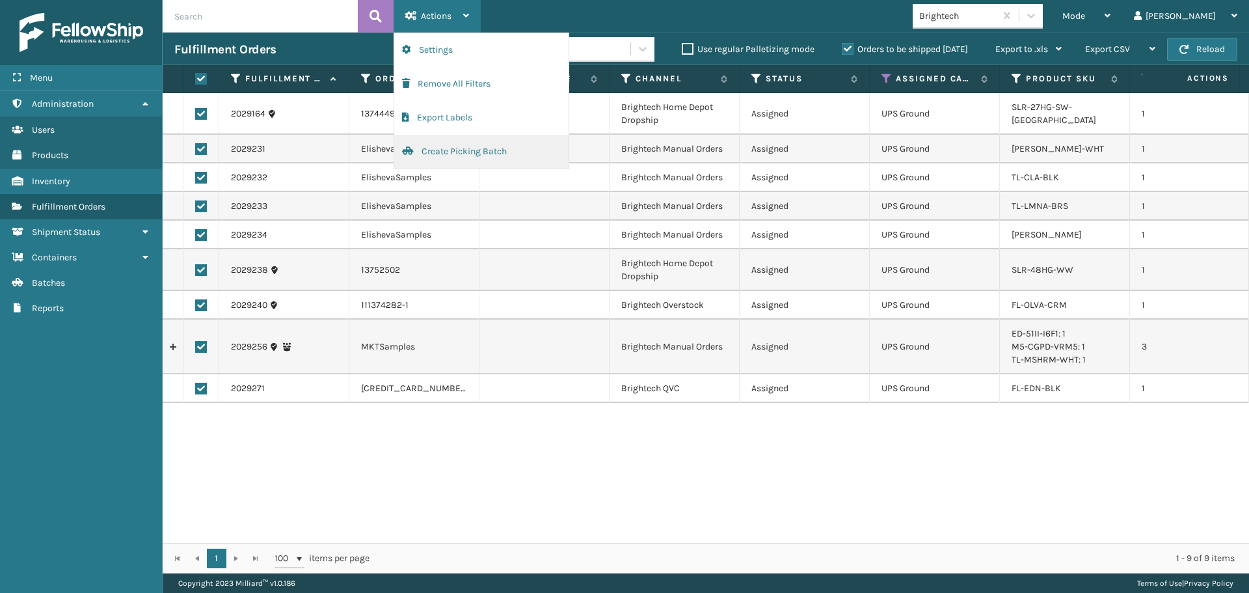
click at [434, 154] on button "Create Picking Batch" at bounding box center [481, 152] width 174 height 34
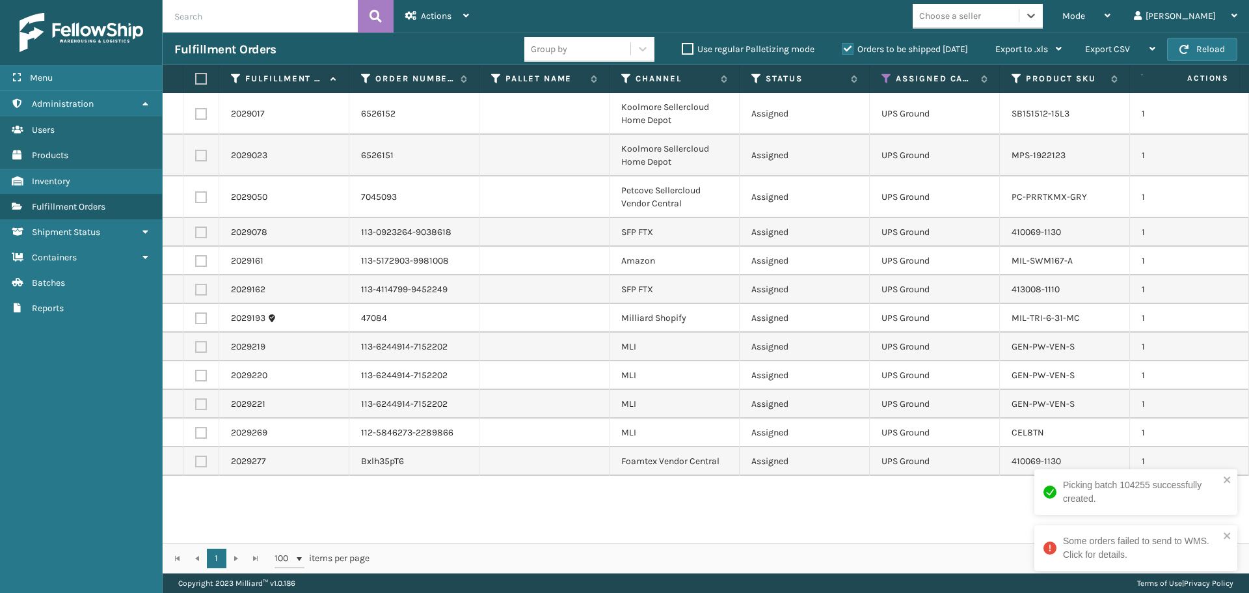
click at [200, 81] on label at bounding box center [199, 79] width 8 height 12
click at [196, 81] on input "checkbox" at bounding box center [195, 79] width 1 height 8
checkbox input "true"
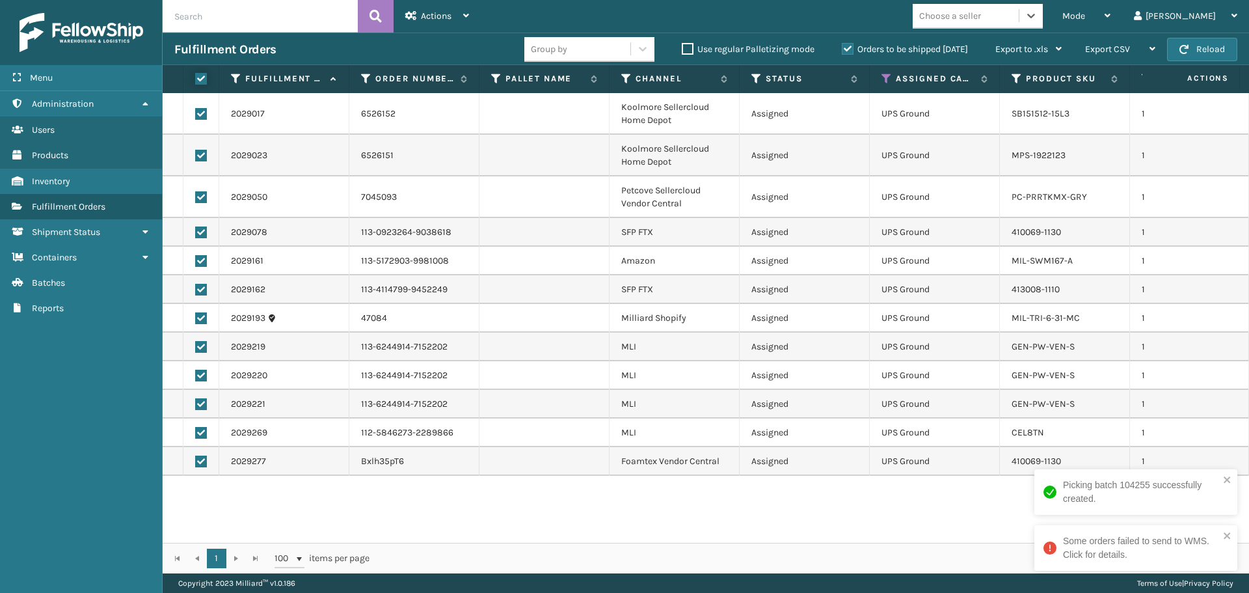
checkbox input "true"
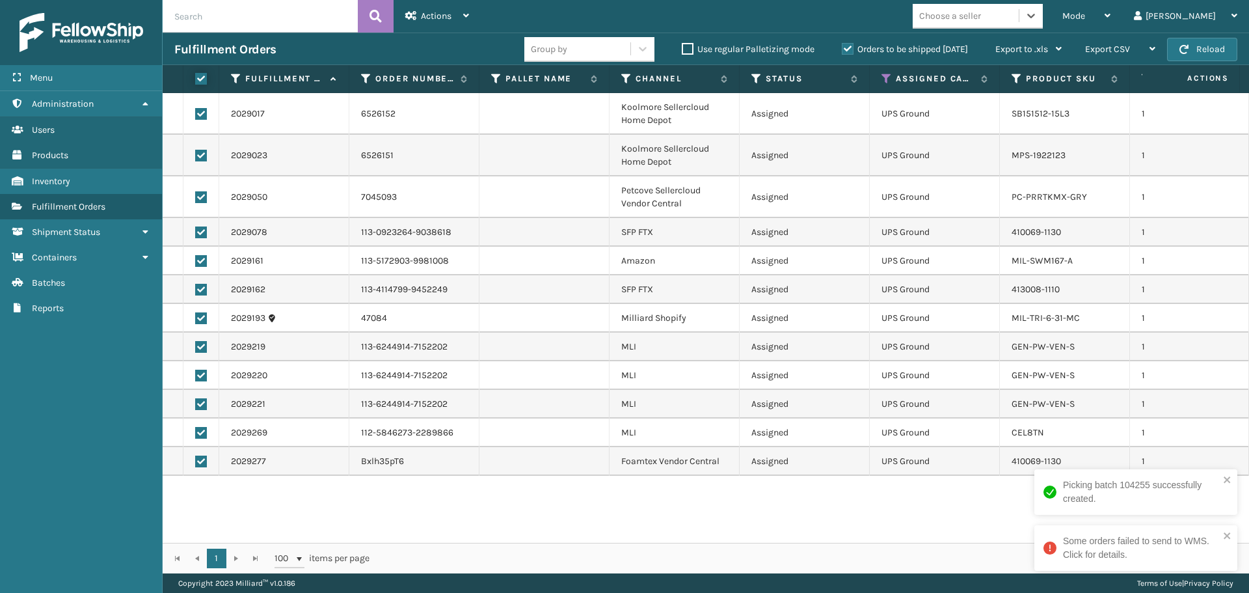
checkbox input "true"
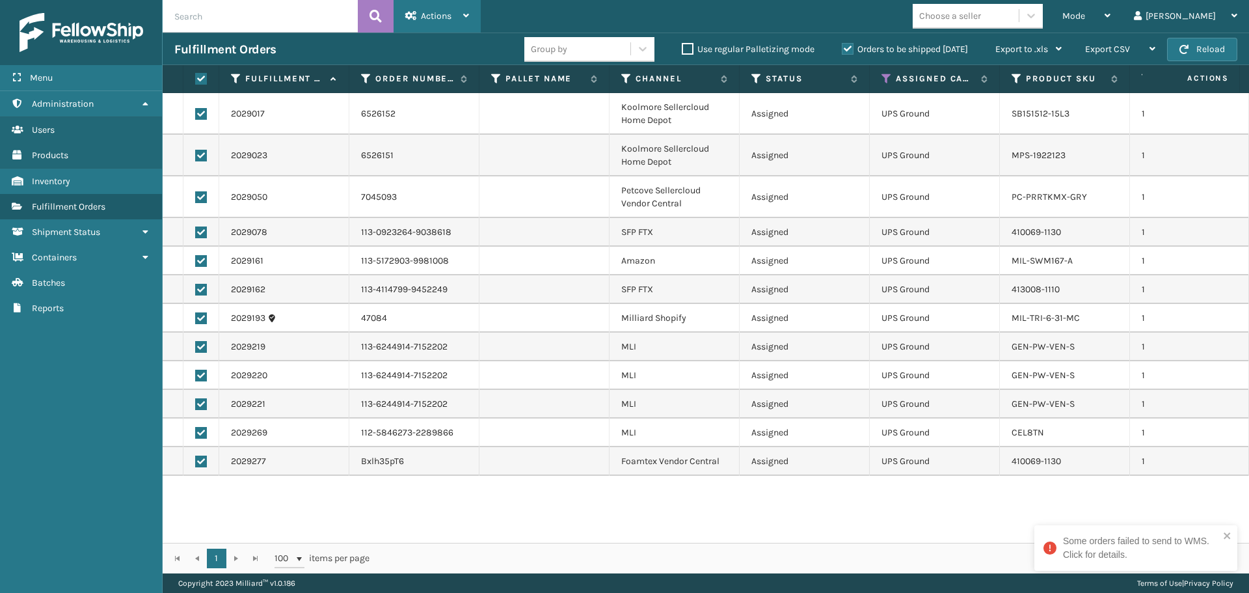
click at [404, 20] on div "Actions Settings Remove All Filters Export Labels Create Picking Batch" at bounding box center [437, 16] width 87 height 33
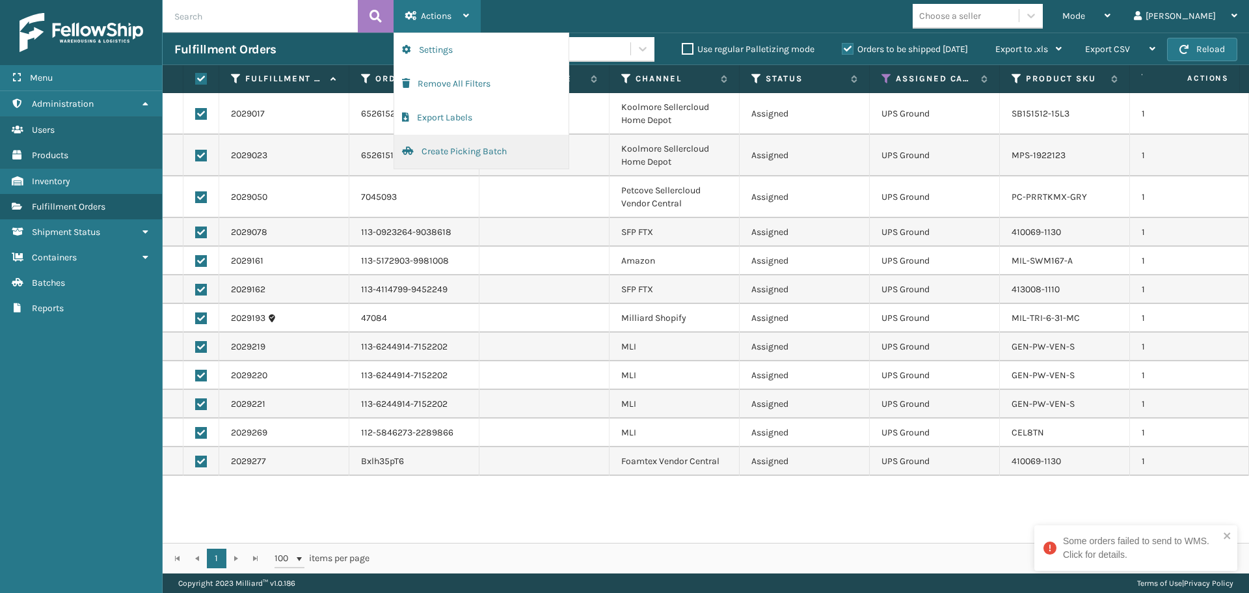
click at [444, 156] on button "Create Picking Batch" at bounding box center [481, 152] width 174 height 34
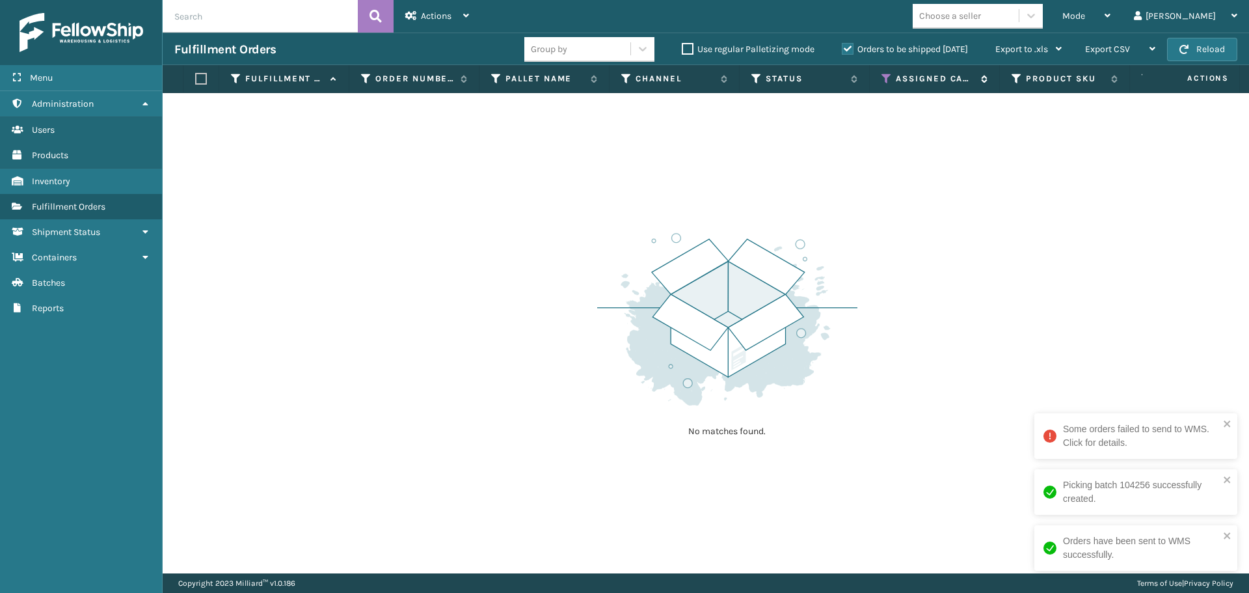
click at [889, 76] on icon at bounding box center [887, 79] width 10 height 12
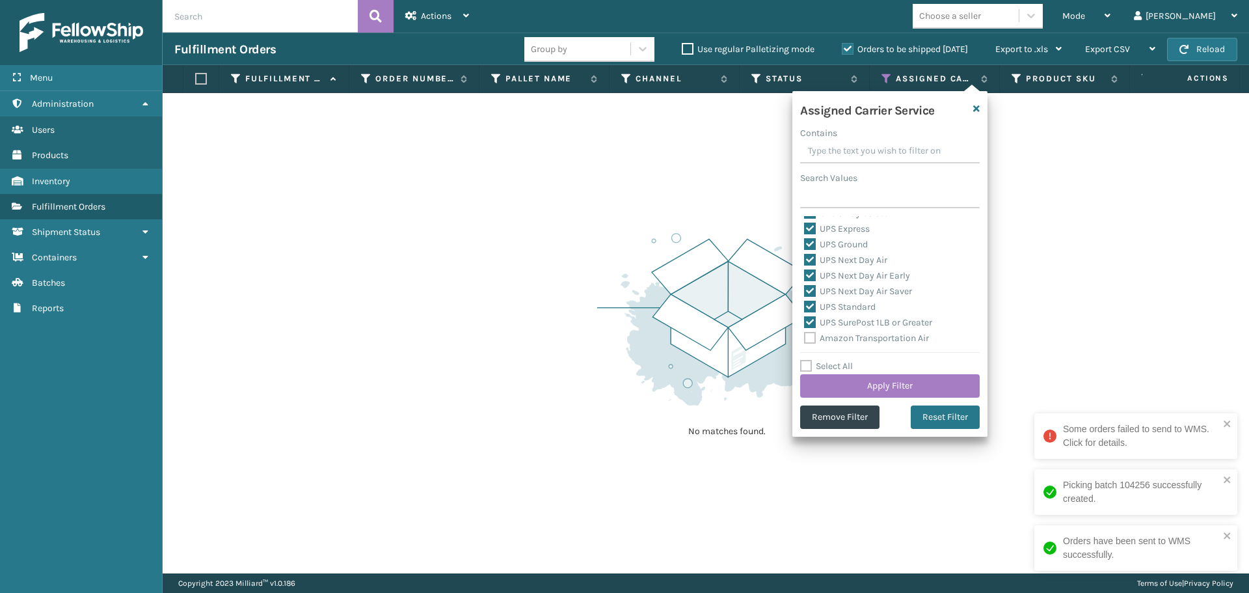
scroll to position [65, 0]
click at [837, 366] on label "Select All" at bounding box center [826, 365] width 53 height 11
click at [837, 360] on input "Select All" at bounding box center [897, 358] width 195 height 1
checkbox input "true"
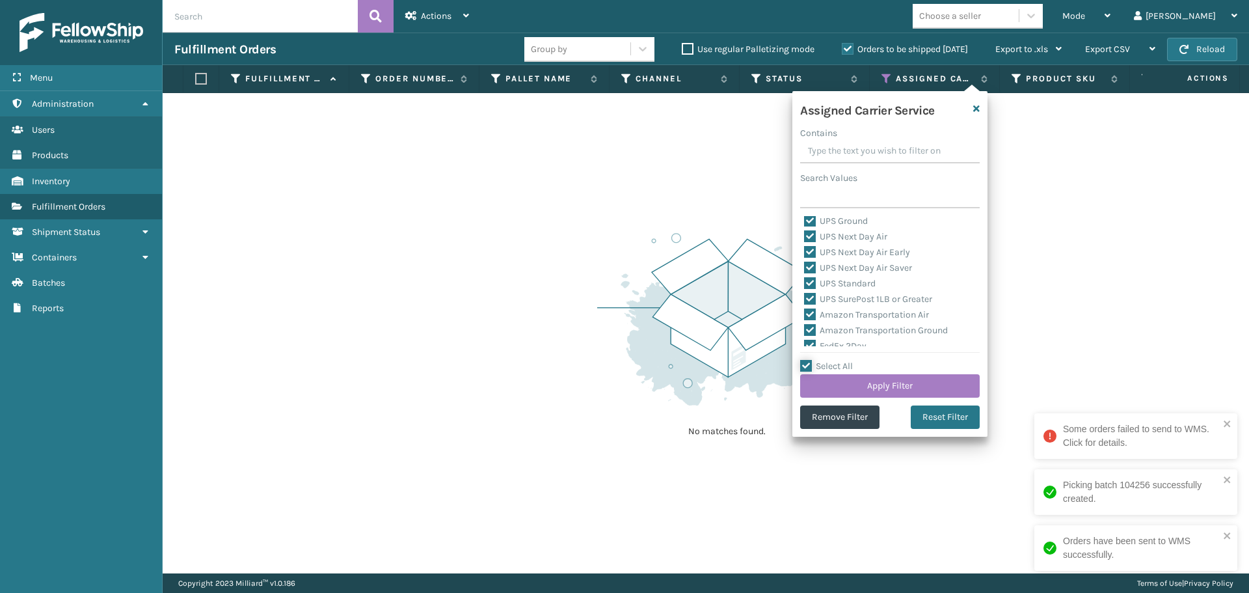
checkbox input "true"
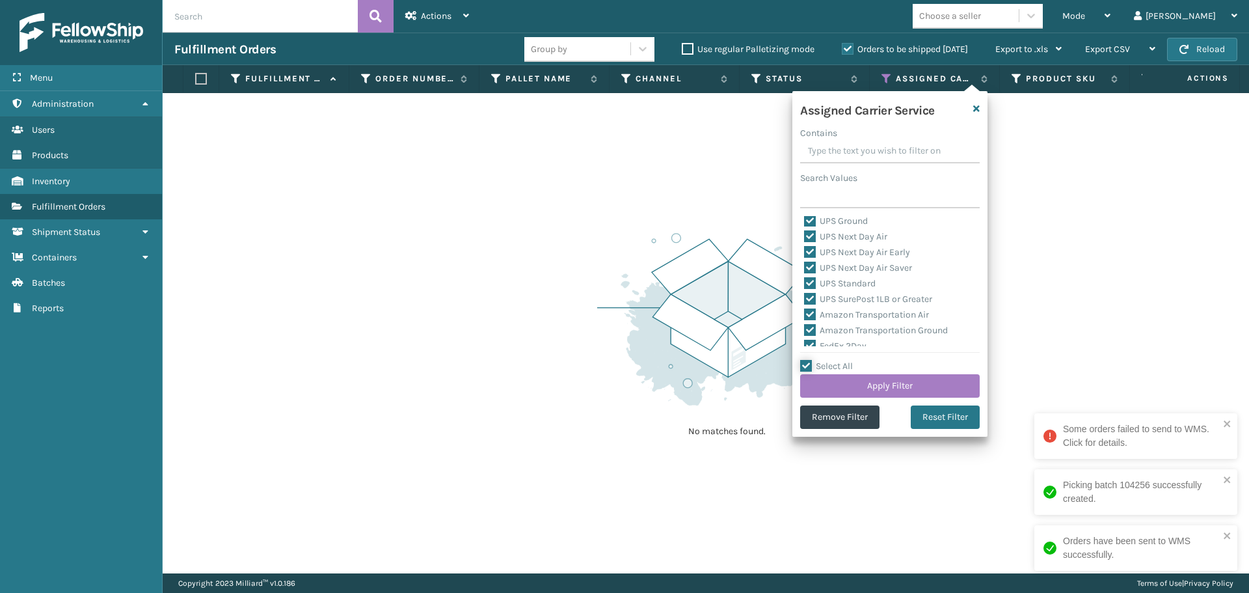
checkbox input "true"
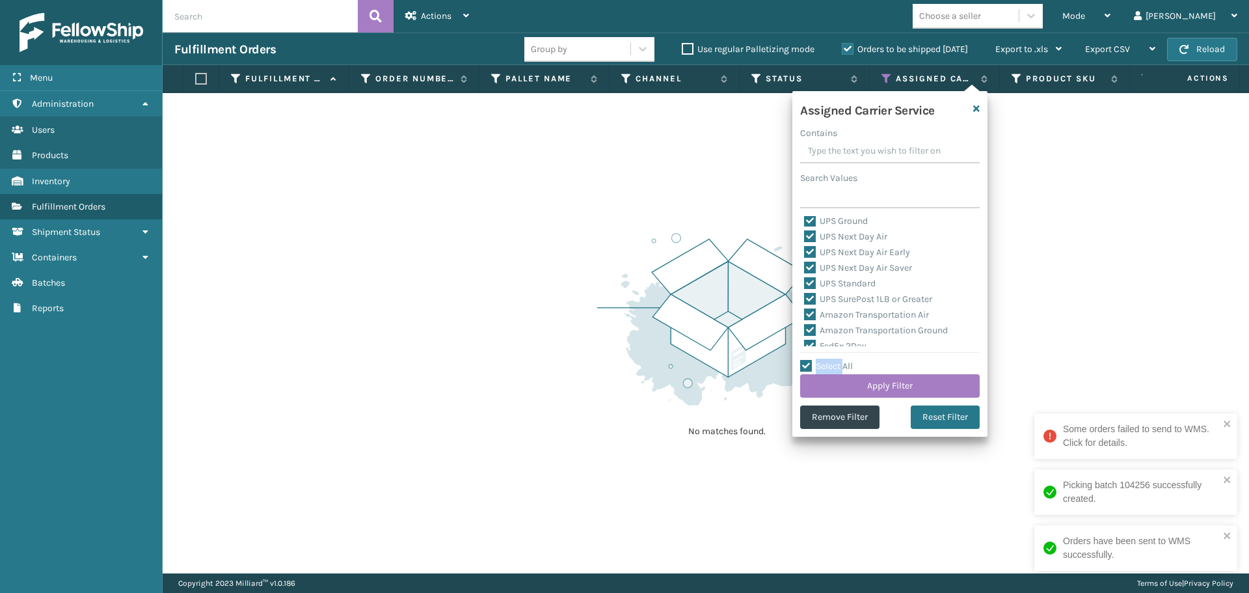
click at [837, 366] on label "Select All" at bounding box center [826, 365] width 53 height 11
click at [837, 360] on input "Select All" at bounding box center [897, 358] width 195 height 1
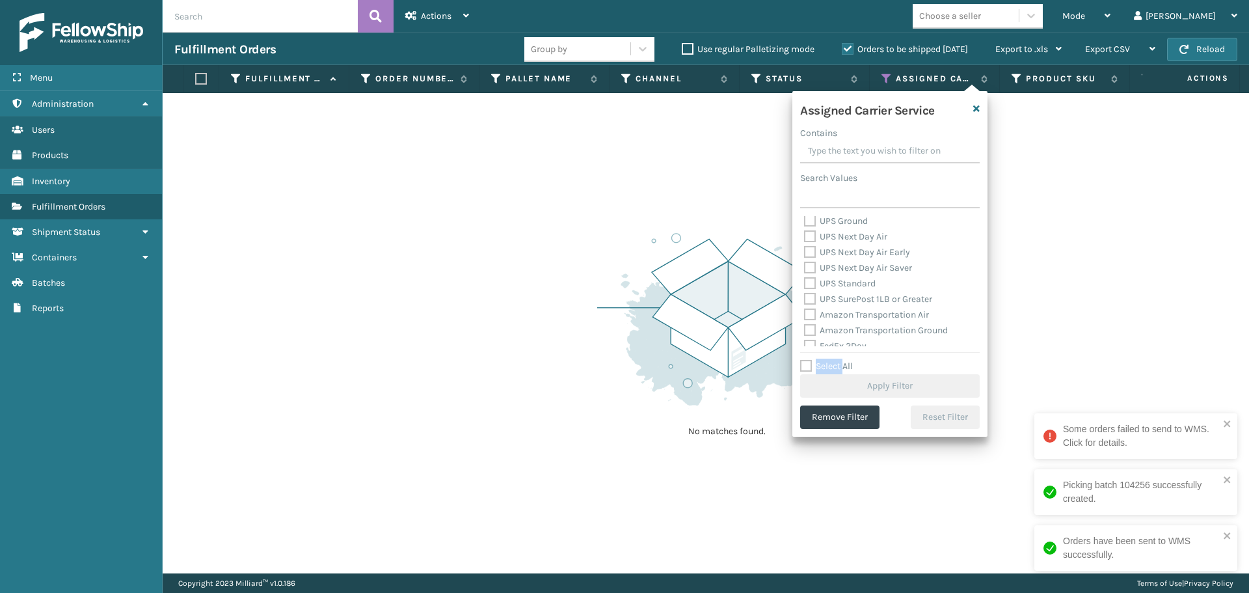
scroll to position [130, 0]
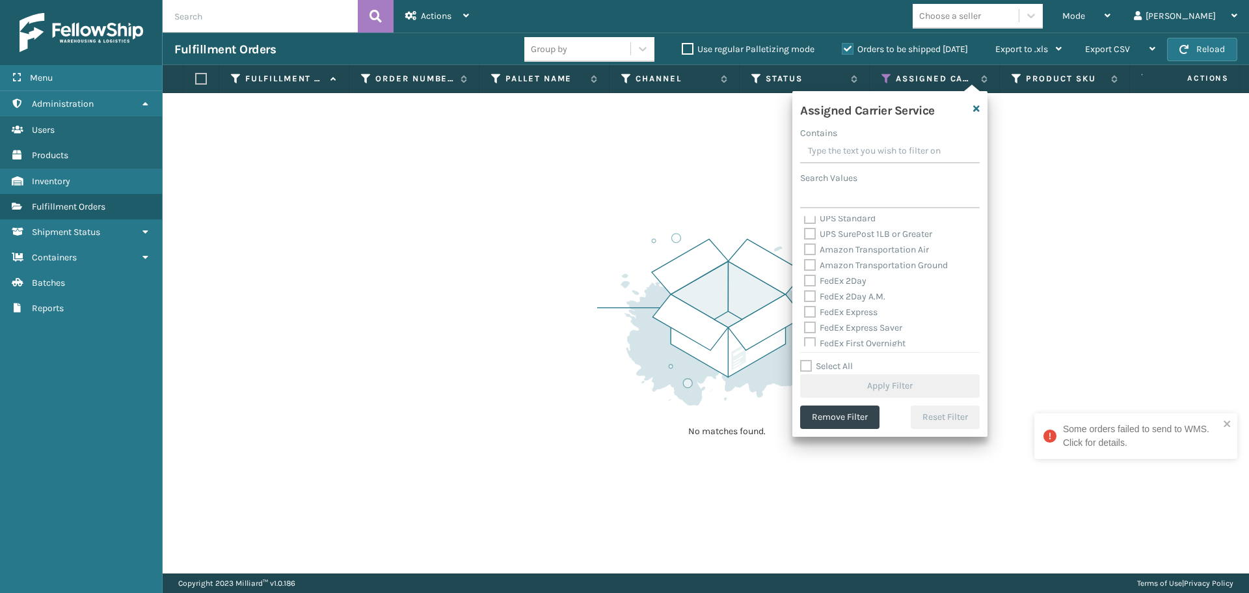
click at [806, 283] on label "FedEx 2Day" at bounding box center [835, 280] width 62 height 11
click at [805, 282] on input "FedEx 2Day" at bounding box center [804, 277] width 1 height 8
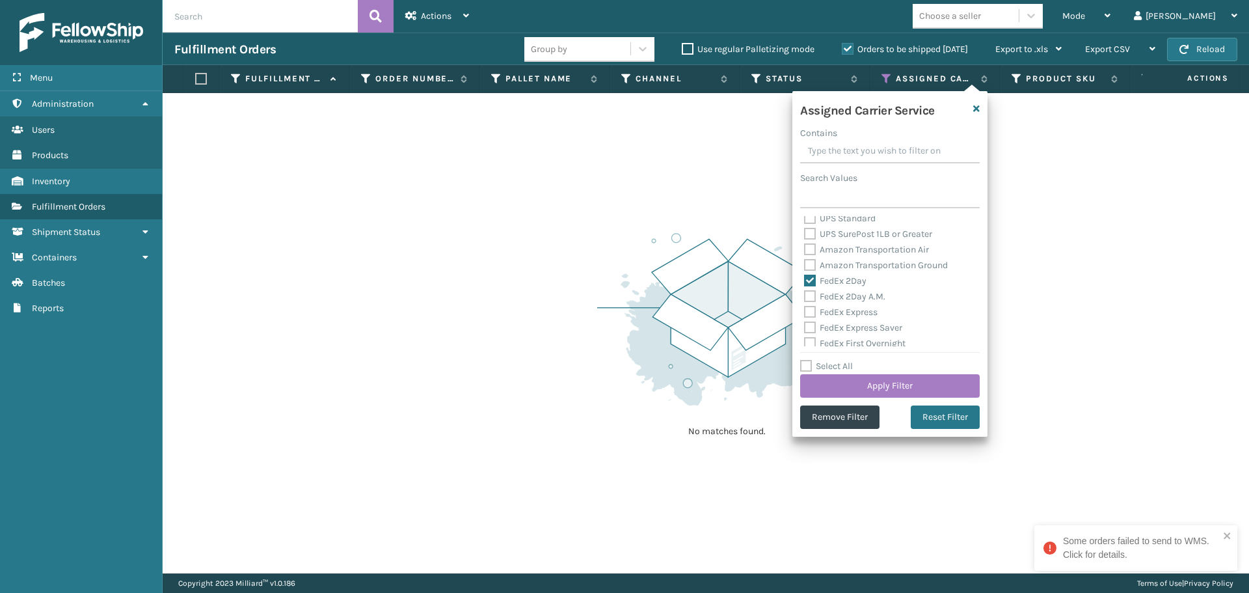
click at [820, 366] on label "Select All" at bounding box center [826, 365] width 53 height 11
click at [820, 360] on input "Select All" at bounding box center [897, 358] width 195 height 1
click at [807, 241] on label "LTL" at bounding box center [818, 241] width 29 height 11
click at [805, 241] on input "LTL" at bounding box center [804, 238] width 1 height 8
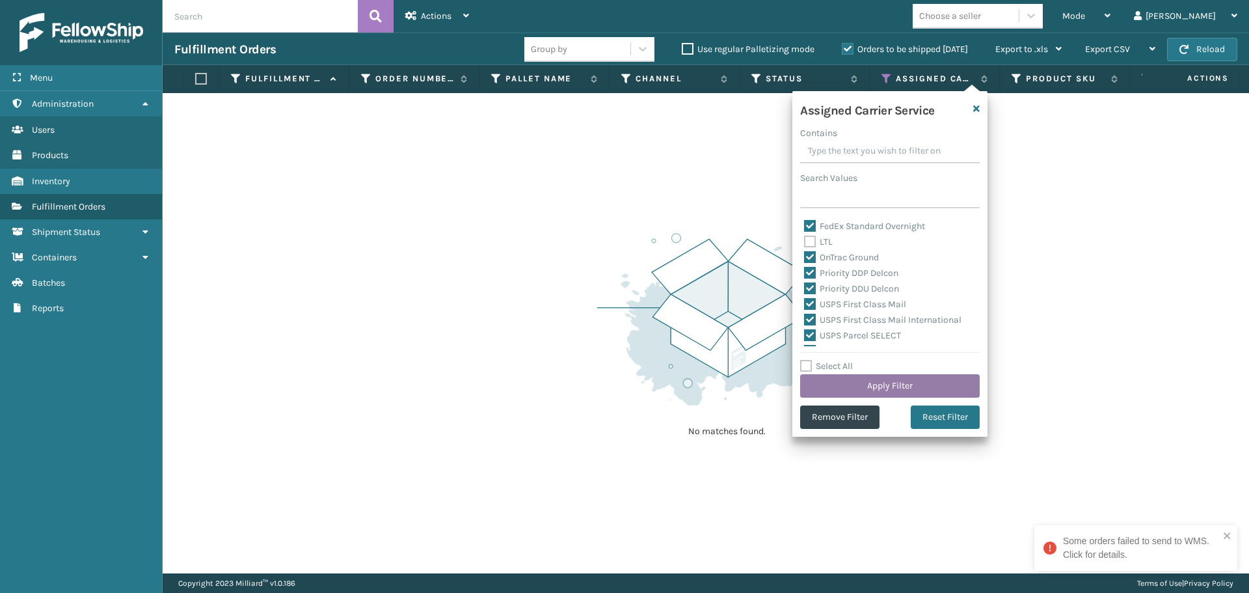
click at [879, 380] on button "Apply Filter" at bounding box center [890, 385] width 180 height 23
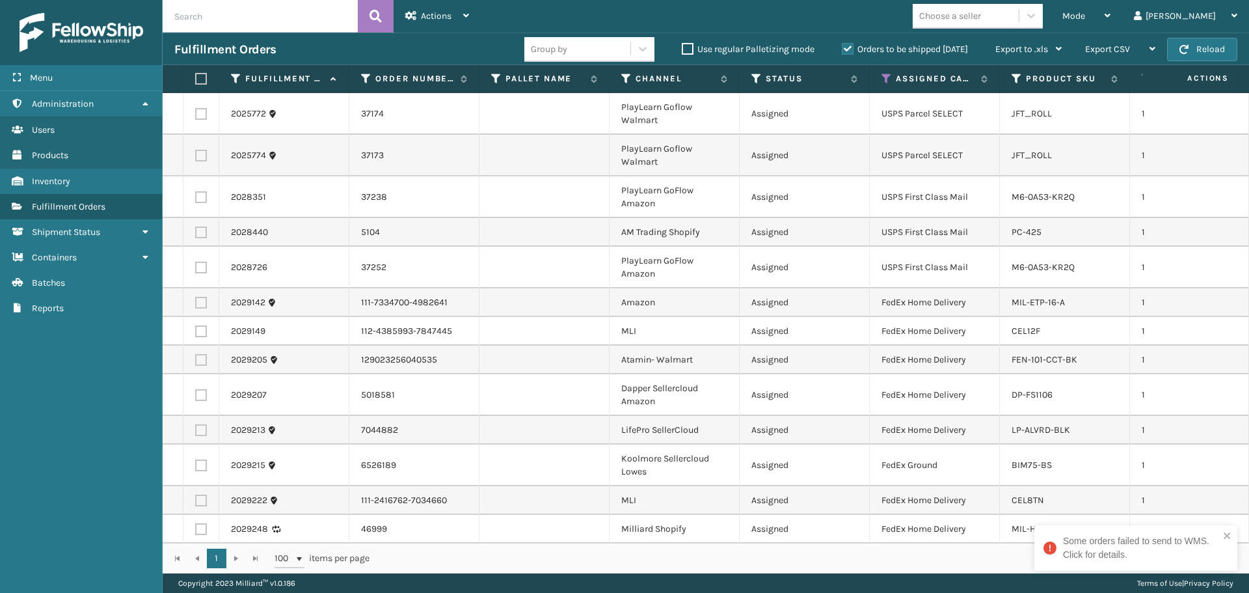
scroll to position [458, 0]
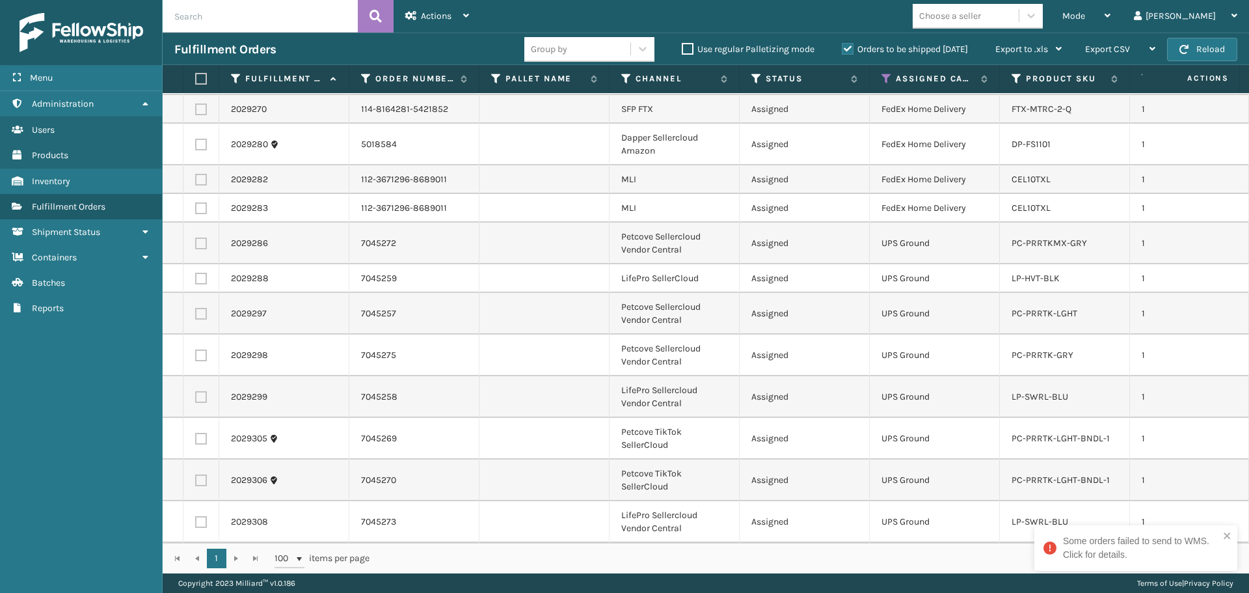
click at [198, 74] on label at bounding box center [199, 79] width 8 height 12
click at [196, 75] on input "checkbox" at bounding box center [195, 79] width 1 height 8
click at [1224, 532] on icon "close" at bounding box center [1227, 535] width 9 height 10
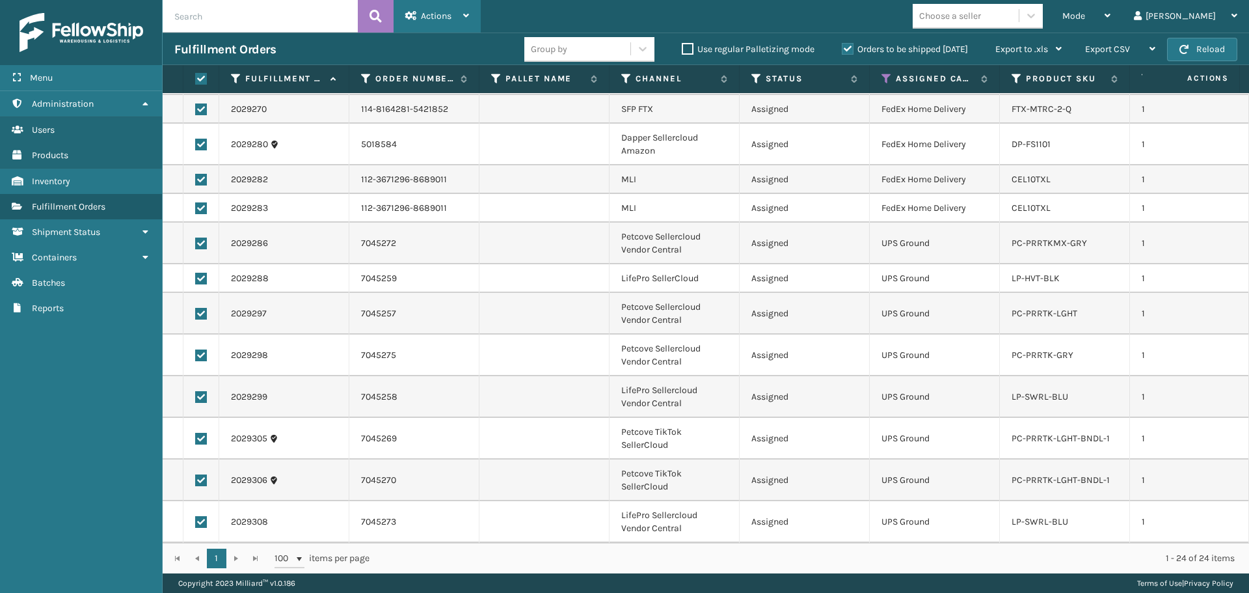
click at [432, 16] on span "Actions" at bounding box center [436, 15] width 31 height 11
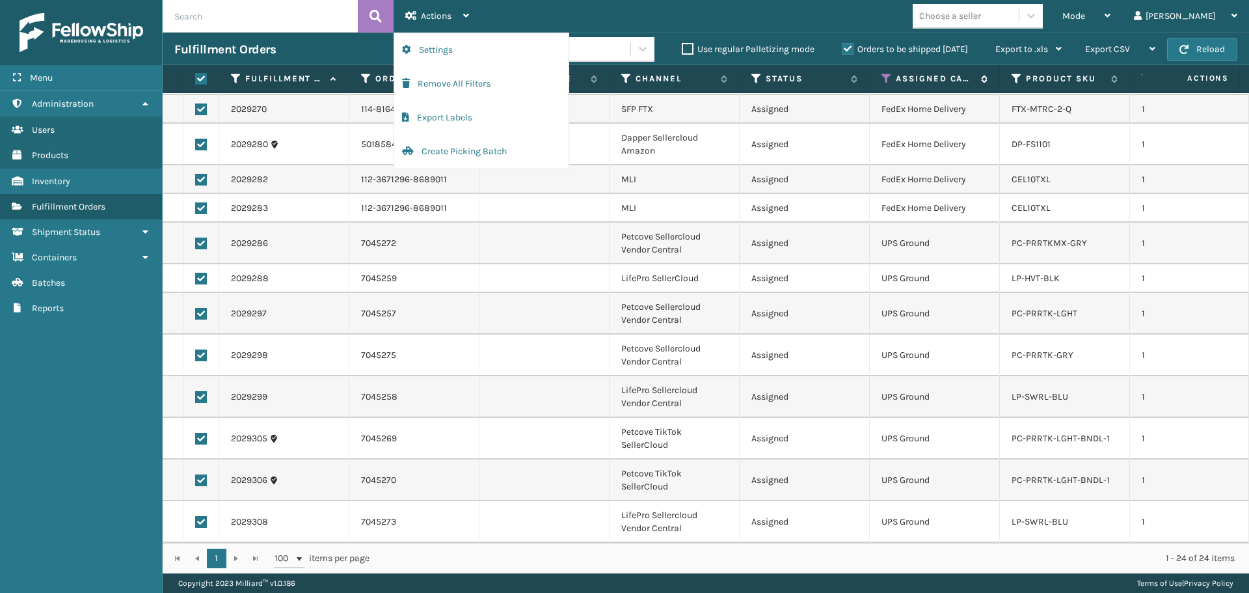
click at [885, 78] on icon at bounding box center [887, 79] width 10 height 12
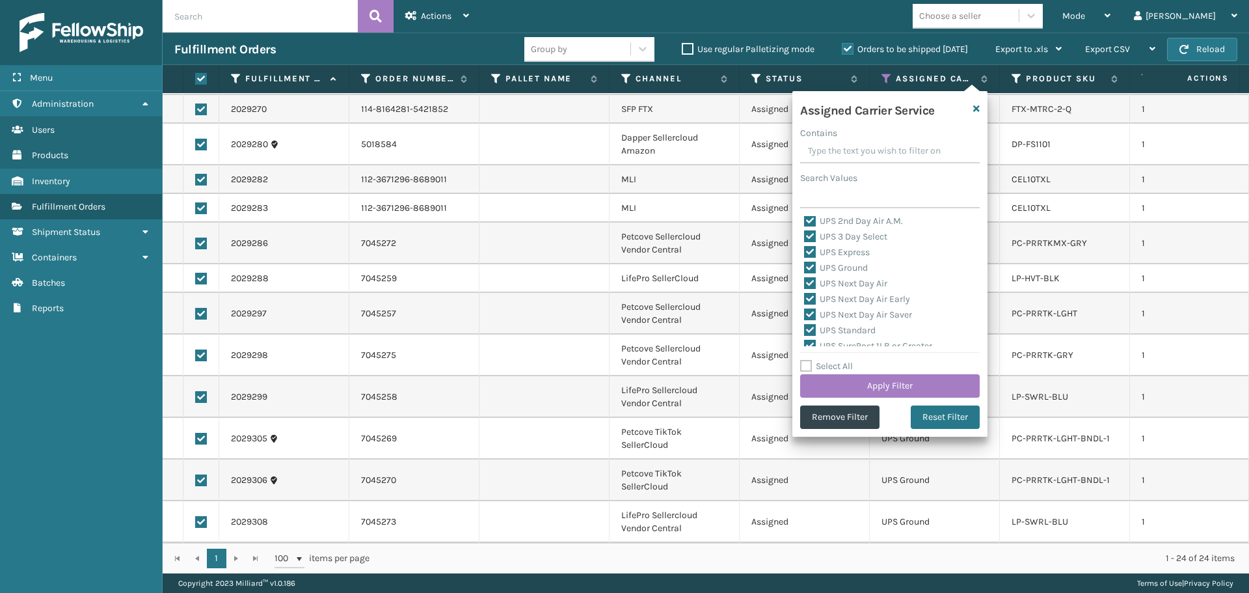
scroll to position [260, 0]
click at [821, 364] on label "Select All" at bounding box center [826, 365] width 53 height 11
click at [821, 360] on input "Select All" at bounding box center [897, 358] width 195 height 1
click at [821, 364] on label "Select All" at bounding box center [826, 365] width 53 height 11
click at [821, 360] on input "Select All" at bounding box center [897, 358] width 195 height 1
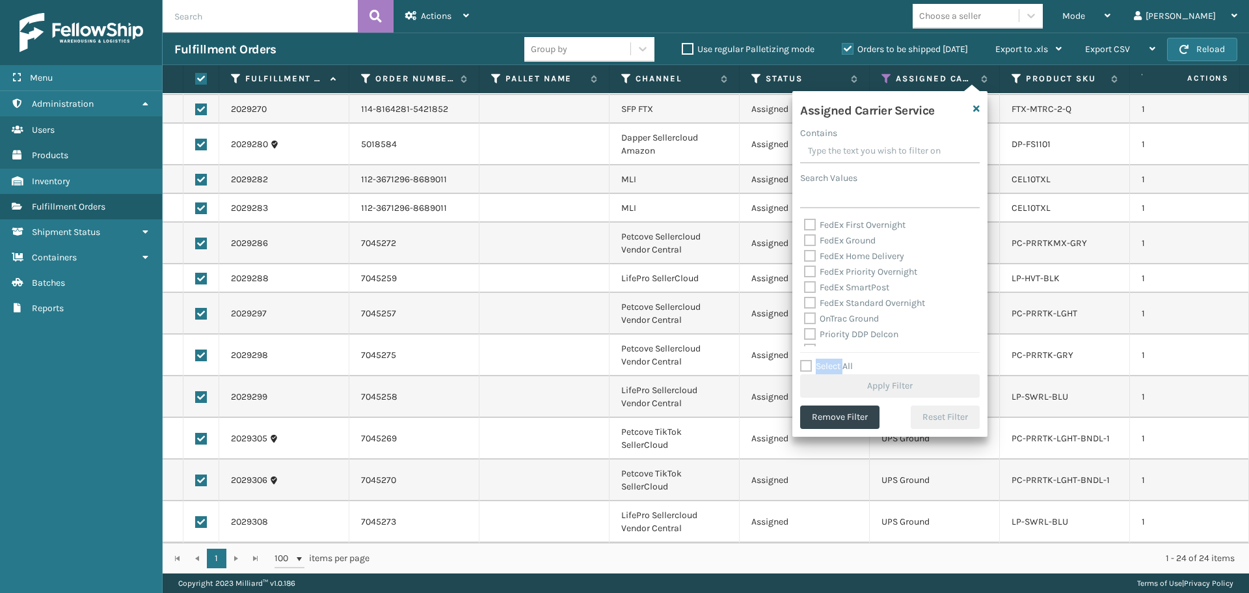
scroll to position [65, 0]
click at [834, 329] on label "FedEx Standard Overnight" at bounding box center [864, 330] width 121 height 11
click at [805, 329] on input "FedEx Standard Overnight" at bounding box center [804, 327] width 1 height 8
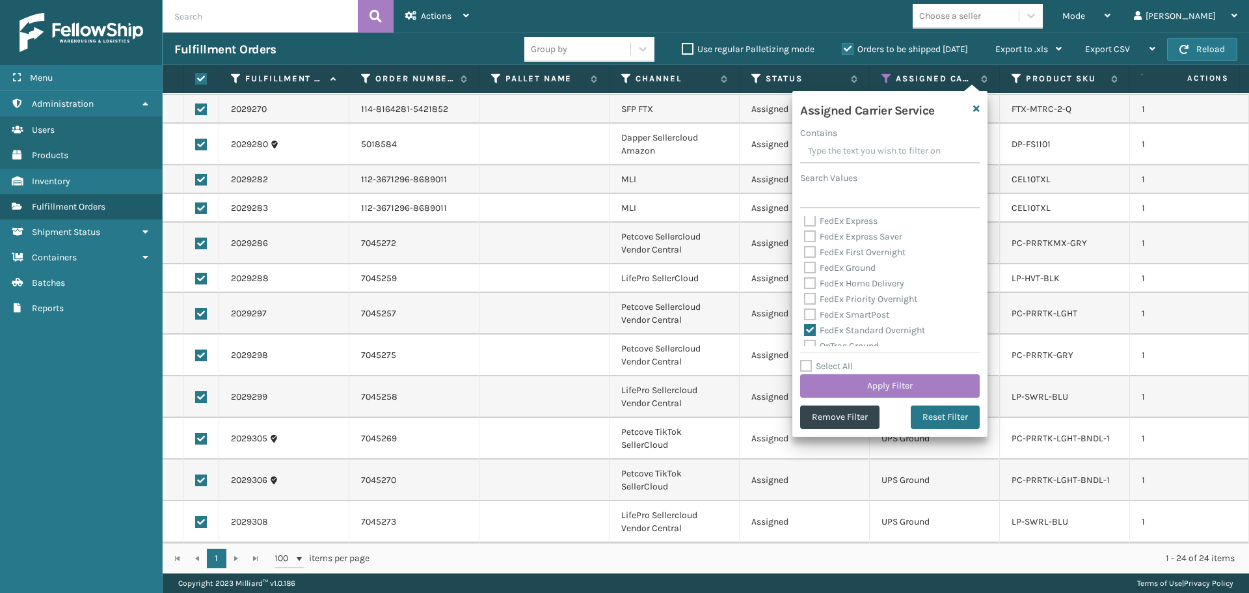
click at [833, 315] on label "FedEx SmartPost" at bounding box center [846, 314] width 85 height 11
click at [805, 315] on input "FedEx SmartPost" at bounding box center [804, 311] width 1 height 8
click at [831, 296] on label "FedEx Priority Overnight" at bounding box center [860, 298] width 113 height 11
click at [805, 296] on input "FedEx Priority Overnight" at bounding box center [804, 295] width 1 height 8
click at [831, 278] on label "FedEx Home Delivery" at bounding box center [854, 283] width 100 height 11
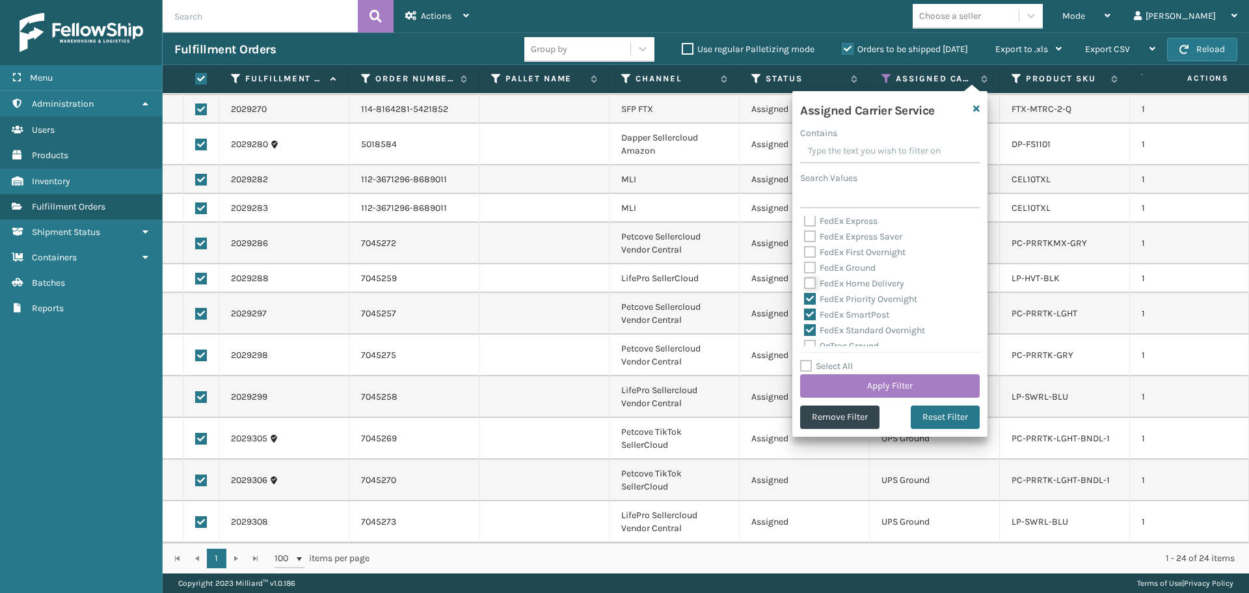
click at [805, 278] on input "FedEx Home Delivery" at bounding box center [804, 280] width 1 height 8
click at [829, 264] on label "FedEx Ground" at bounding box center [840, 267] width 72 height 11
click at [805, 264] on input "FedEx Ground" at bounding box center [804, 264] width 1 height 8
click at [830, 250] on label "FedEx First Overnight" at bounding box center [854, 252] width 101 height 11
click at [805, 250] on input "FedEx First Overnight" at bounding box center [804, 249] width 1 height 8
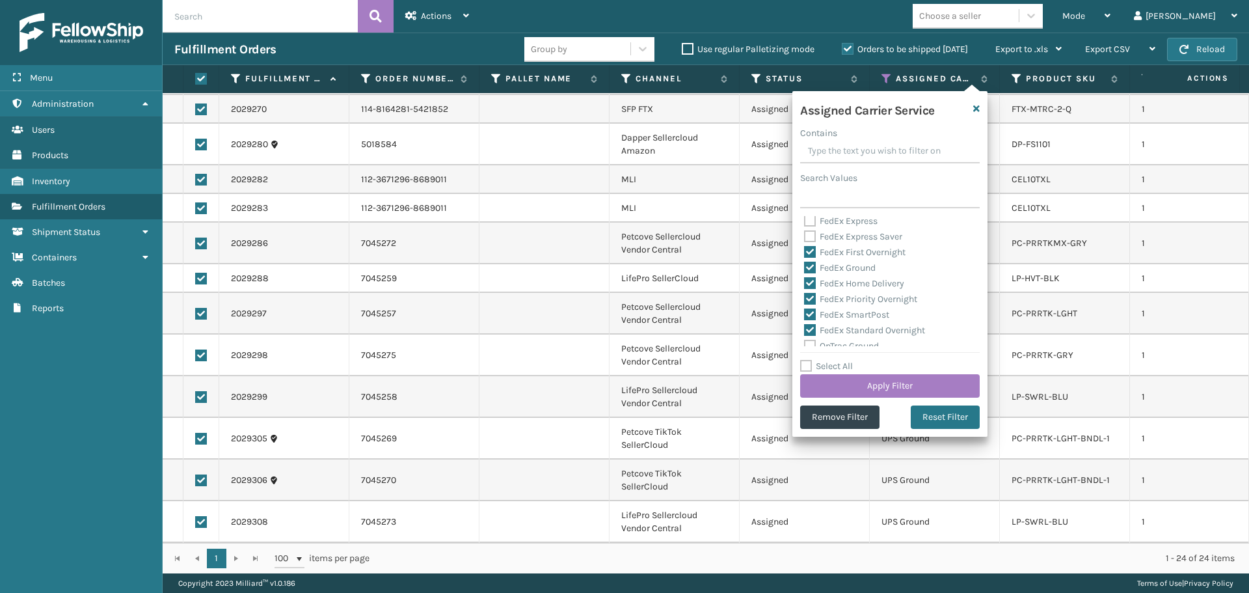
click at [830, 237] on label "FedEx Express Saver" at bounding box center [853, 236] width 98 height 11
click at [805, 237] on input "FedEx Express Saver" at bounding box center [804, 233] width 1 height 8
click at [831, 220] on label "FedEx Express" at bounding box center [841, 220] width 74 height 11
click at [805, 220] on input "FedEx Express" at bounding box center [804, 217] width 1 height 8
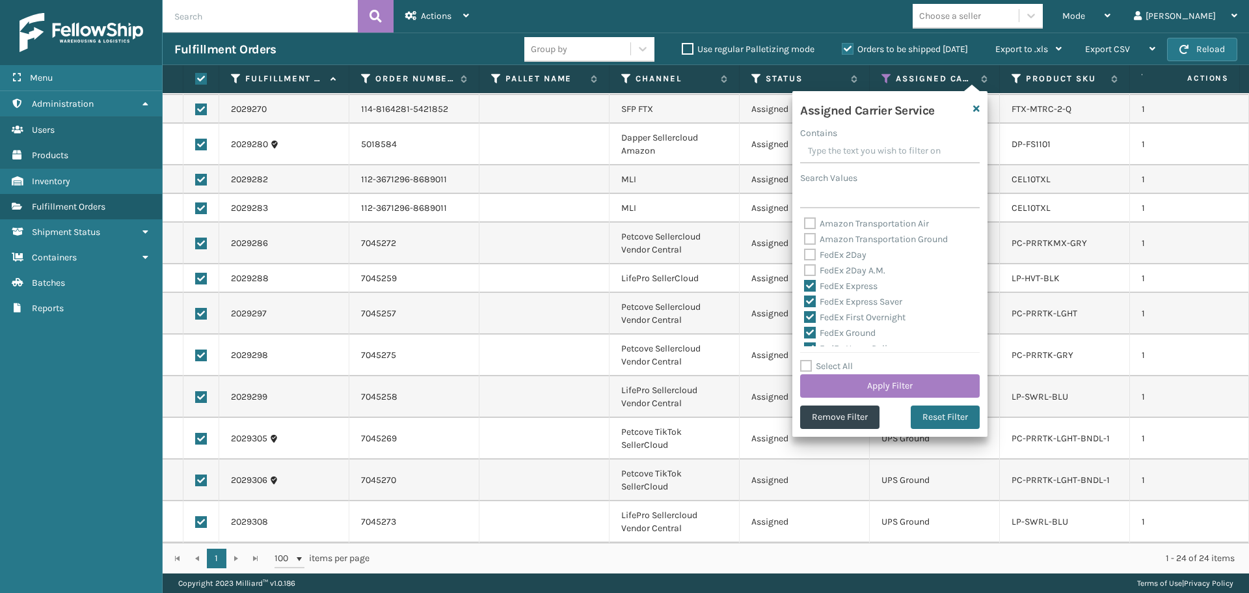
click at [834, 269] on label "FedEx 2Day A.M." at bounding box center [844, 270] width 81 height 11
click at [805, 269] on input "FedEx 2Day A.M." at bounding box center [804, 267] width 1 height 8
click at [834, 256] on label "FedEx 2Day" at bounding box center [835, 254] width 62 height 11
click at [805, 256] on input "FedEx 2Day" at bounding box center [804, 251] width 1 height 8
click at [866, 388] on button "Apply Filter" at bounding box center [890, 385] width 180 height 23
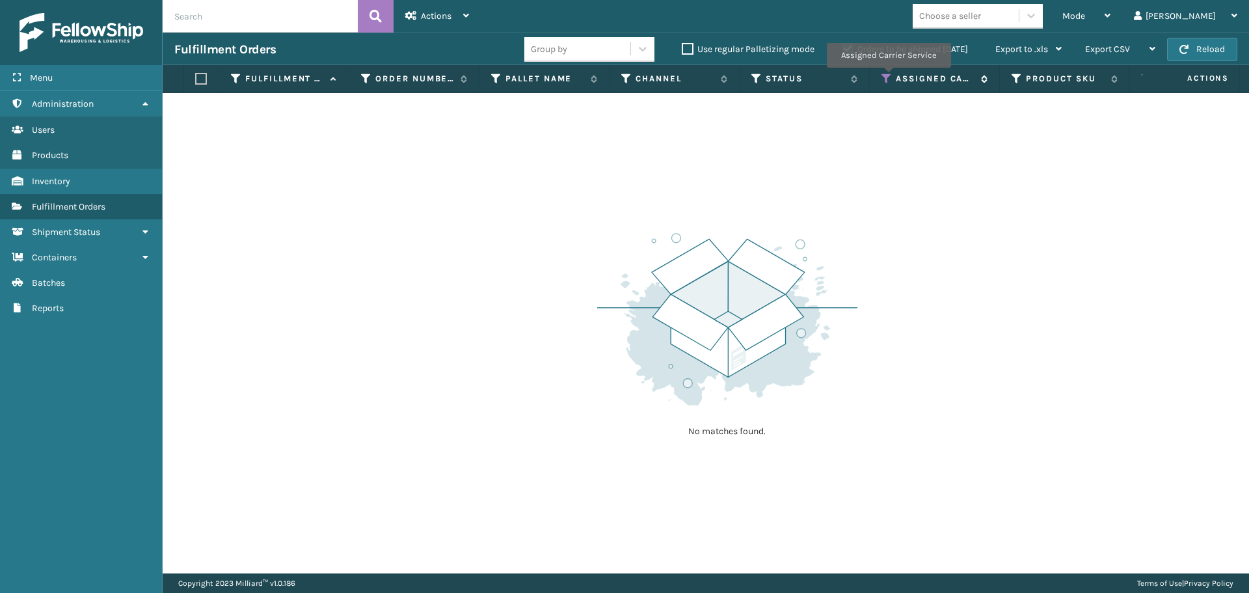
click at [888, 77] on icon at bounding box center [887, 79] width 10 height 12
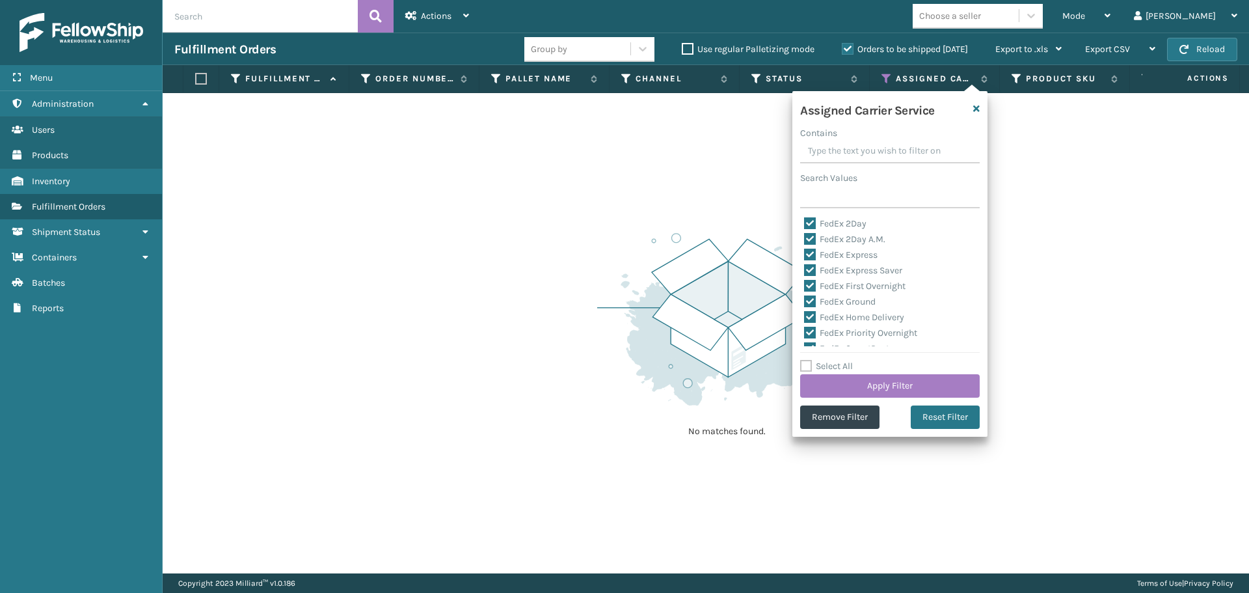
click at [821, 366] on label "Select All" at bounding box center [826, 365] width 53 height 11
click at [821, 360] on input "Select All" at bounding box center [897, 358] width 195 height 1
click at [821, 366] on label "Select All" at bounding box center [826, 365] width 53 height 11
click at [821, 360] on input "Select All" at bounding box center [897, 358] width 195 height 1
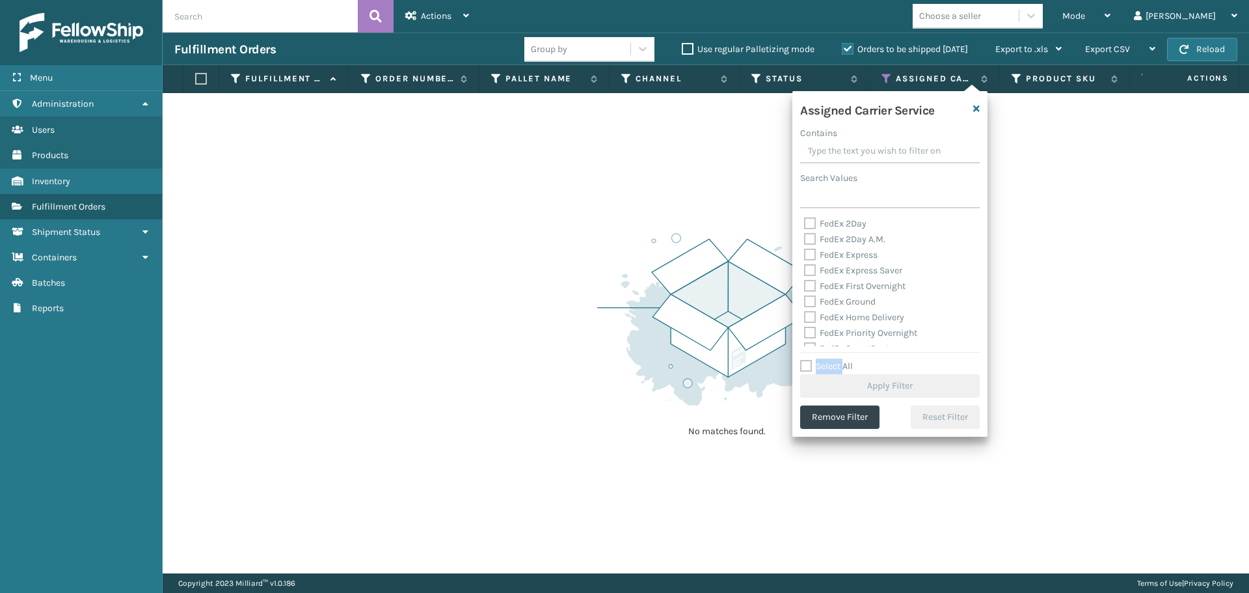
click at [821, 362] on label "Select All" at bounding box center [826, 365] width 53 height 11
click at [821, 360] on input "Select All" at bounding box center [897, 358] width 195 height 1
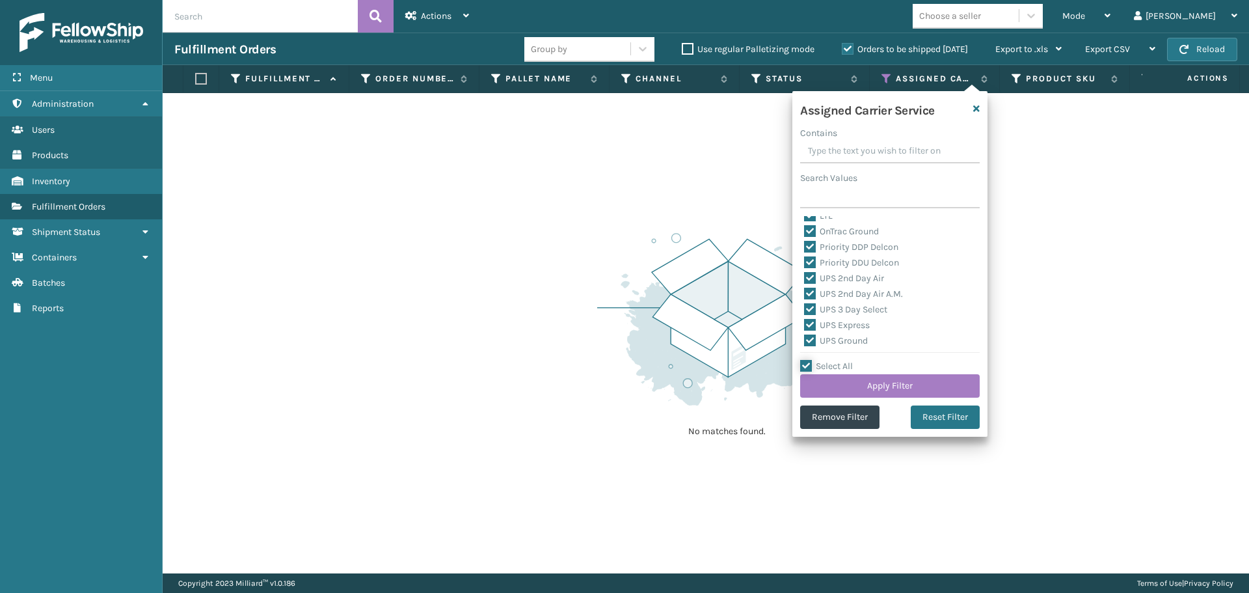
scroll to position [130, 0]
click at [822, 277] on label "LTL" at bounding box center [818, 280] width 29 height 11
click at [805, 277] on input "LTL" at bounding box center [804, 277] width 1 height 8
click at [861, 379] on button "Apply Filter" at bounding box center [890, 385] width 180 height 23
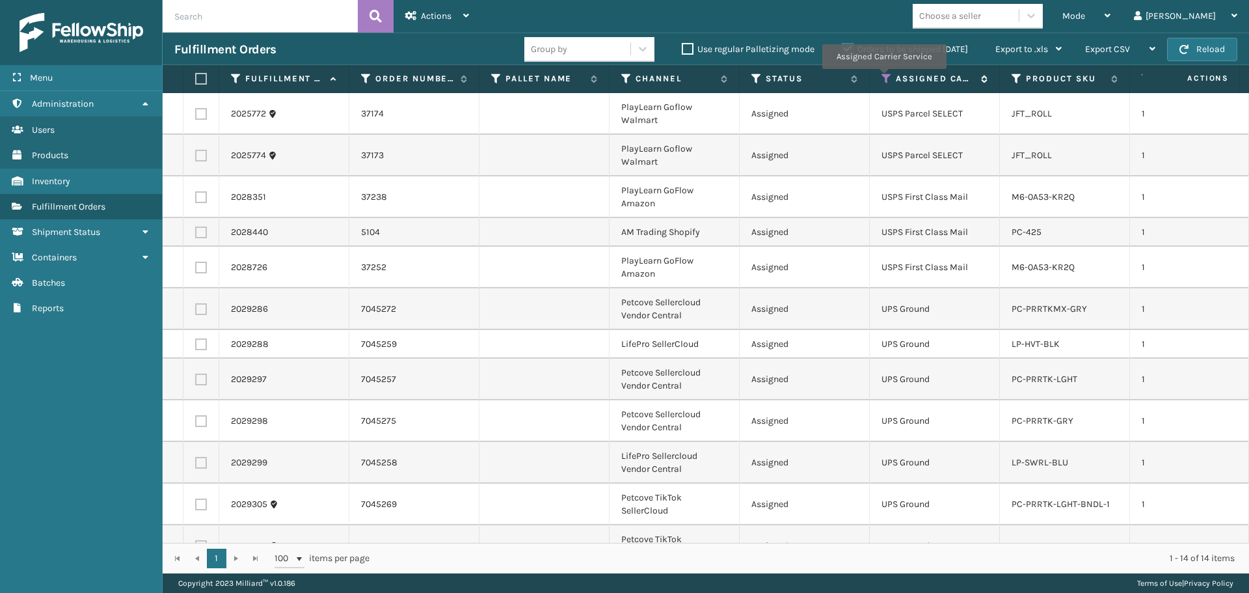
click at [884, 77] on icon at bounding box center [887, 79] width 10 height 12
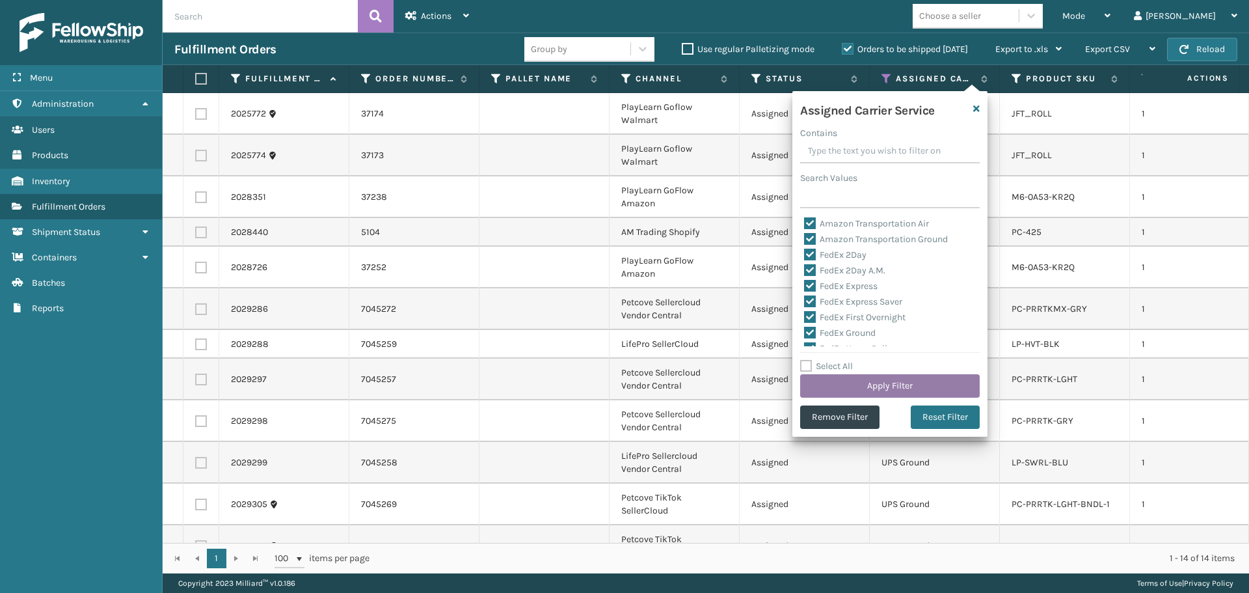
click at [856, 385] on button "Apply Filter" at bounding box center [890, 385] width 180 height 23
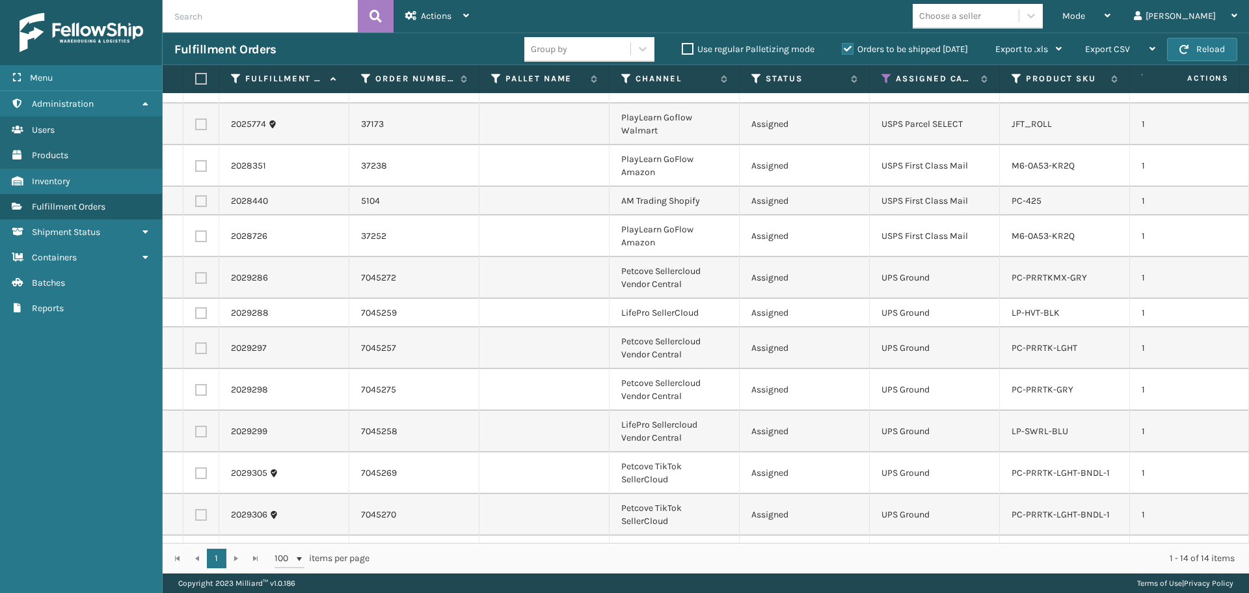
scroll to position [0, 0]
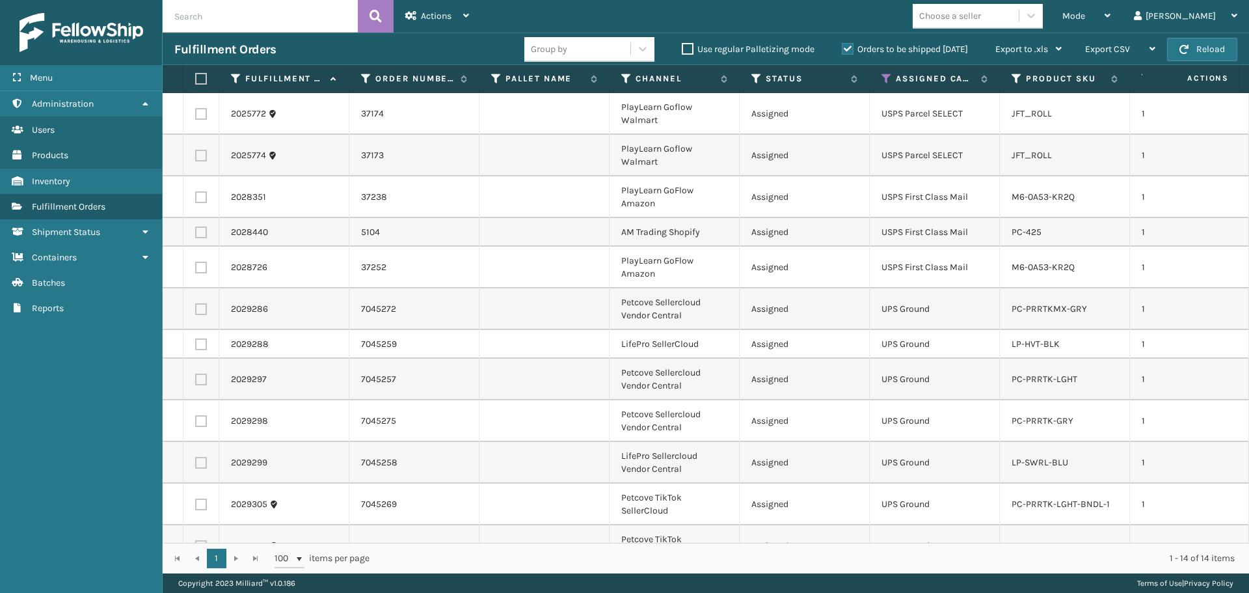
click at [198, 115] on label at bounding box center [201, 114] width 12 height 12
click at [196, 115] on input "checkbox" at bounding box center [195, 112] width 1 height 8
click at [204, 157] on label at bounding box center [201, 156] width 12 height 12
click at [196, 157] on input "checkbox" at bounding box center [195, 154] width 1 height 8
click at [202, 198] on label at bounding box center [201, 197] width 12 height 12
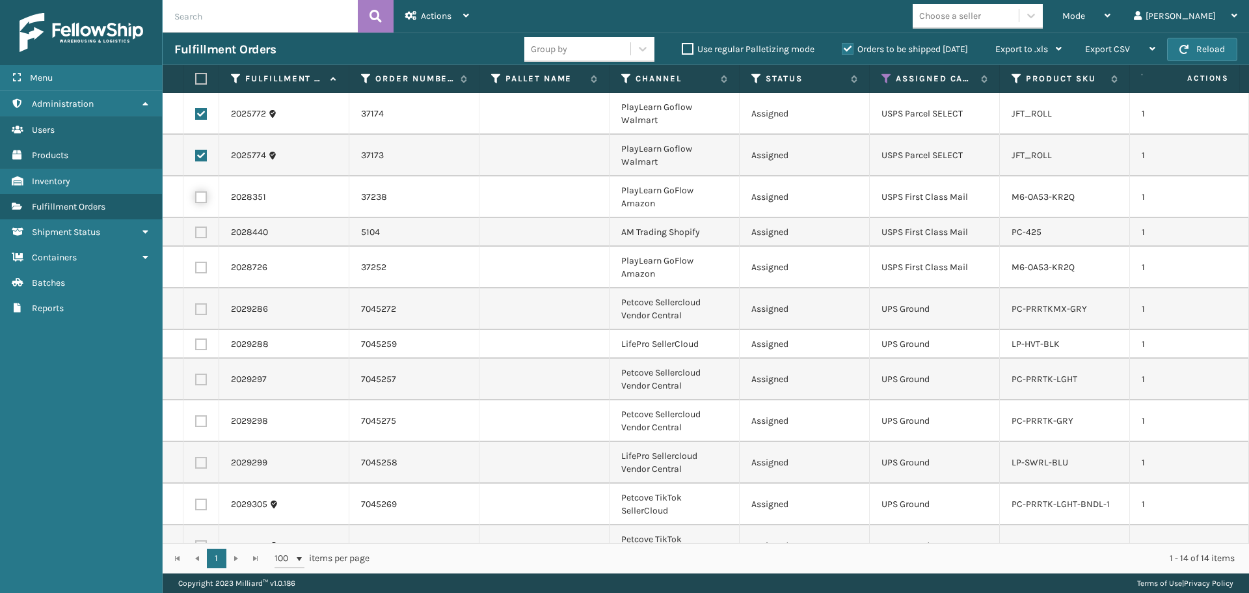
click at [196, 198] on input "checkbox" at bounding box center [195, 195] width 1 height 8
click at [202, 232] on label at bounding box center [201, 232] width 12 height 12
click at [196, 232] on input "checkbox" at bounding box center [195, 230] width 1 height 8
click at [202, 267] on label at bounding box center [201, 268] width 12 height 12
click at [196, 267] on input "checkbox" at bounding box center [195, 266] width 1 height 8
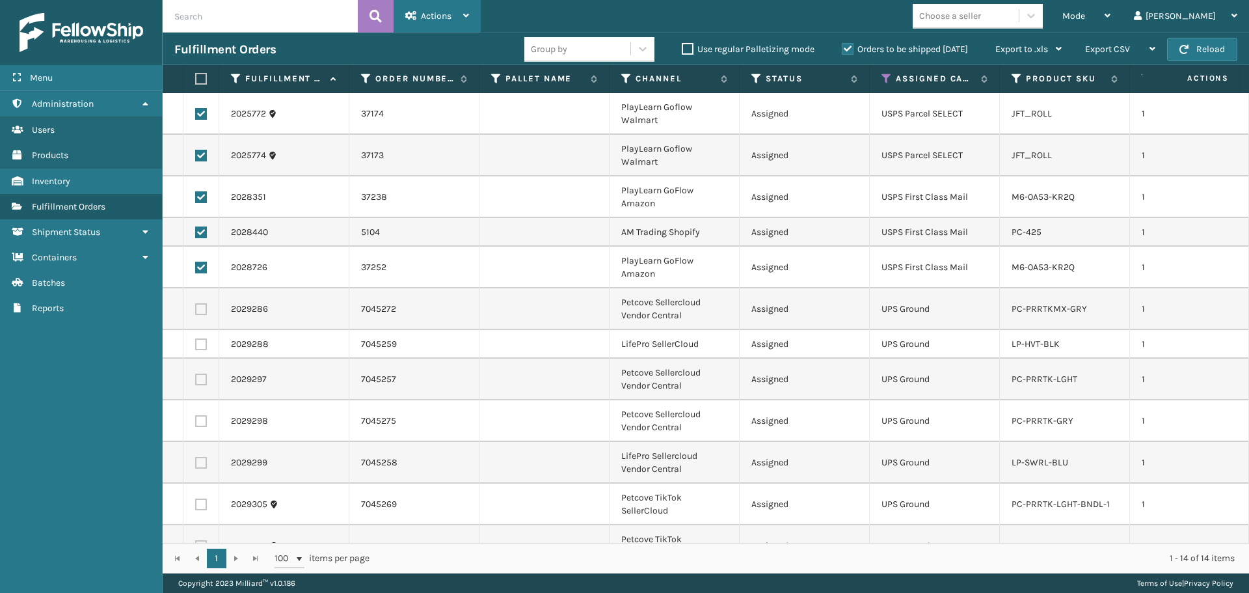
click at [431, 16] on span "Actions" at bounding box center [436, 15] width 31 height 11
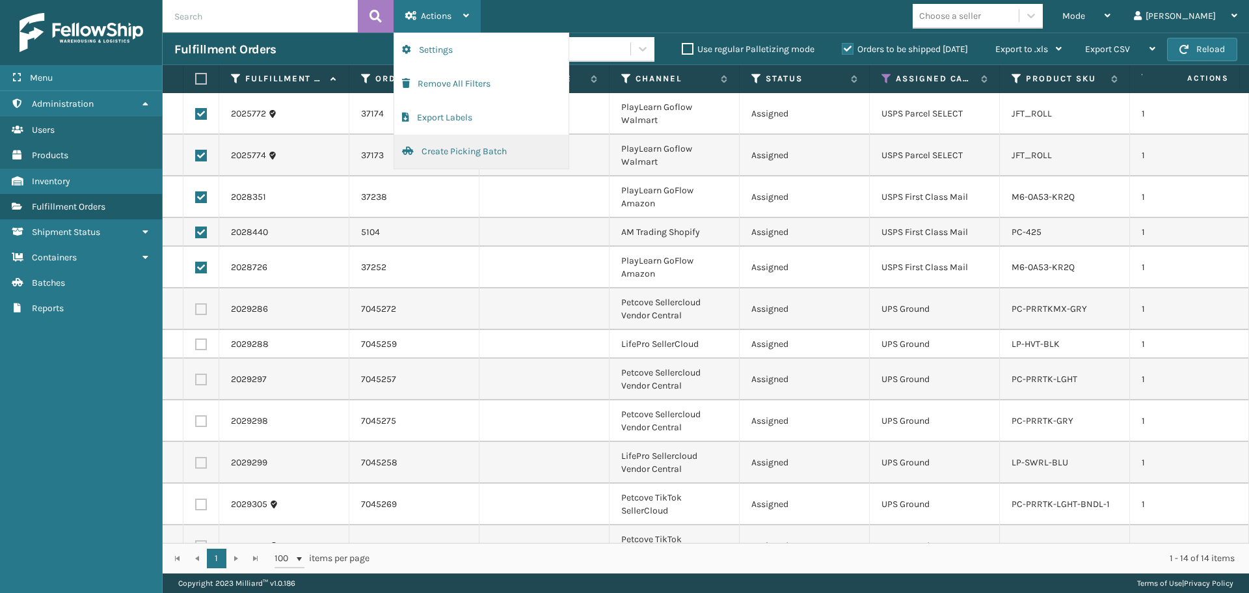
click at [442, 156] on button "Create Picking Batch" at bounding box center [481, 152] width 174 height 34
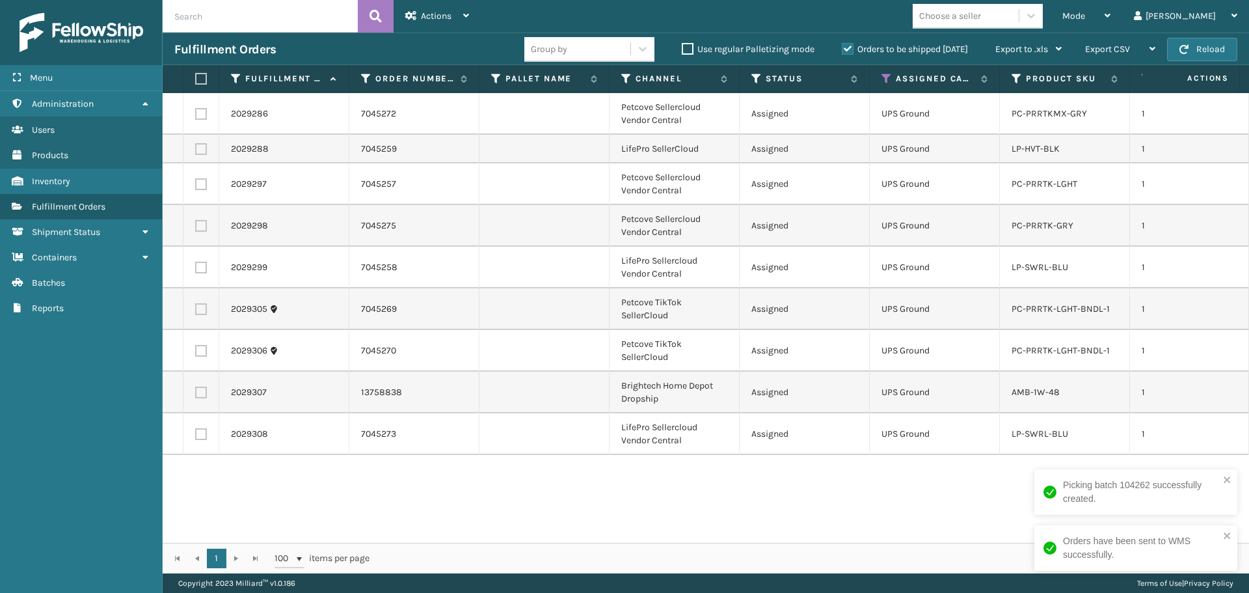
click at [200, 78] on label at bounding box center [199, 79] width 8 height 12
click at [196, 78] on input "checkbox" at bounding box center [195, 79] width 1 height 8
click at [421, 9] on div "Actions" at bounding box center [437, 16] width 64 height 33
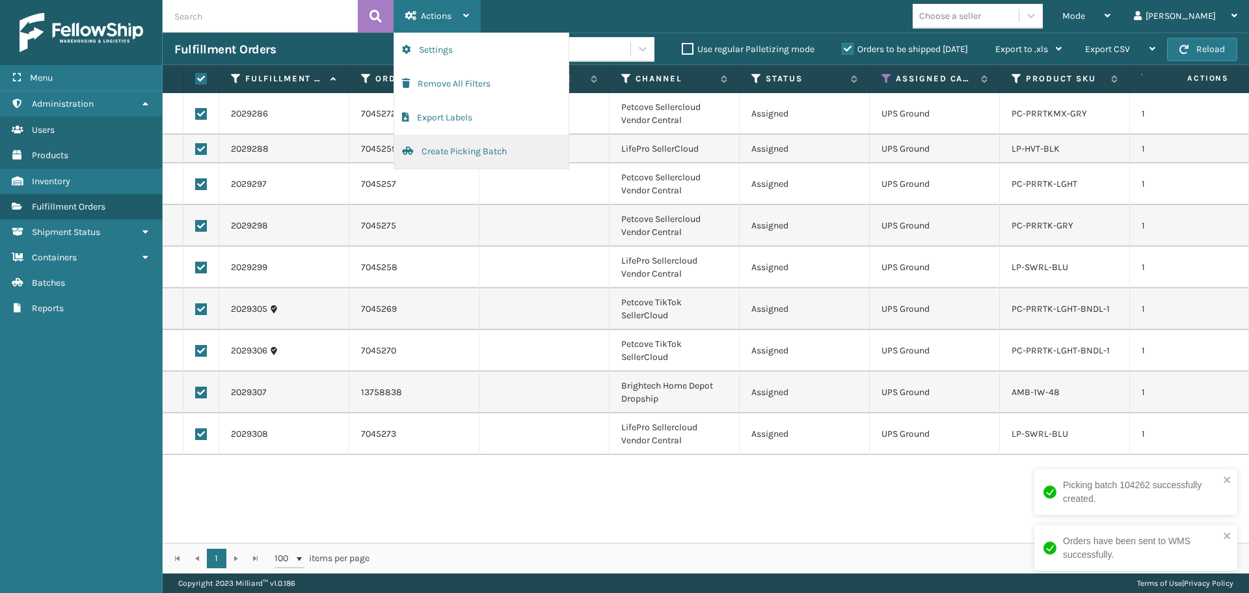
click at [466, 148] on button "Create Picking Batch" at bounding box center [481, 152] width 174 height 34
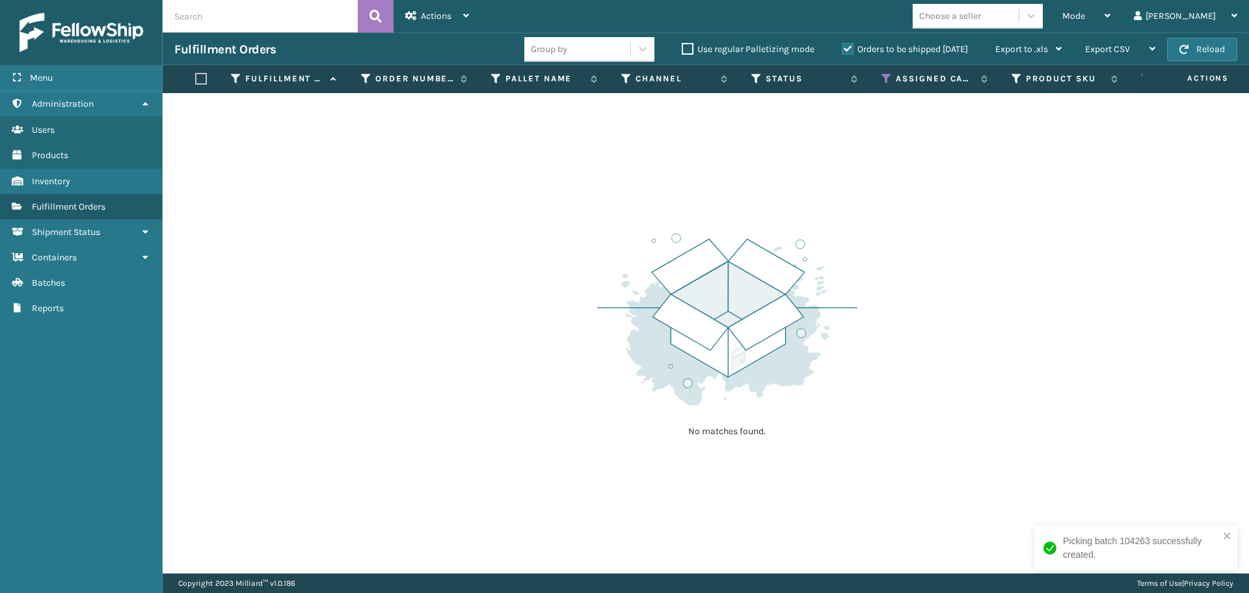
drag, startPoint x: 1107, startPoint y: 12, endPoint x: 1085, endPoint y: 33, distance: 29.5
click at [1107, 13] on div "Mode Regular Mode Picking Mode Labeling Mode Exit Scan Mode" at bounding box center [1087, 16] width 72 height 33
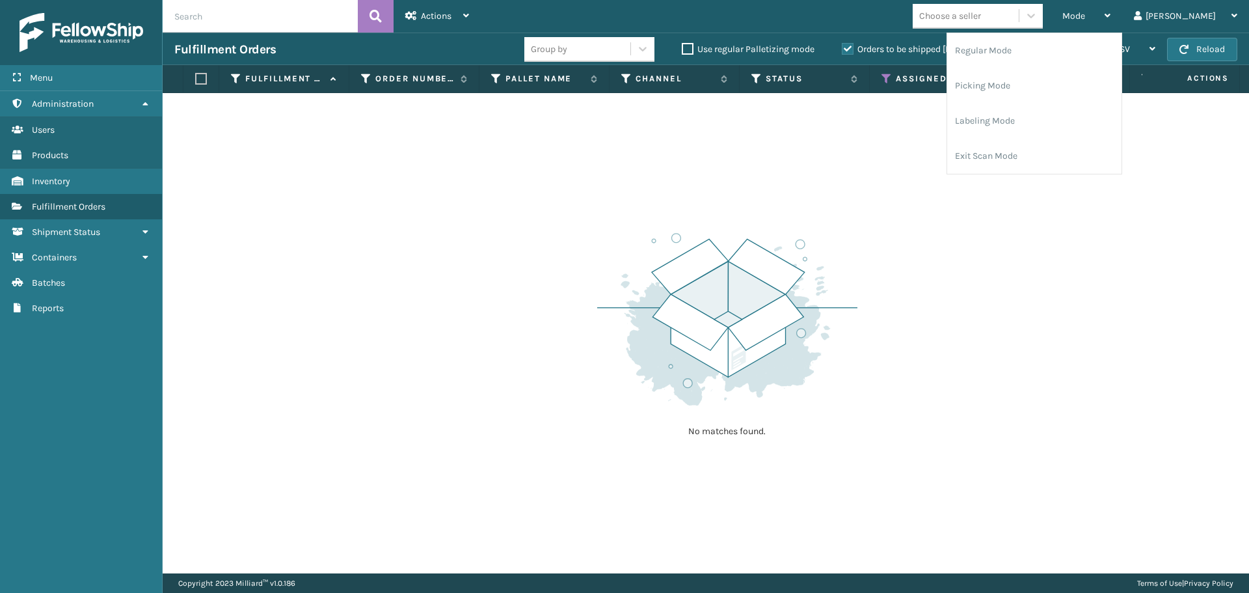
click at [981, 13] on div "Choose a seller" at bounding box center [950, 16] width 62 height 14
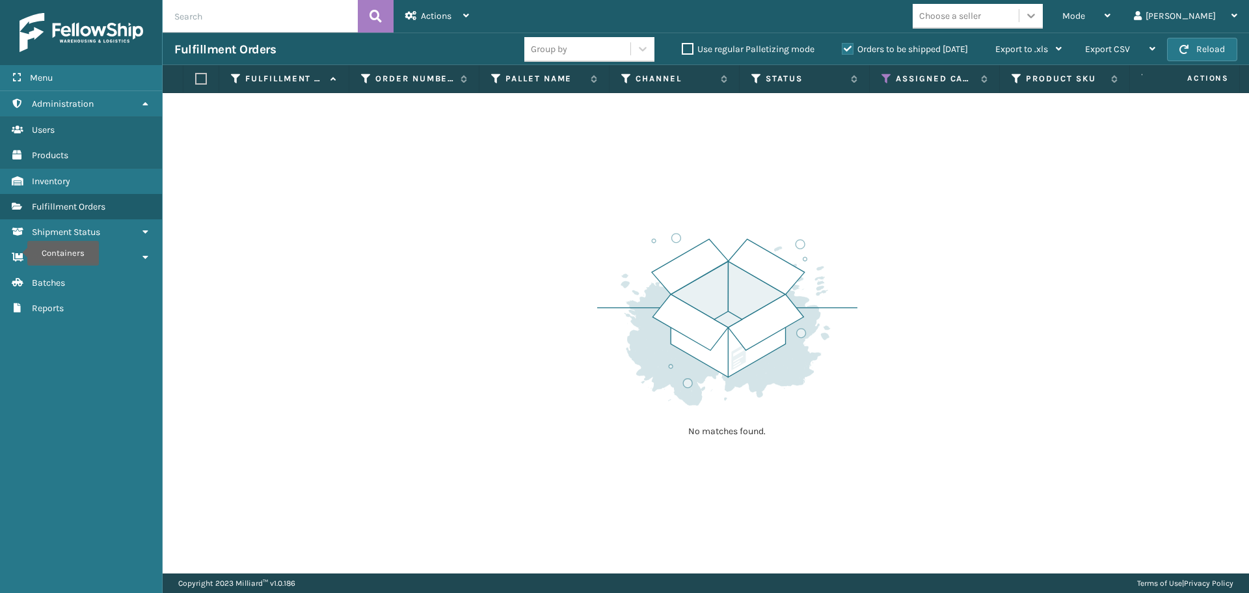
drag, startPoint x: 1115, startPoint y: 15, endPoint x: 1073, endPoint y: 25, distance: 43.4
click at [1085, 15] on span "Mode" at bounding box center [1073, 15] width 23 height 11
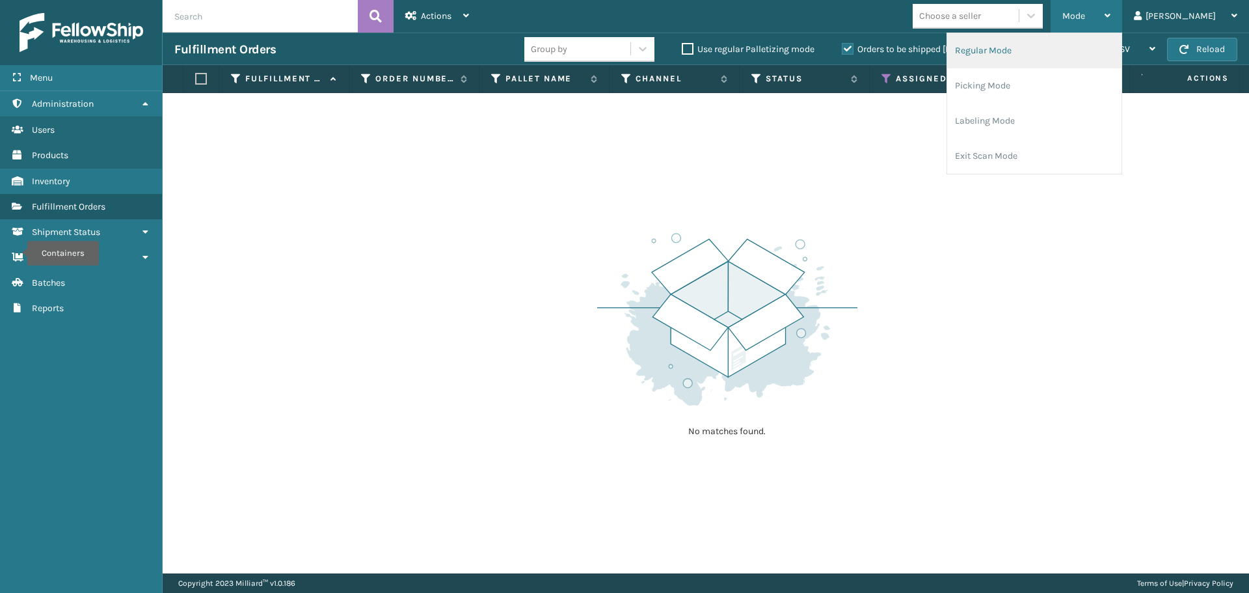
click at [1016, 49] on li "Regular Mode" at bounding box center [1034, 50] width 174 height 35
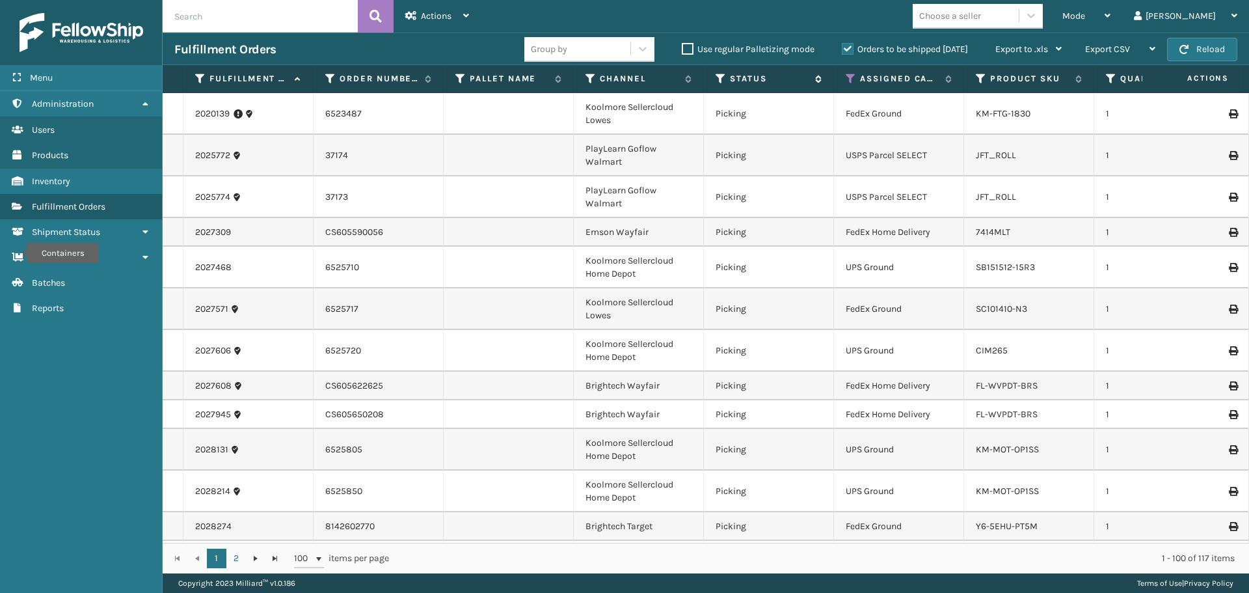
click at [716, 81] on icon at bounding box center [721, 79] width 10 height 12
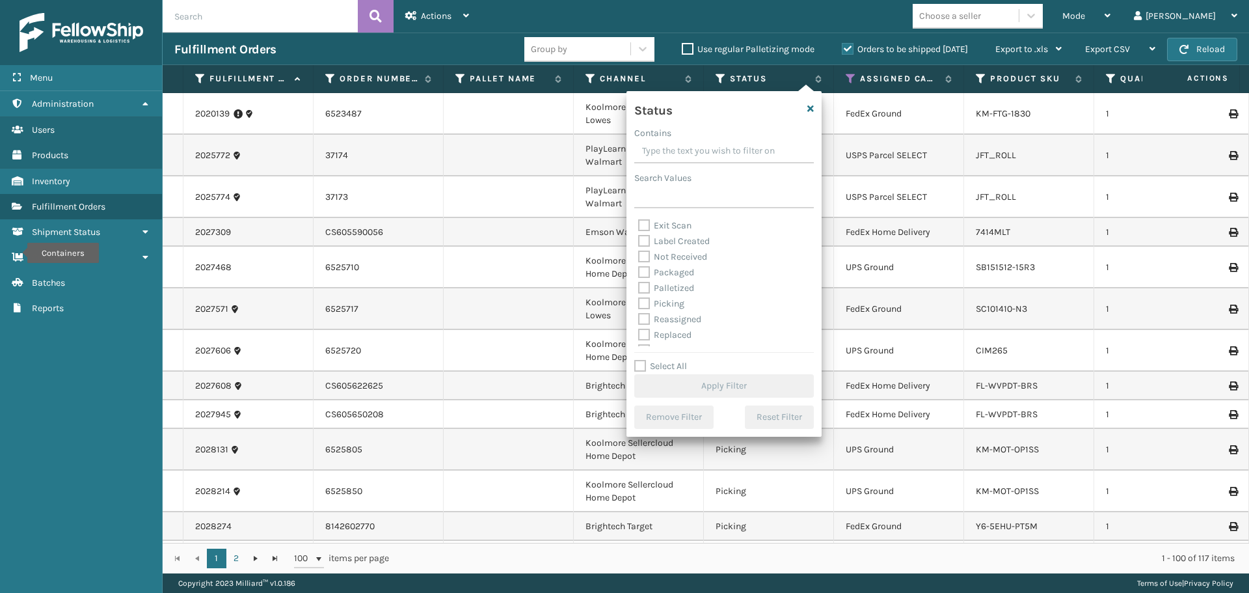
scroll to position [65, 0]
click at [677, 283] on label "Picking" at bounding box center [661, 283] width 46 height 11
click at [639, 283] on input "Picking" at bounding box center [638, 280] width 1 height 8
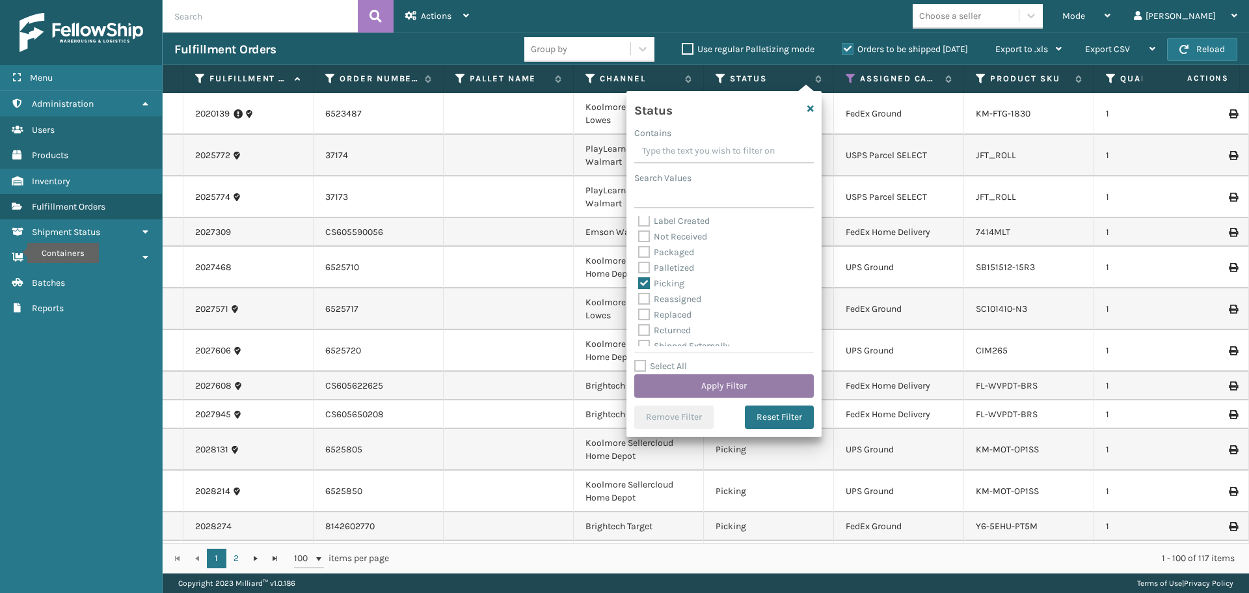
click at [728, 388] on button "Apply Filter" at bounding box center [724, 385] width 180 height 23
